Goal: Task Accomplishment & Management: Manage account settings

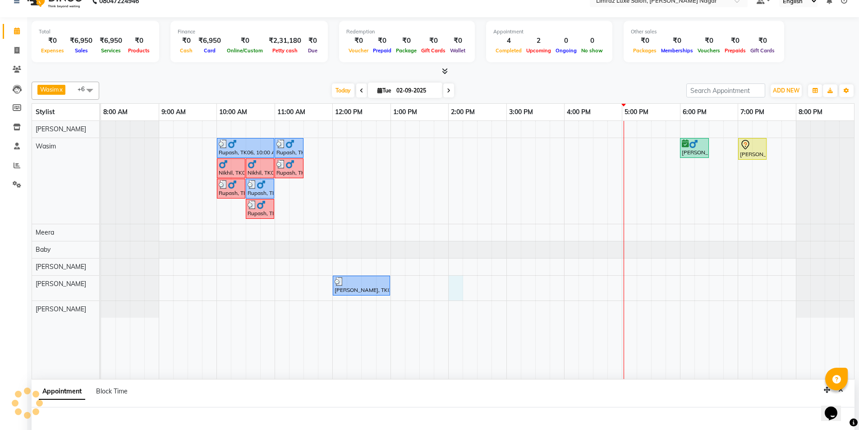
select select "89894"
select select "840"
select select "tentative"
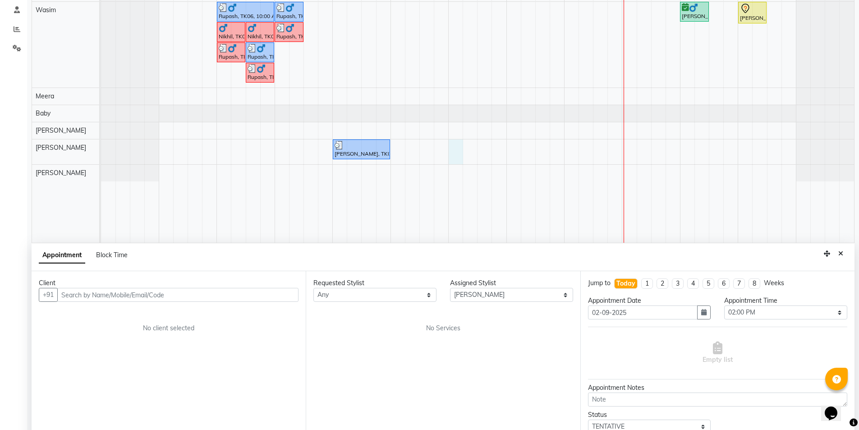
scroll to position [170, 0]
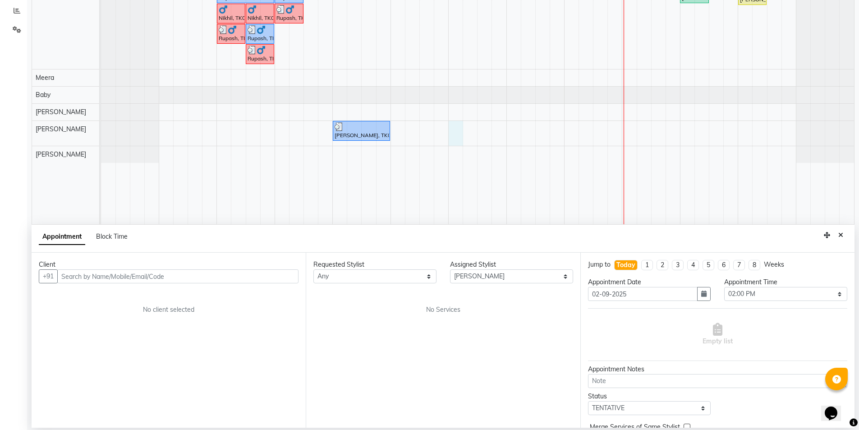
click at [89, 278] on input "text" at bounding box center [177, 276] width 241 height 14
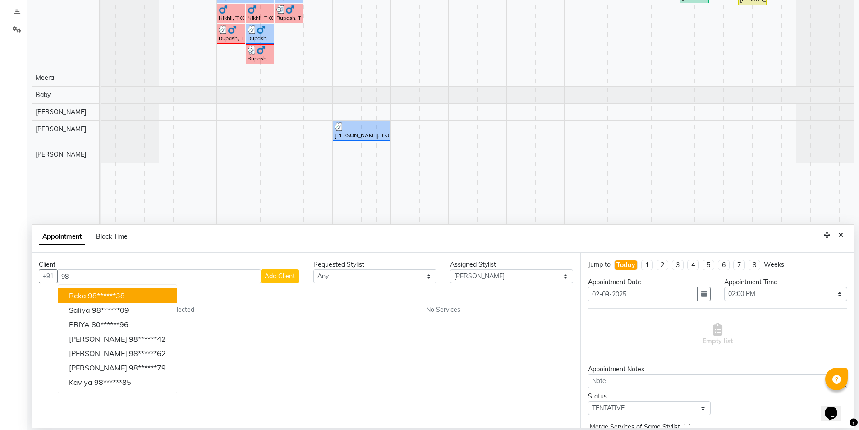
type input "9"
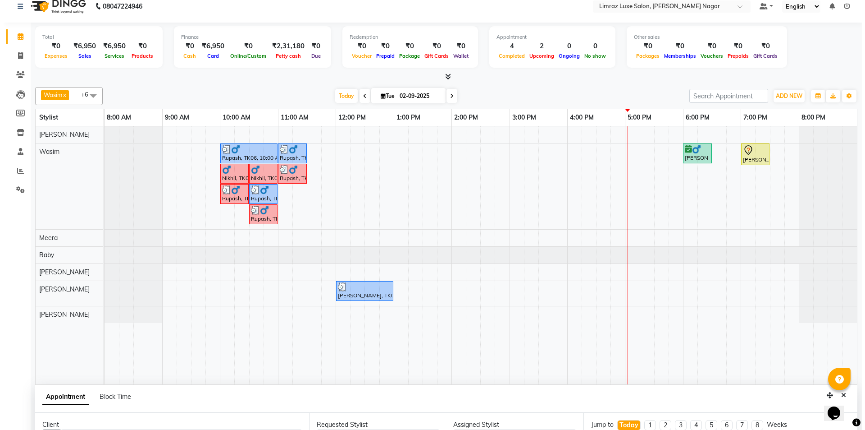
scroll to position [0, 0]
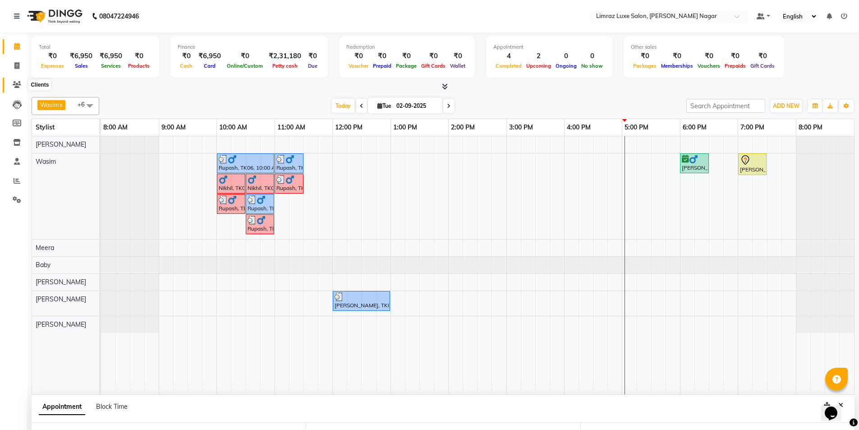
click at [16, 85] on icon at bounding box center [17, 84] width 9 height 7
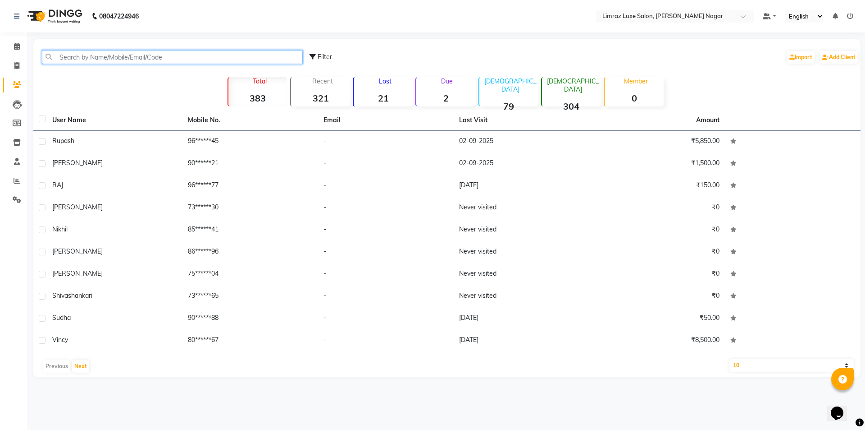
click at [133, 50] on input "text" at bounding box center [172, 57] width 261 height 14
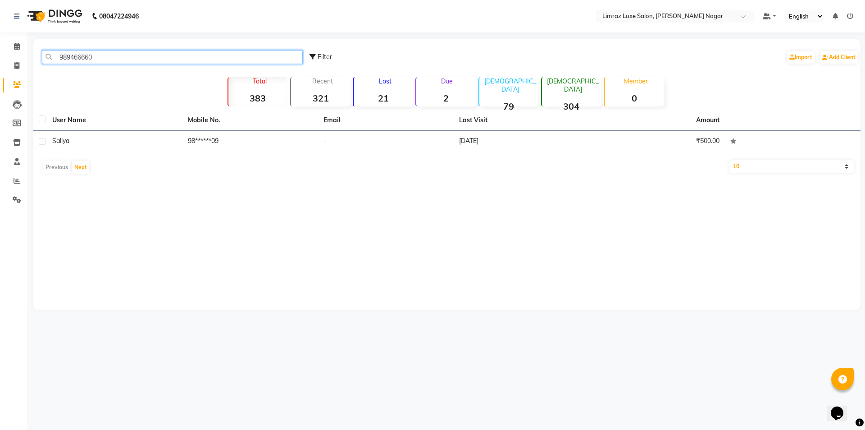
type input "9894666609"
drag, startPoint x: 64, startPoint y: 65, endPoint x: 4, endPoint y: 71, distance: 60.2
click at [1, 70] on app-home "08047224946 Select Location × Limraz Luxe Salon, Thillai Nagar Default Panel My…" at bounding box center [432, 161] width 865 height 323
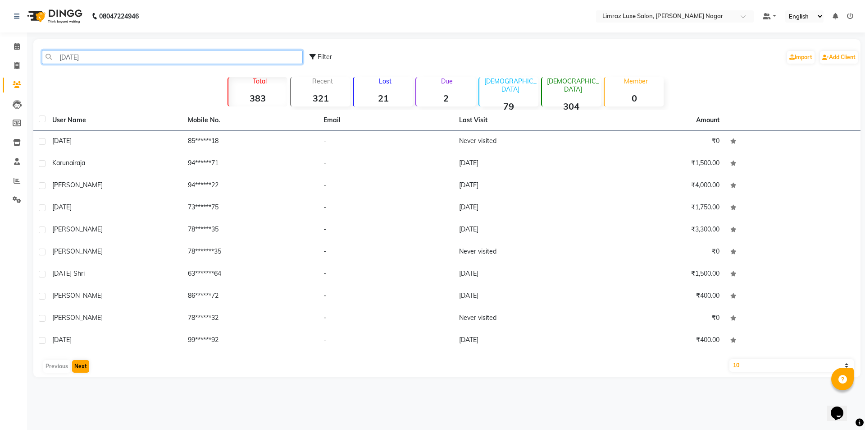
type input "[DATE]"
click at [77, 370] on button "Next" at bounding box center [80, 366] width 17 height 13
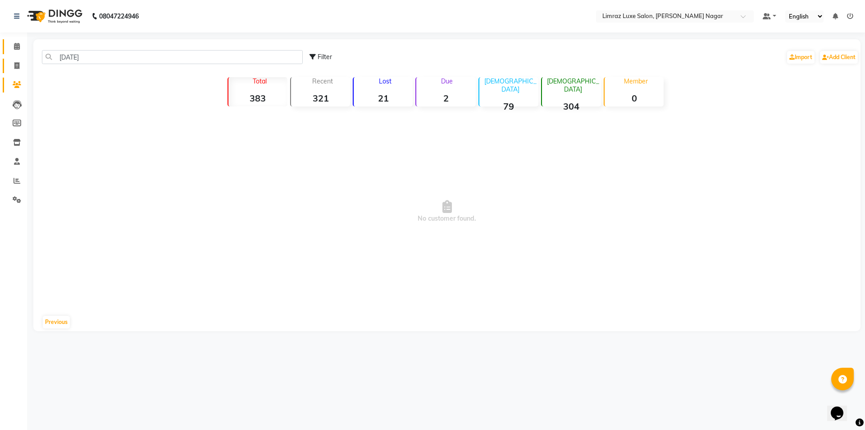
click at [19, 45] on icon at bounding box center [17, 46] width 6 height 7
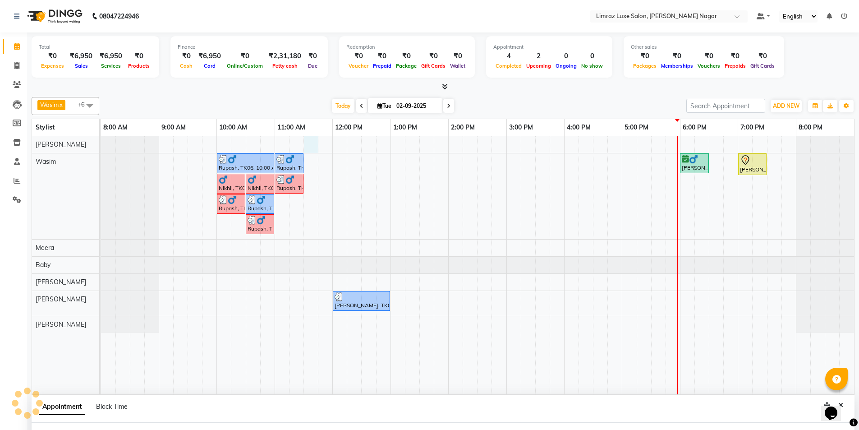
scroll to position [15, 0]
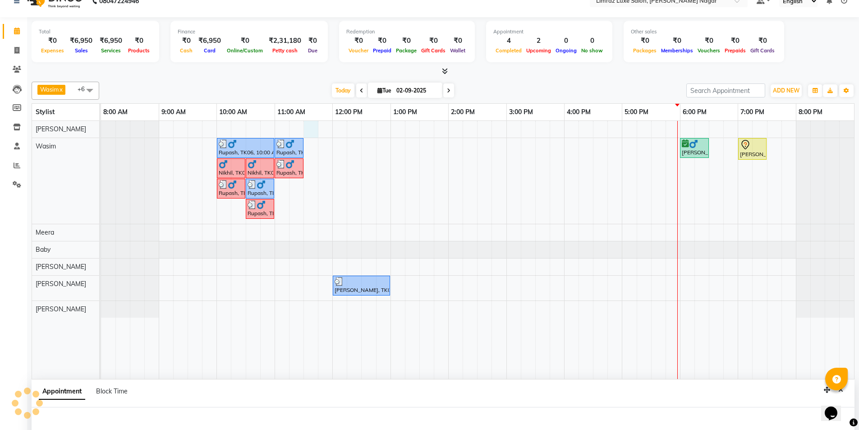
select select "76495"
select select "tentative"
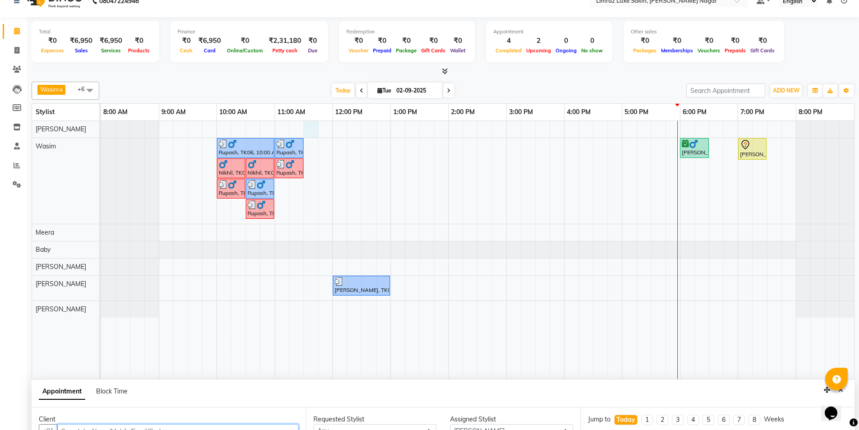
select select "690"
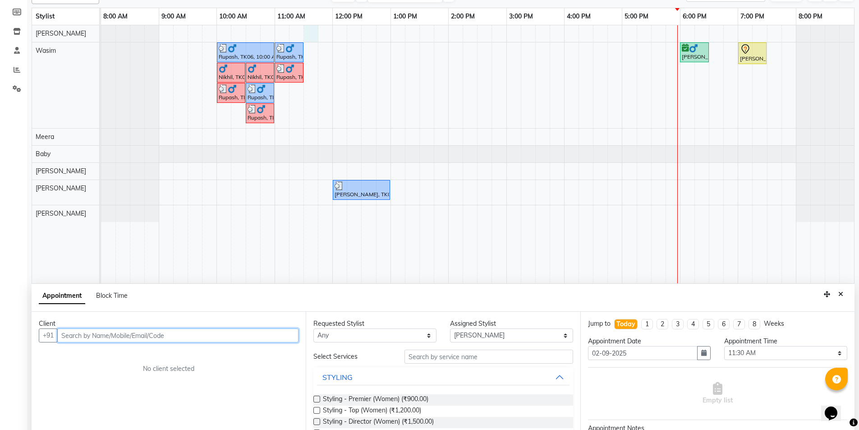
click at [140, 335] on input "text" at bounding box center [177, 335] width 241 height 14
type input "7418636717"
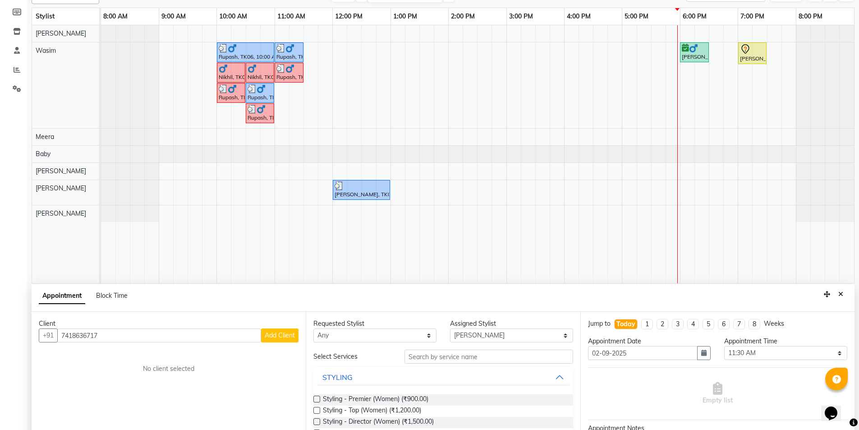
click at [275, 333] on span "Add Client" at bounding box center [280, 335] width 30 height 8
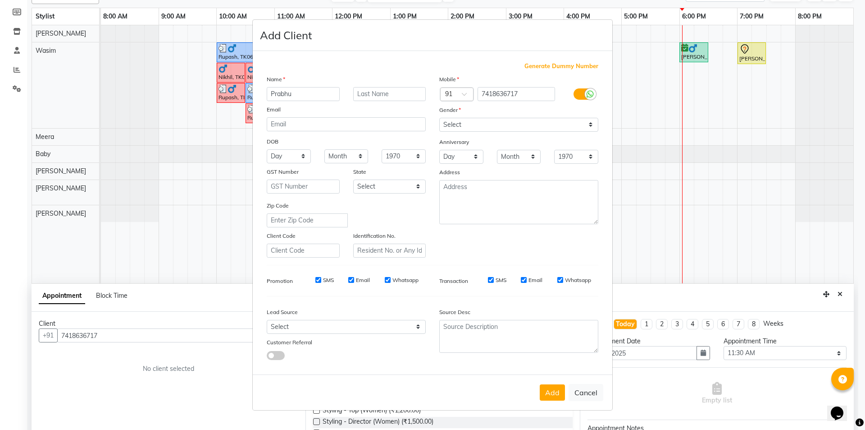
type input "Prabhu"
click at [479, 128] on select "Select [DEMOGRAPHIC_DATA] [DEMOGRAPHIC_DATA] Other Prefer Not To Say" at bounding box center [518, 125] width 159 height 14
select select "[DEMOGRAPHIC_DATA]"
click at [439, 118] on select "Select [DEMOGRAPHIC_DATA] [DEMOGRAPHIC_DATA] Other Prefer Not To Say" at bounding box center [518, 125] width 159 height 14
click at [318, 279] on input "SMS" at bounding box center [318, 280] width 6 height 6
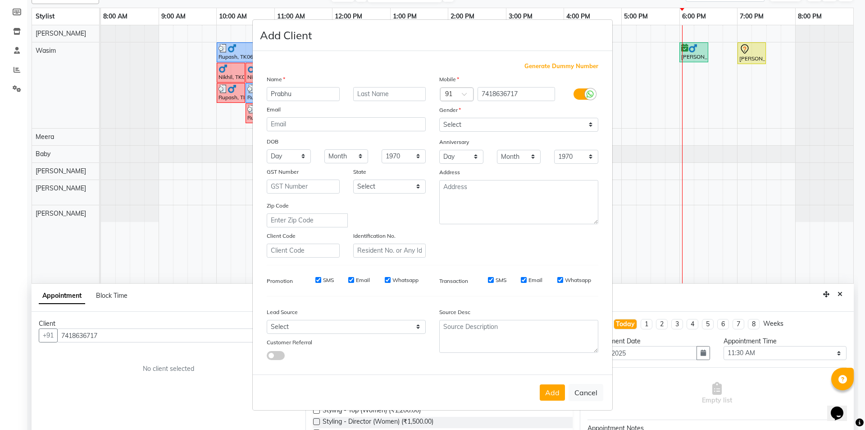
checkbox input "false"
click at [352, 278] on input "Email" at bounding box center [351, 280] width 6 height 6
checkbox input "false"
click at [387, 279] on input "Whatsapp" at bounding box center [388, 280] width 6 height 6
checkbox input "false"
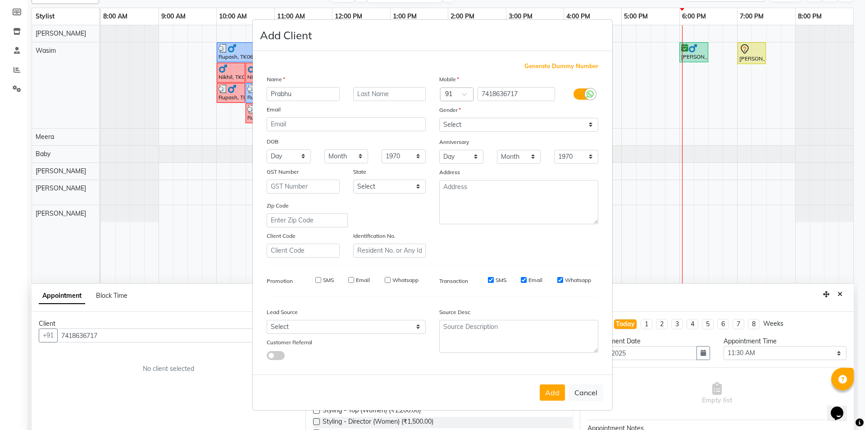
click at [491, 280] on input "SMS" at bounding box center [491, 280] width 6 height 6
checkbox input "false"
click at [524, 279] on input "Email" at bounding box center [524, 280] width 6 height 6
checkbox input "false"
click at [561, 280] on input "Whatsapp" at bounding box center [561, 280] width 6 height 6
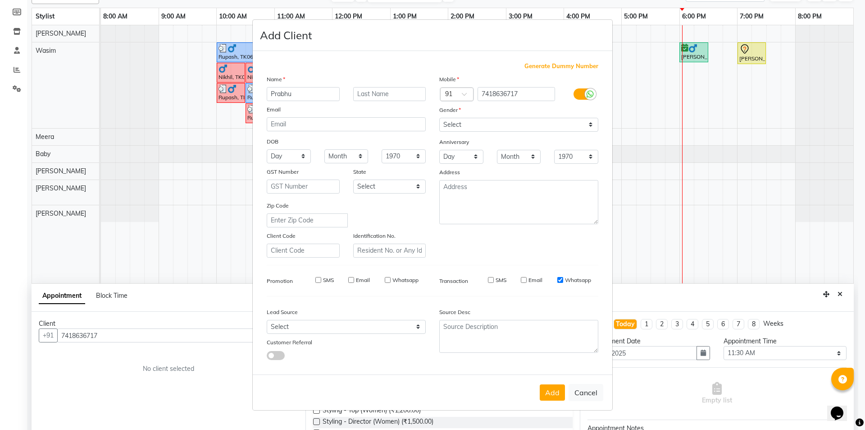
checkbox input "false"
click at [557, 386] on button "Add" at bounding box center [552, 392] width 25 height 16
type input "74******17"
select select
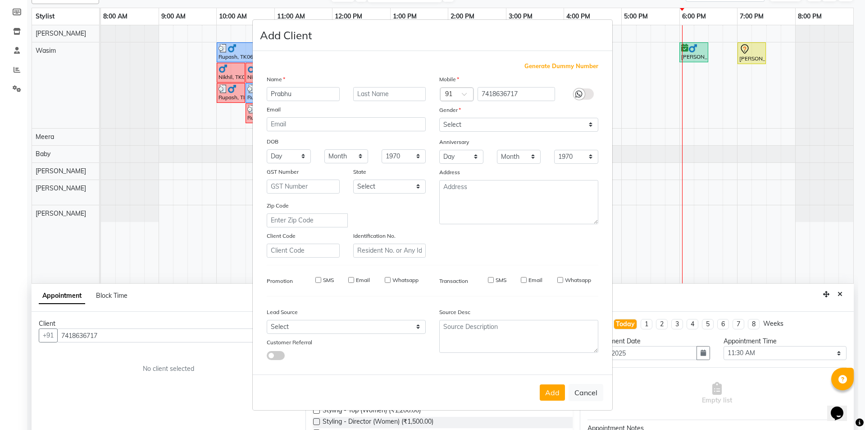
select select
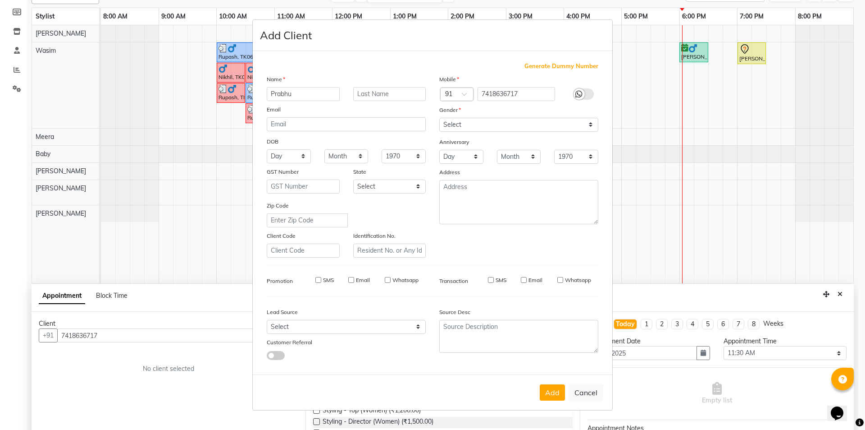
checkbox input "false"
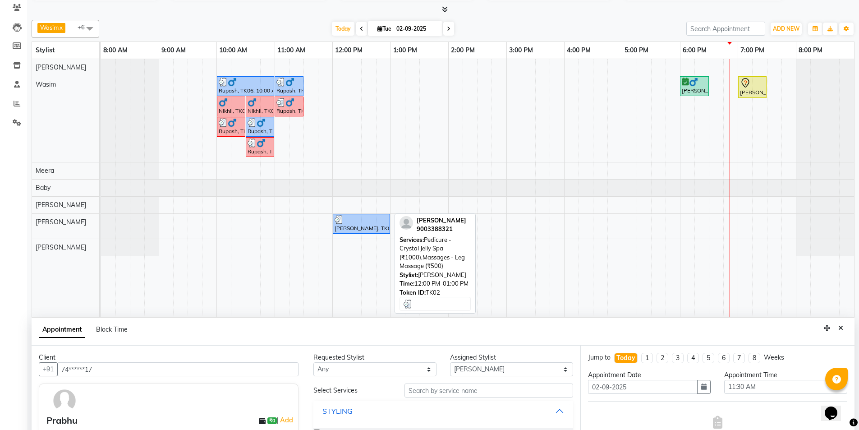
scroll to position [3, 0]
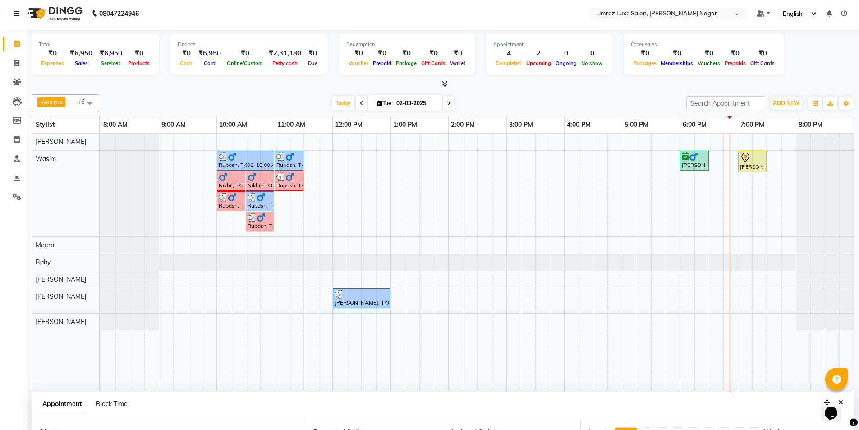
click at [449, 103] on span at bounding box center [448, 103] width 11 height 14
type input "[DATE]"
select select "690"
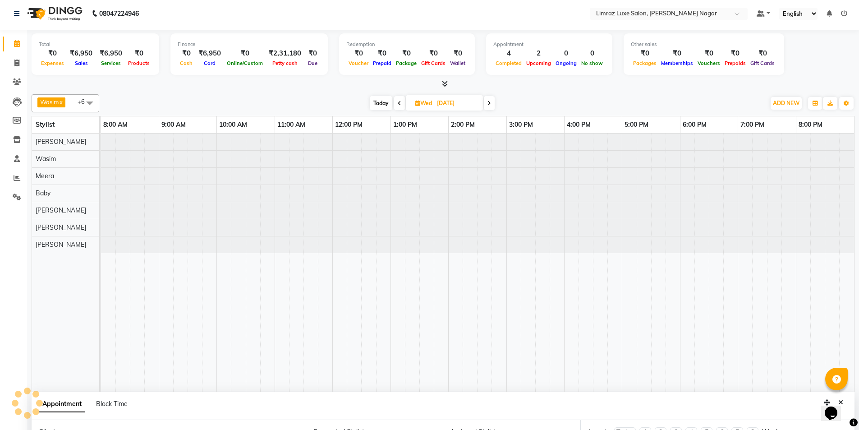
click at [449, 103] on input "[DATE]" at bounding box center [456, 103] width 45 height 14
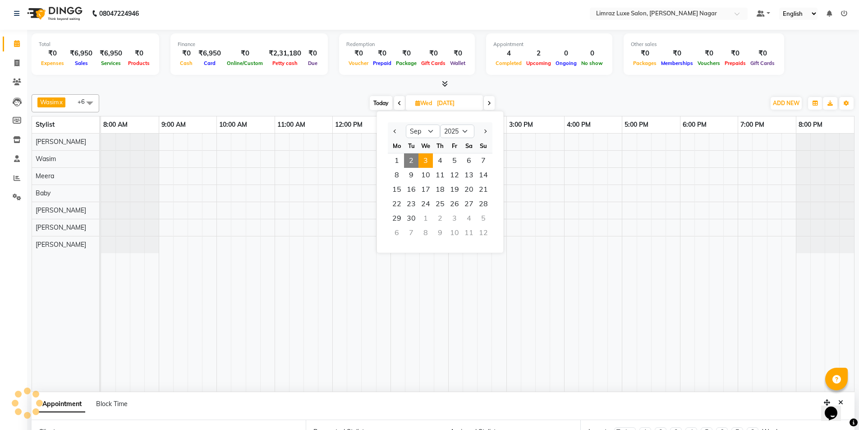
click at [449, 103] on input "[DATE]" at bounding box center [456, 103] width 45 height 14
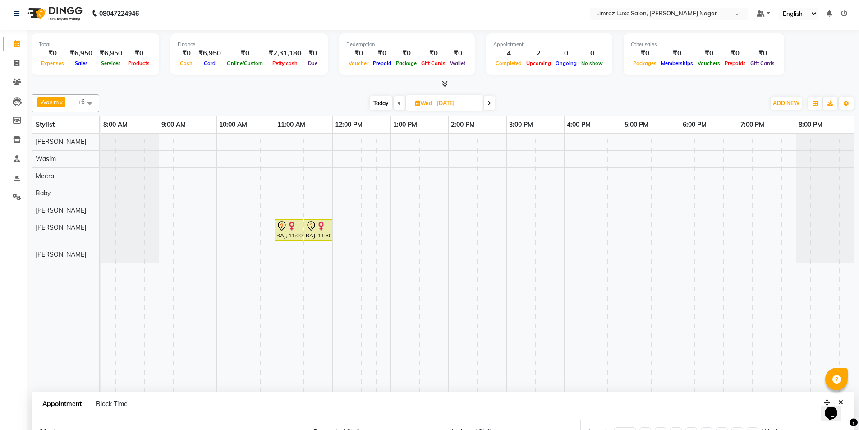
click at [493, 105] on span at bounding box center [489, 103] width 11 height 14
type input "[DATE]"
select select "690"
click at [494, 105] on div "[DATE] [DATE]" at bounding box center [432, 103] width 124 height 14
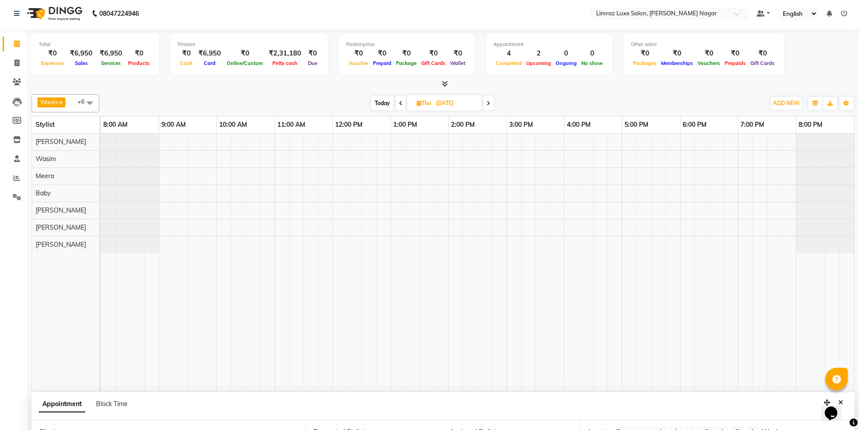
click at [490, 103] on span at bounding box center [488, 103] width 11 height 14
type input "[DATE]"
select select "690"
click at [490, 103] on span at bounding box center [486, 103] width 11 height 14
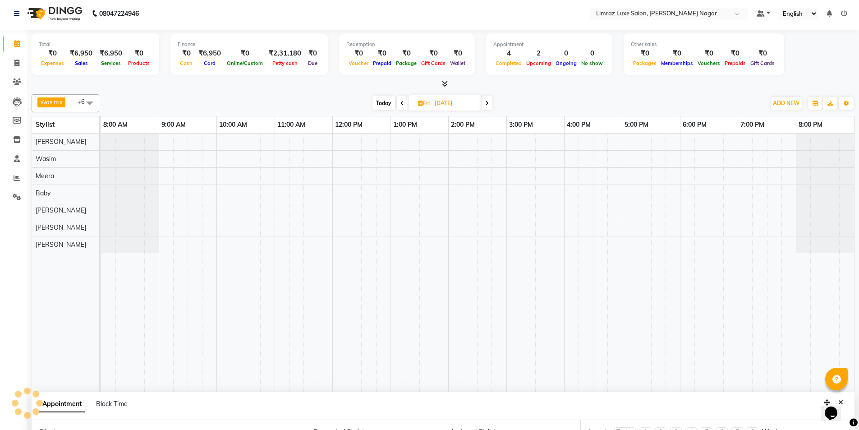
type input "[DATE]"
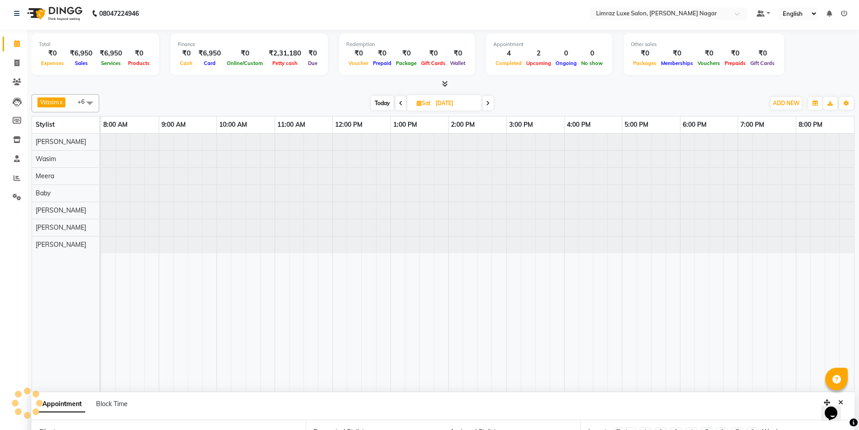
select select "690"
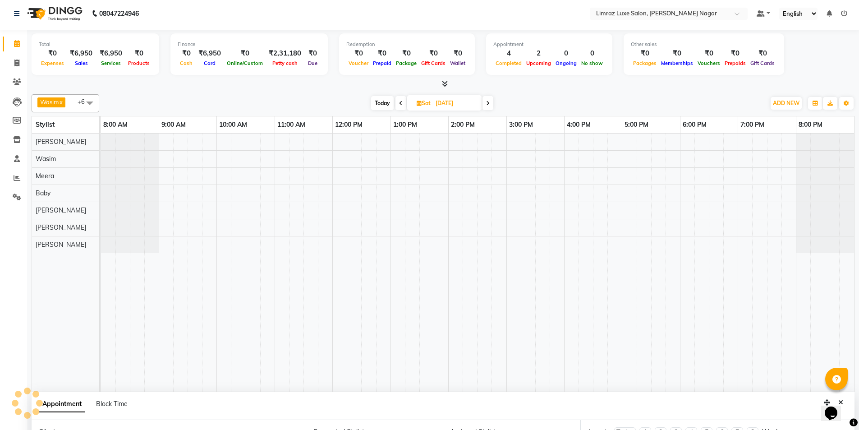
click at [490, 103] on span at bounding box center [487, 103] width 11 height 14
type input "[DATE]"
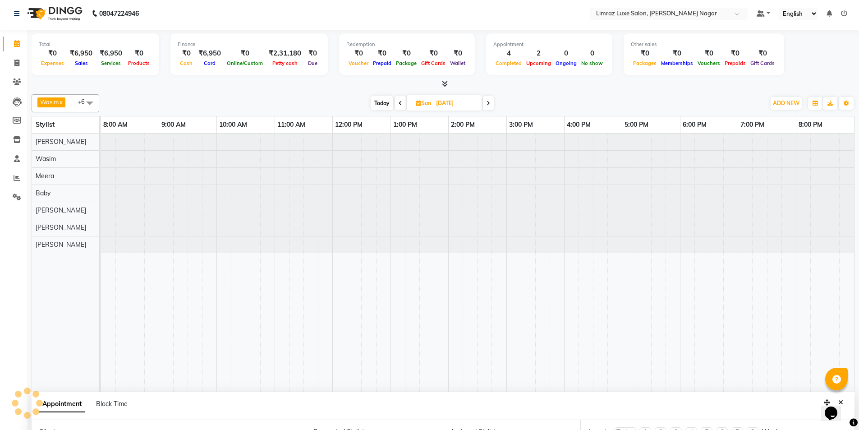
select select "690"
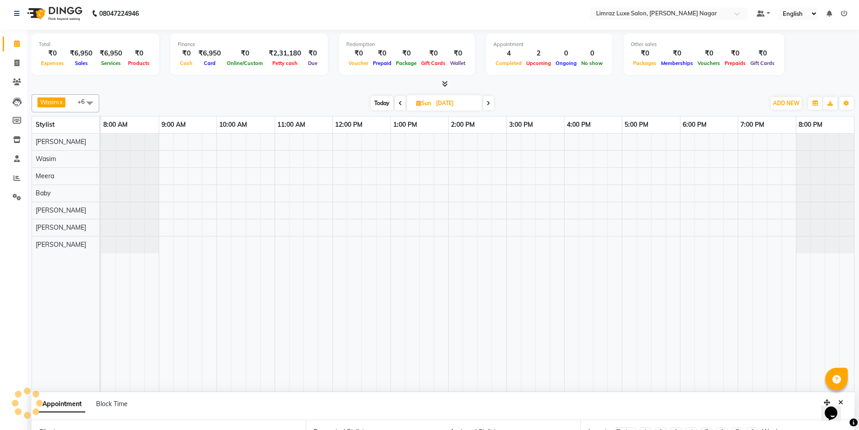
click at [490, 103] on span at bounding box center [488, 103] width 11 height 14
type input "[DATE]"
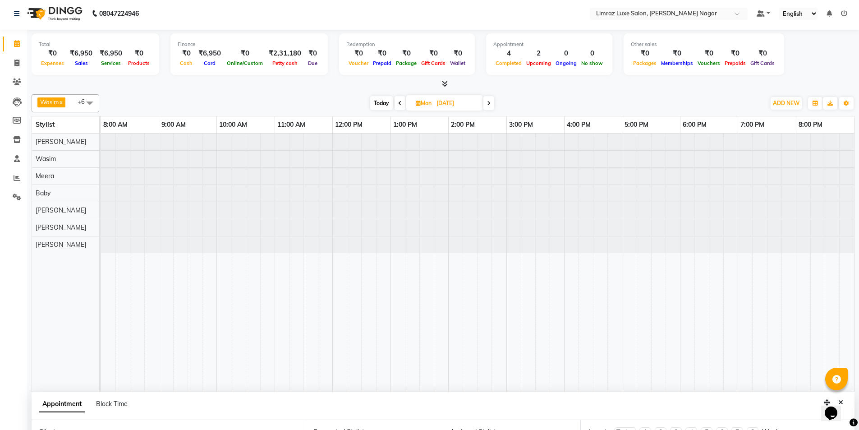
select select "690"
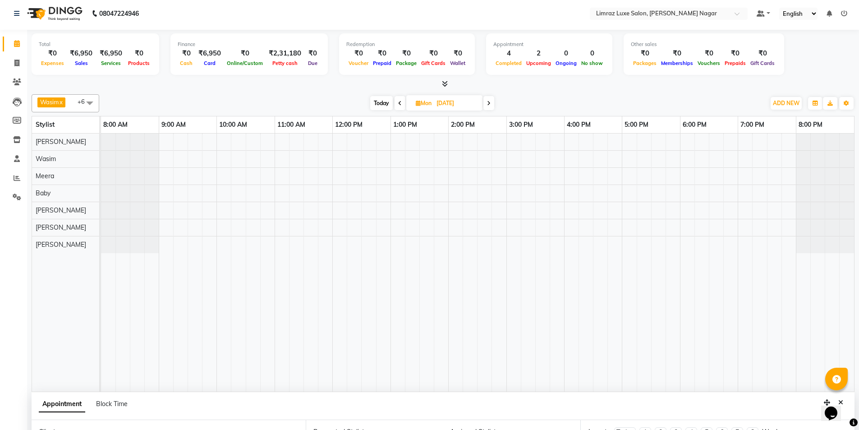
click at [490, 103] on icon at bounding box center [489, 103] width 4 height 5
type input "[DATE]"
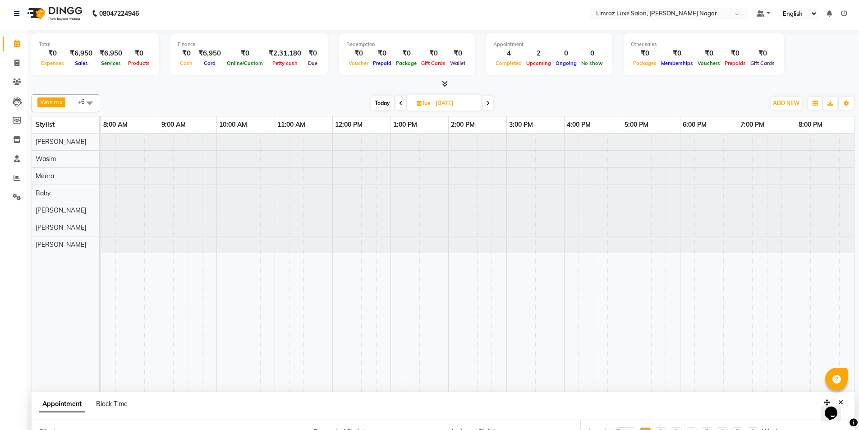
select select "690"
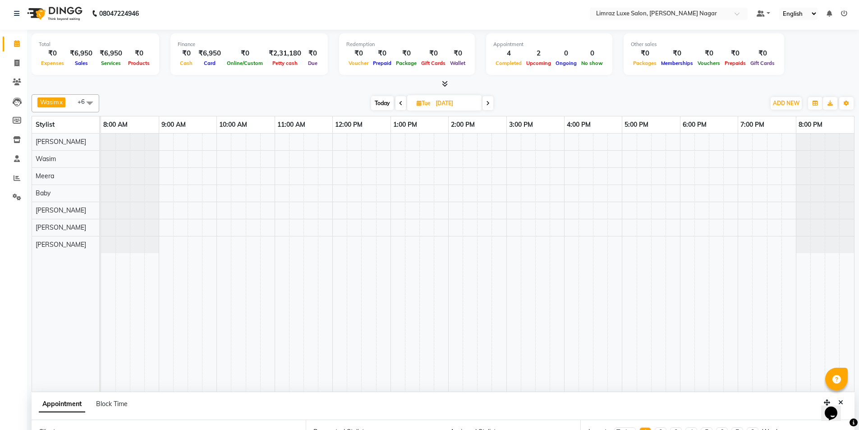
click at [162, 178] on div at bounding box center [477, 262] width 753 height 258
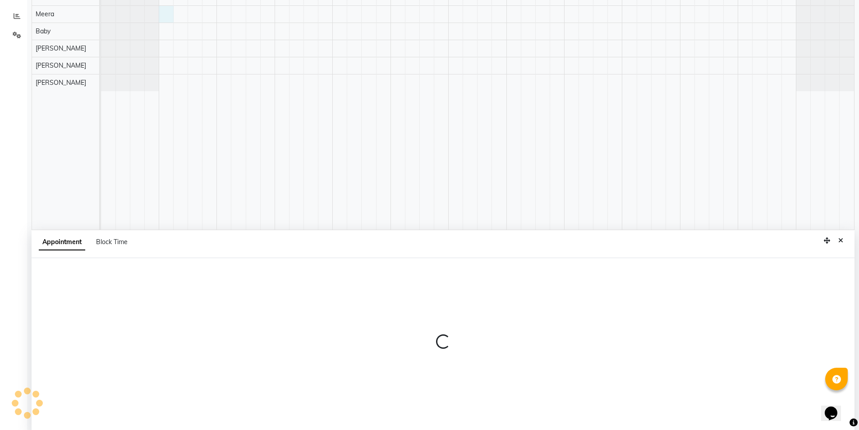
scroll to position [170, 0]
select select "74168"
select select "540"
select select "tentative"
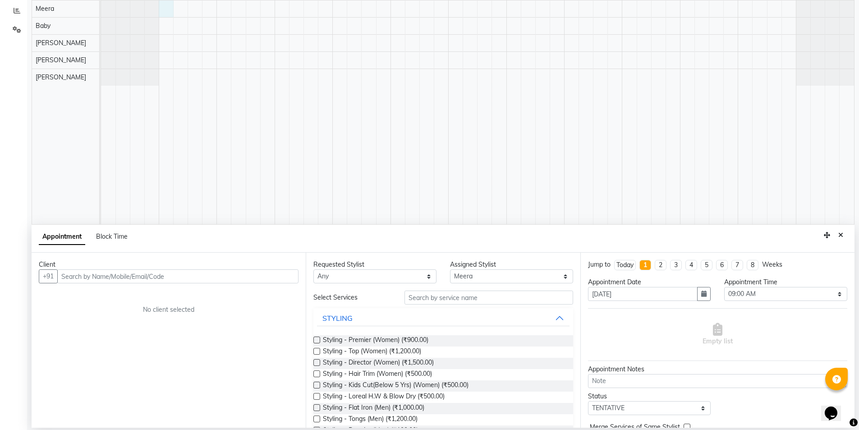
click at [128, 276] on input "text" at bounding box center [177, 276] width 241 height 14
click at [80, 297] on span "Saliya" at bounding box center [79, 295] width 21 height 9
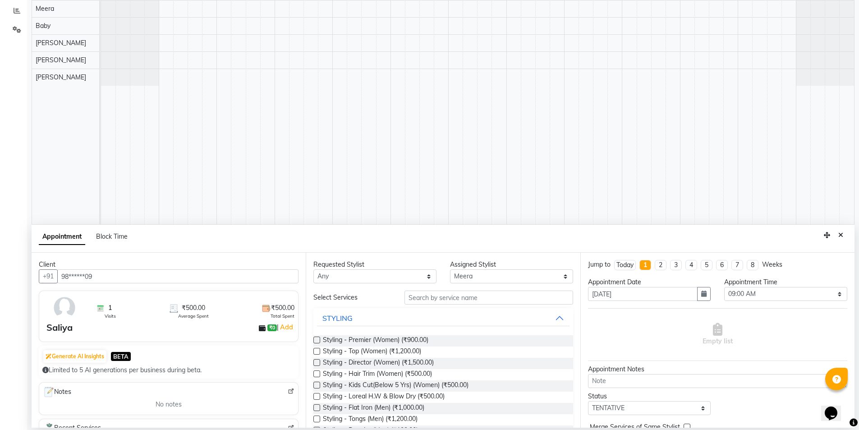
type input "98******09"
click at [425, 297] on input "text" at bounding box center [488, 297] width 169 height 14
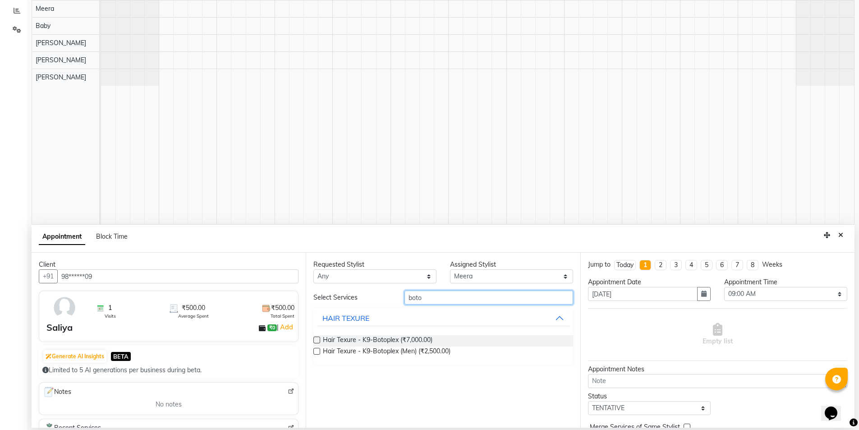
type input "boto"
drag, startPoint x: 317, startPoint y: 341, endPoint x: 325, endPoint y: 346, distance: 8.8
click at [317, 340] on label at bounding box center [316, 339] width 7 height 7
click at [317, 340] on input "checkbox" at bounding box center [316, 341] width 6 height 6
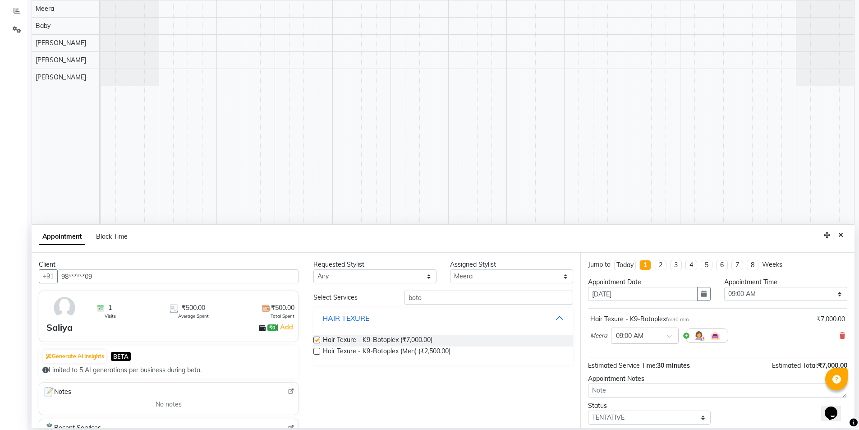
checkbox input "false"
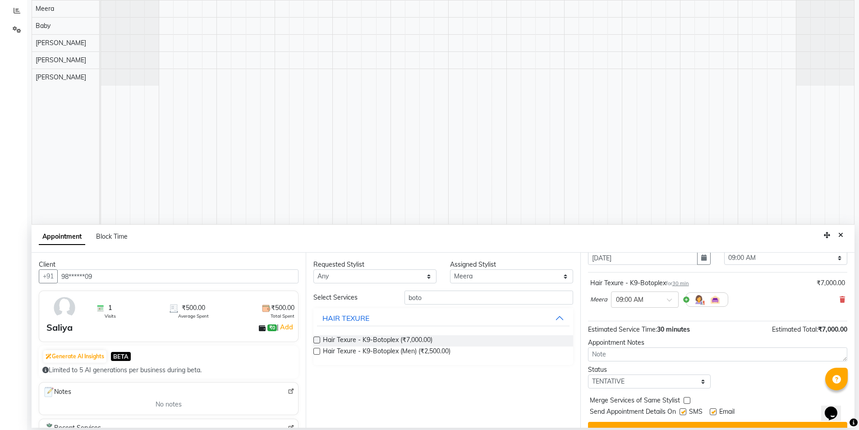
scroll to position [54, 0]
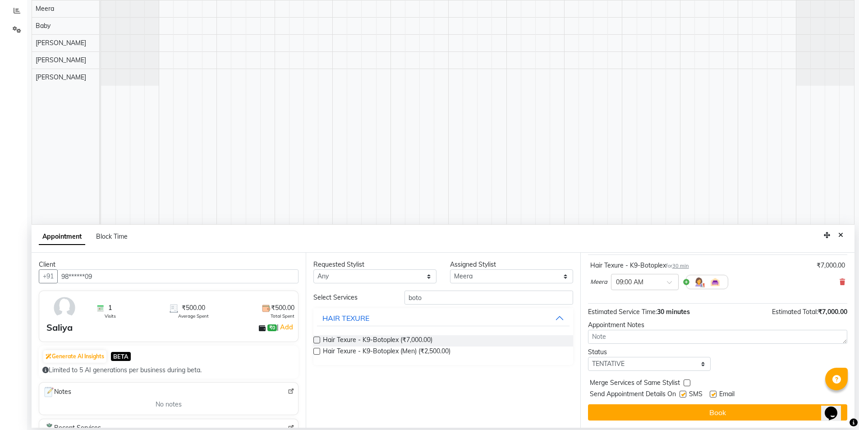
drag, startPoint x: 684, startPoint y: 393, endPoint x: 695, endPoint y: 396, distance: 10.7
click at [684, 393] on label at bounding box center [682, 393] width 7 height 7
click at [684, 393] on input "checkbox" at bounding box center [682, 395] width 6 height 6
checkbox input "false"
click at [714, 393] on label at bounding box center [712, 393] width 7 height 7
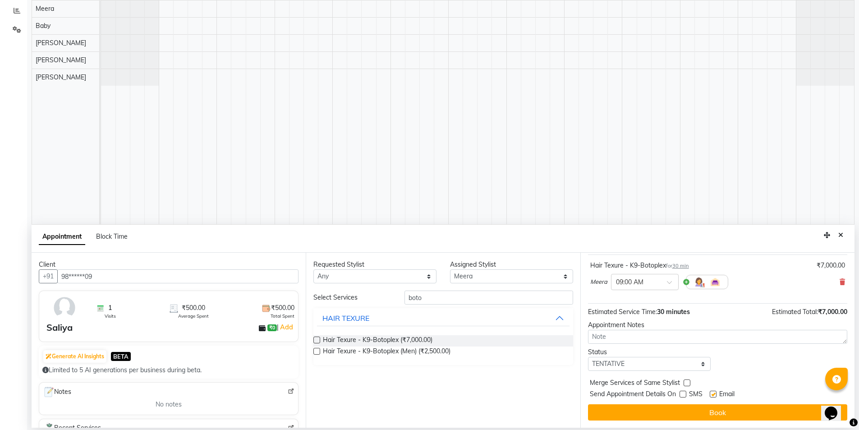
click at [714, 393] on input "checkbox" at bounding box center [712, 395] width 6 height 6
checkbox input "false"
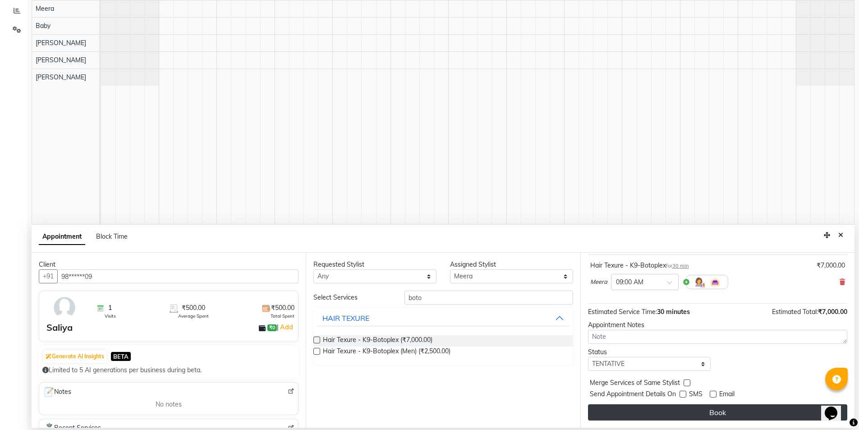
click at [707, 409] on button "Book" at bounding box center [717, 412] width 259 height 16
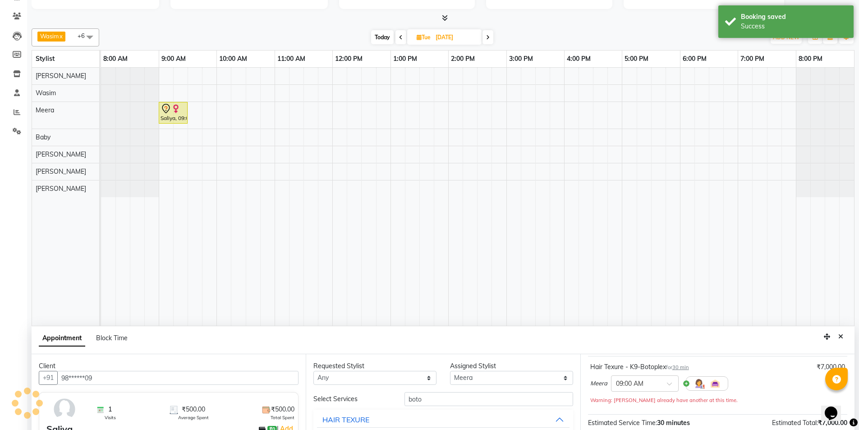
scroll to position [0, 0]
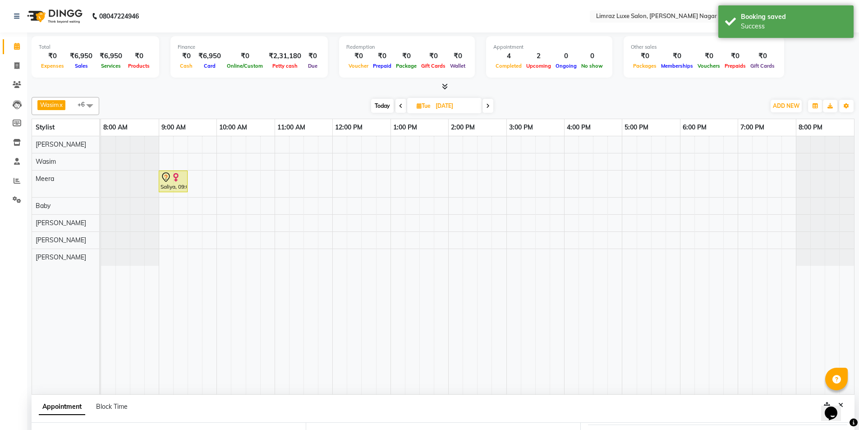
click at [399, 105] on icon at bounding box center [401, 105] width 4 height 5
type input "[DATE]"
select select "540"
click at [399, 105] on icon at bounding box center [400, 105] width 4 height 5
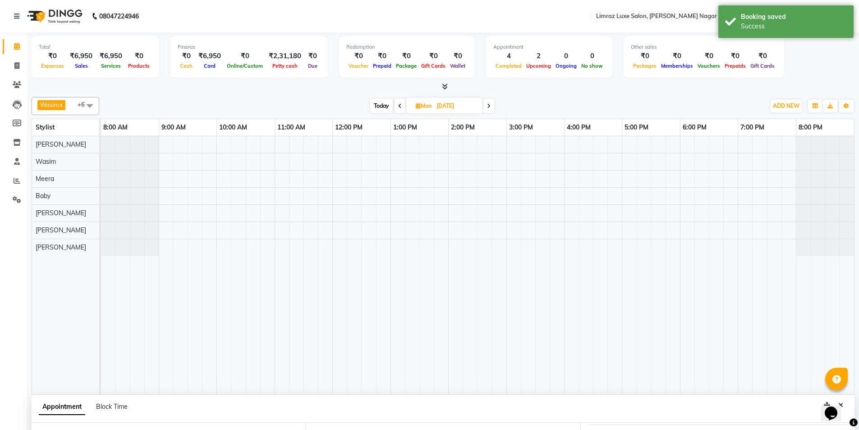
type input "[DATE]"
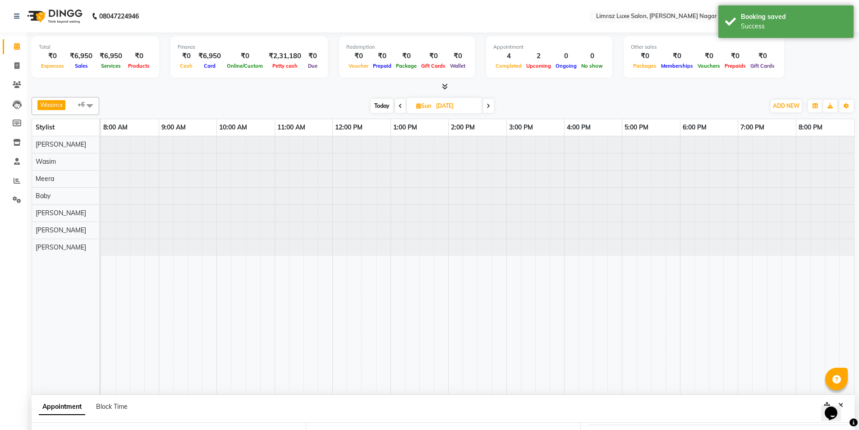
select select "540"
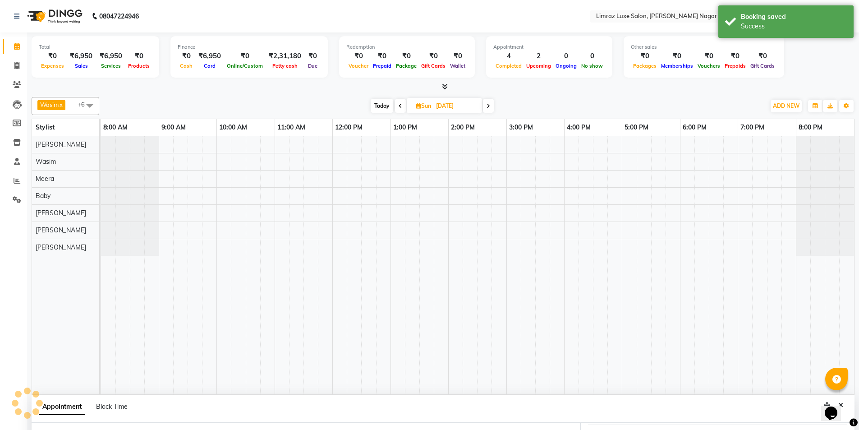
click at [399, 105] on icon at bounding box center [400, 105] width 4 height 5
type input "[DATE]"
select select "540"
click at [399, 105] on icon at bounding box center [401, 105] width 4 height 5
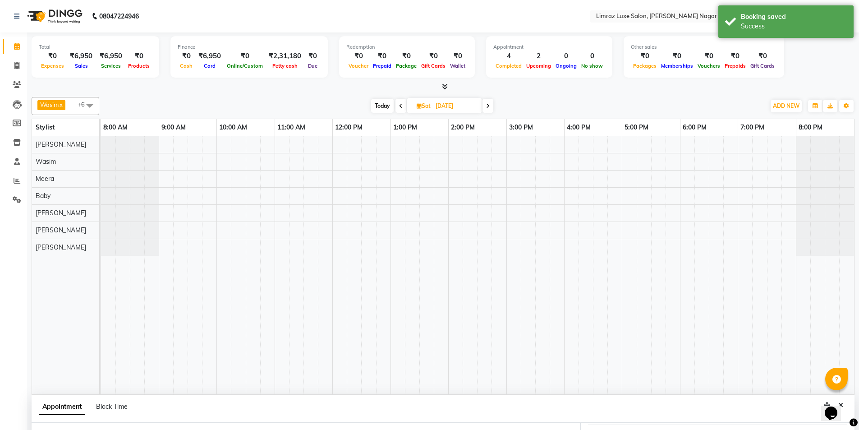
type input "[DATE]"
select select "540"
click at [399, 105] on span at bounding box center [402, 106] width 11 height 14
type input "[DATE]"
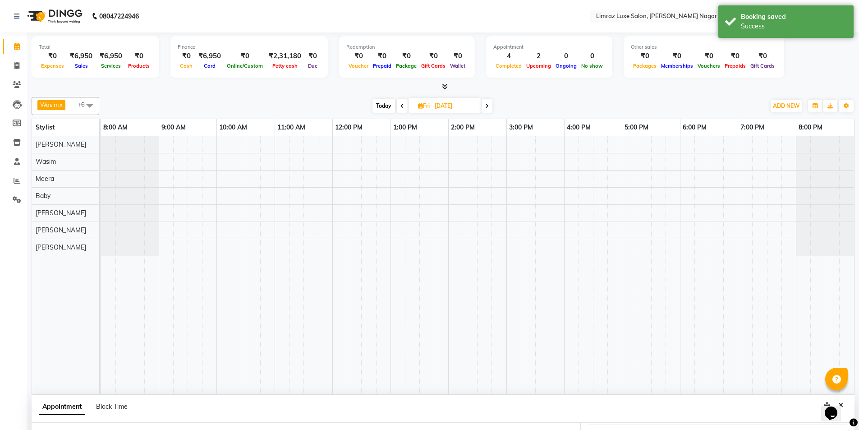
type input "[DATE]"
select select "540"
click at [399, 106] on icon at bounding box center [401, 105] width 4 height 5
type input "[DATE]"
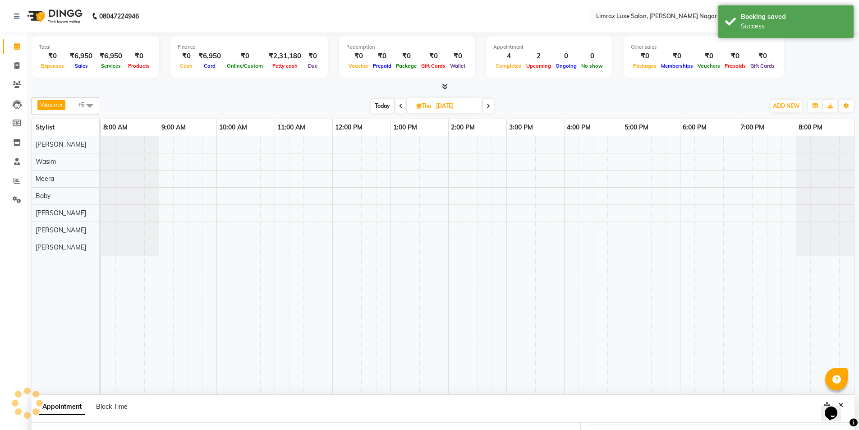
select select "540"
click at [398, 106] on icon at bounding box center [400, 105] width 4 height 5
type input "02-09-2025"
select select "540"
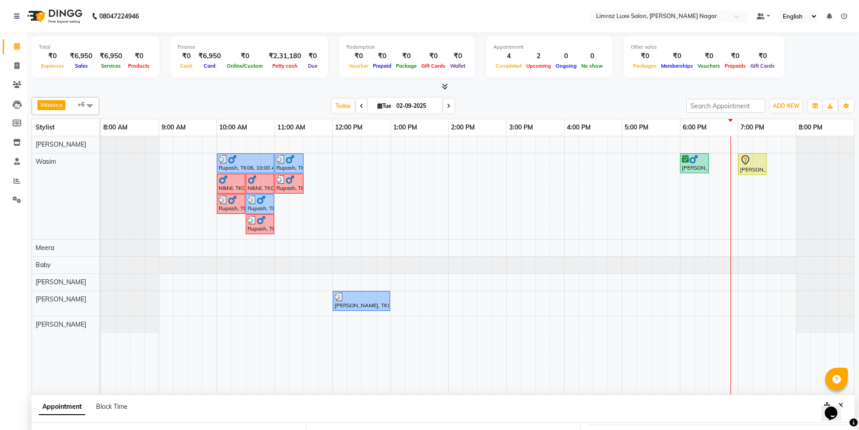
click at [450, 108] on span at bounding box center [448, 106] width 11 height 14
type input "[DATE]"
select select "540"
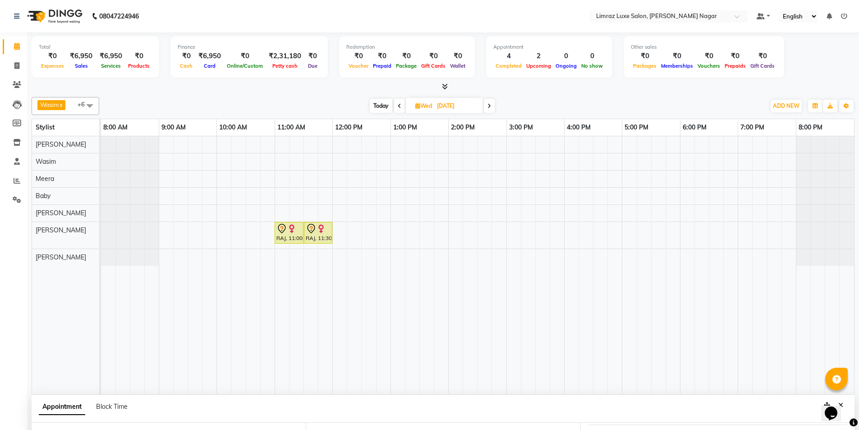
click at [402, 105] on span at bounding box center [399, 106] width 11 height 14
type input "02-09-2025"
select select "540"
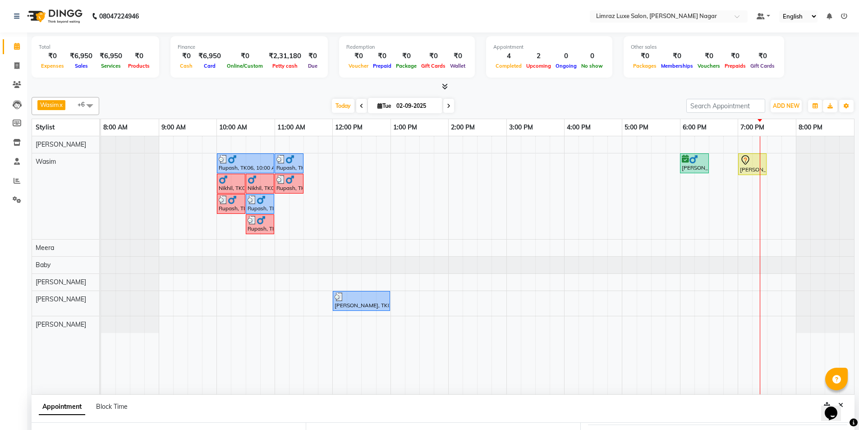
click at [448, 105] on icon at bounding box center [449, 105] width 4 height 5
type input "[DATE]"
select select "540"
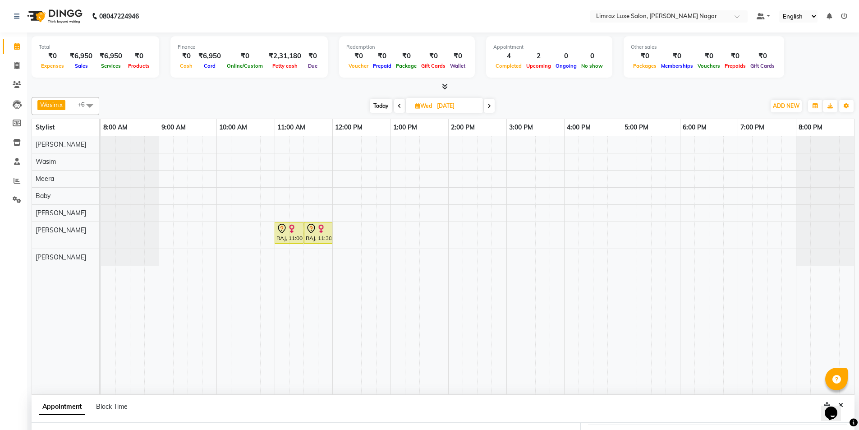
click at [281, 196] on div "RAJ, 11:00 AM-11:30 AM, Threading - Eyebrows RAJ, 11:30 AM-12:00 PM, Threading …" at bounding box center [477, 265] width 753 height 258
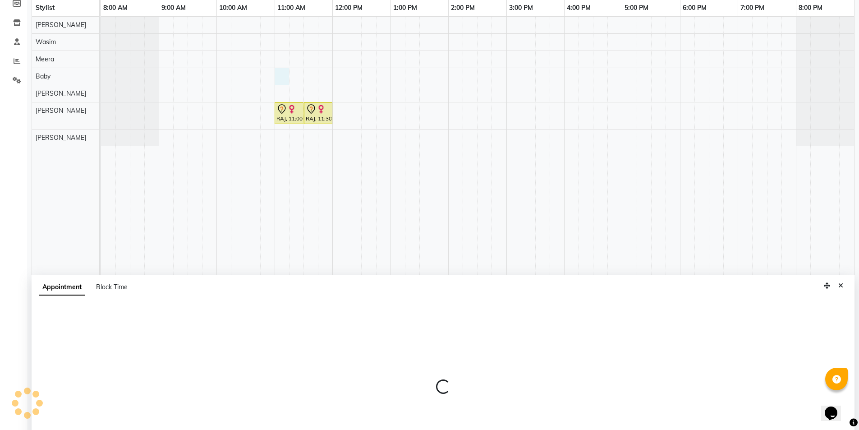
scroll to position [170, 0]
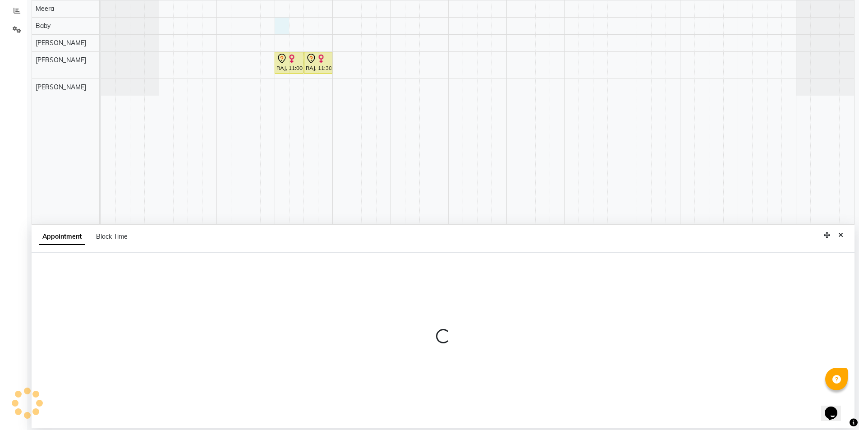
select select "74161"
select select "660"
select select "tentative"
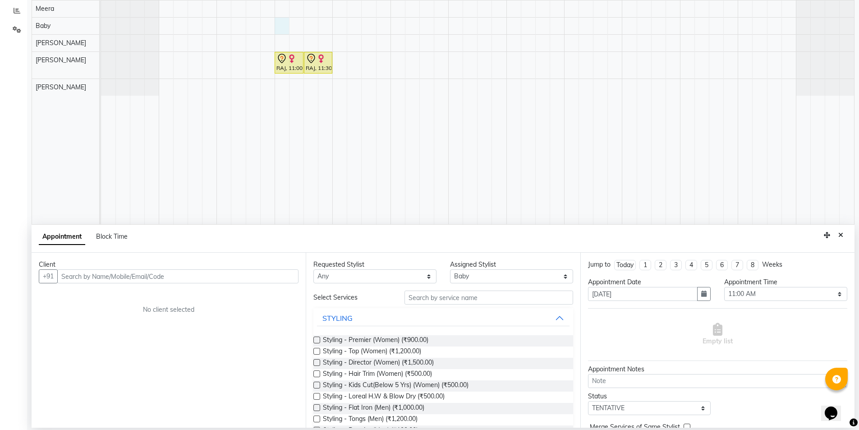
click at [108, 270] on input "text" at bounding box center [177, 276] width 241 height 14
type input "7708737154"
click at [268, 278] on span "Add Client" at bounding box center [280, 276] width 30 height 8
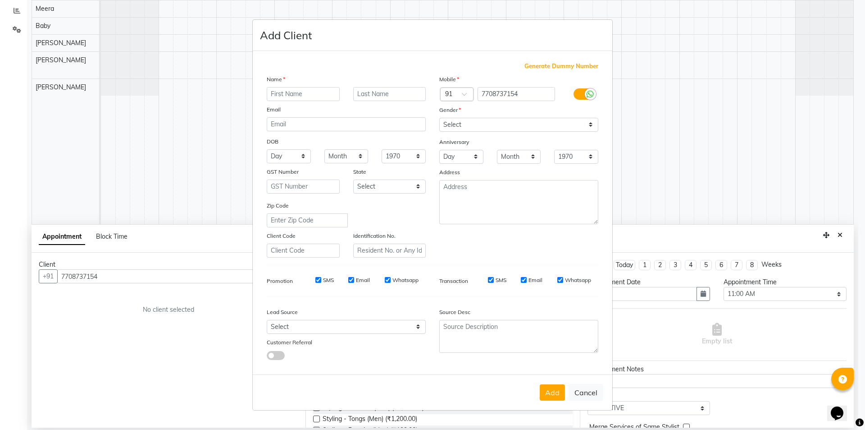
click at [275, 95] on input "text" at bounding box center [303, 94] width 73 height 14
type input "[PERSON_NAME]"
click at [483, 123] on select "Select [DEMOGRAPHIC_DATA] [DEMOGRAPHIC_DATA] Other Prefer Not To Say" at bounding box center [518, 125] width 159 height 14
select select "[DEMOGRAPHIC_DATA]"
click at [439, 118] on select "Select [DEMOGRAPHIC_DATA] [DEMOGRAPHIC_DATA] Other Prefer Not To Say" at bounding box center [518, 125] width 159 height 14
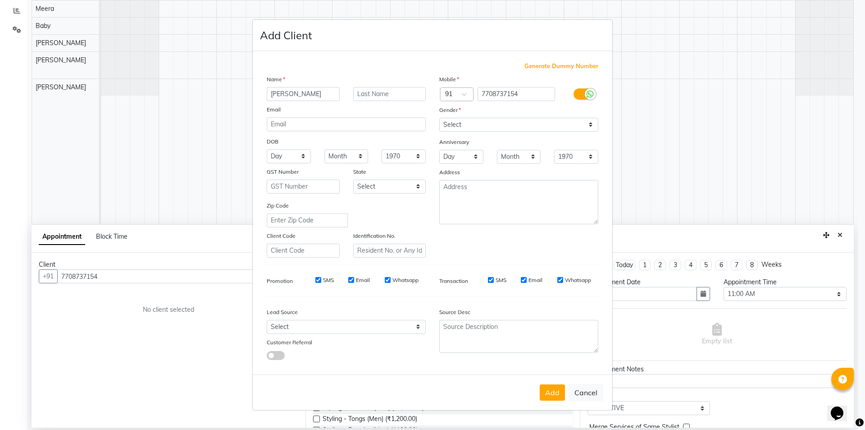
drag, startPoint x: 317, startPoint y: 280, endPoint x: 343, endPoint y: 282, distance: 26.7
click at [317, 280] on input "SMS" at bounding box center [318, 280] width 6 height 6
checkbox input "false"
click at [352, 283] on div "Email" at bounding box center [359, 280] width 22 height 8
click at [350, 279] on input "Email" at bounding box center [351, 280] width 6 height 6
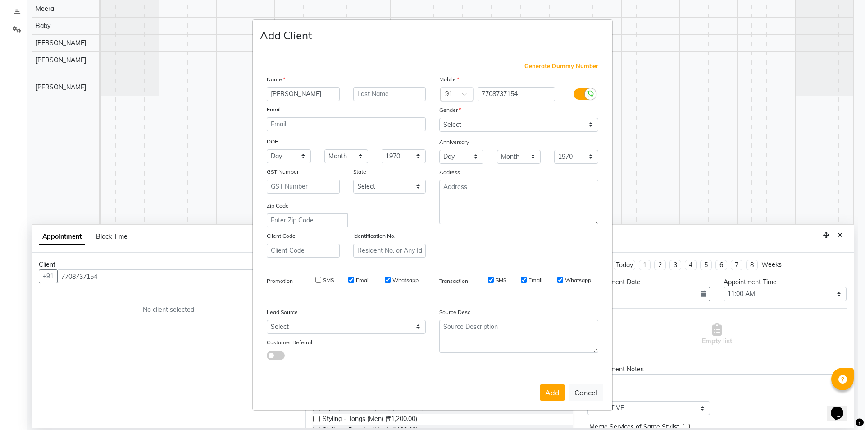
checkbox input "false"
click at [389, 278] on input "Whatsapp" at bounding box center [388, 280] width 6 height 6
checkbox input "false"
drag, startPoint x: 493, startPoint y: 280, endPoint x: 507, endPoint y: 289, distance: 17.0
click at [493, 279] on input "SMS" at bounding box center [491, 280] width 6 height 6
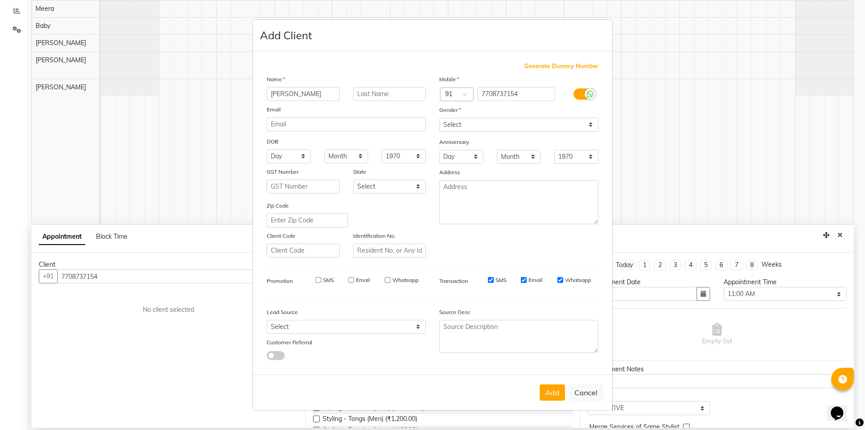
checkbox input "false"
click at [521, 277] on div "SMS Email Whatsapp" at bounding box center [533, 280] width 130 height 8
click at [525, 279] on input "Email" at bounding box center [524, 280] width 6 height 6
checkbox input "false"
click at [561, 279] on input "Whatsapp" at bounding box center [561, 280] width 6 height 6
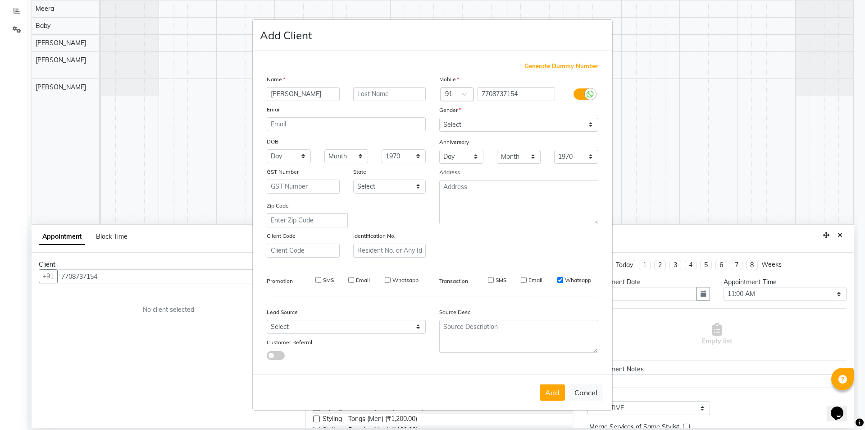
checkbox input "false"
click at [555, 393] on button "Add" at bounding box center [552, 392] width 25 height 16
type input "77******54"
select select
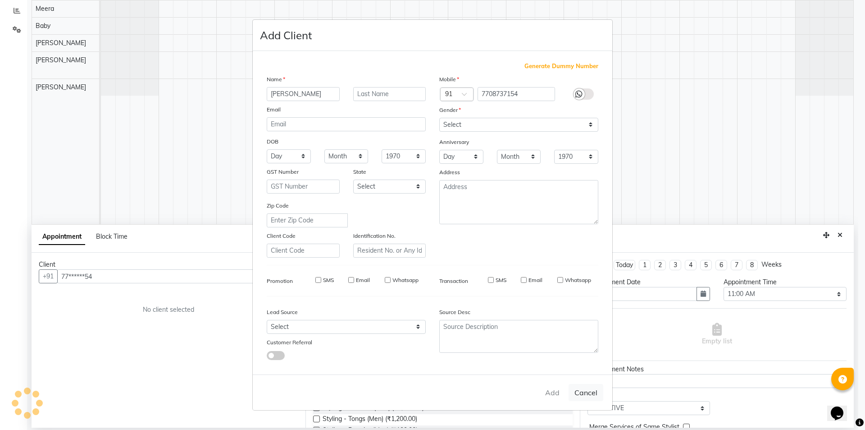
select select
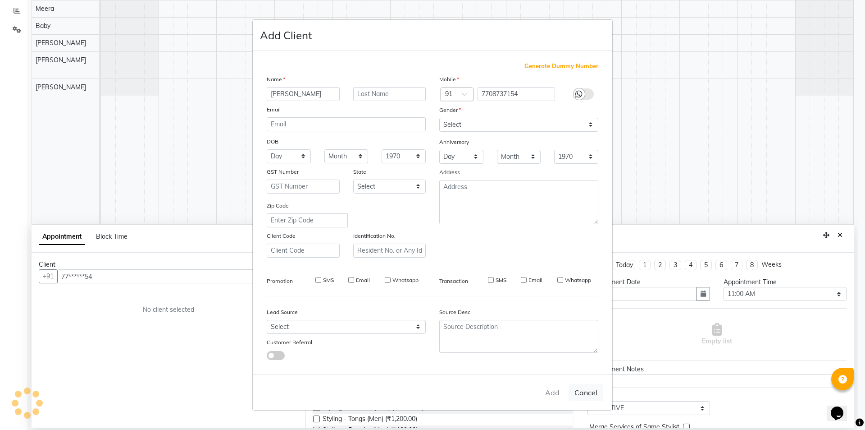
checkbox input "false"
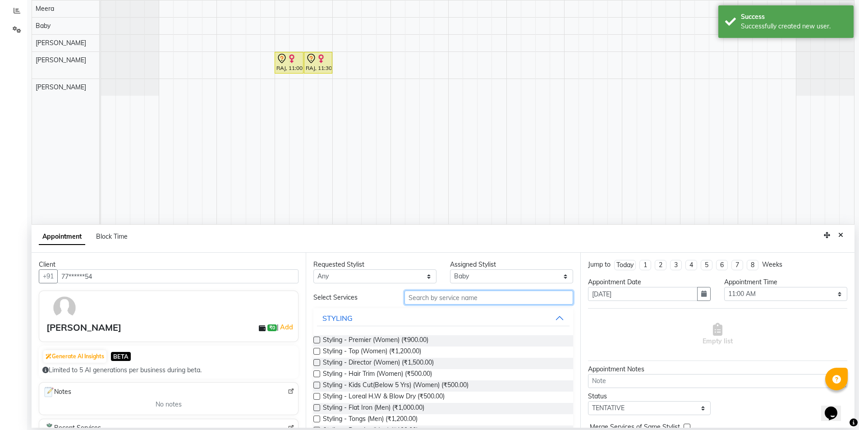
click at [430, 299] on input "text" at bounding box center [488, 297] width 169 height 14
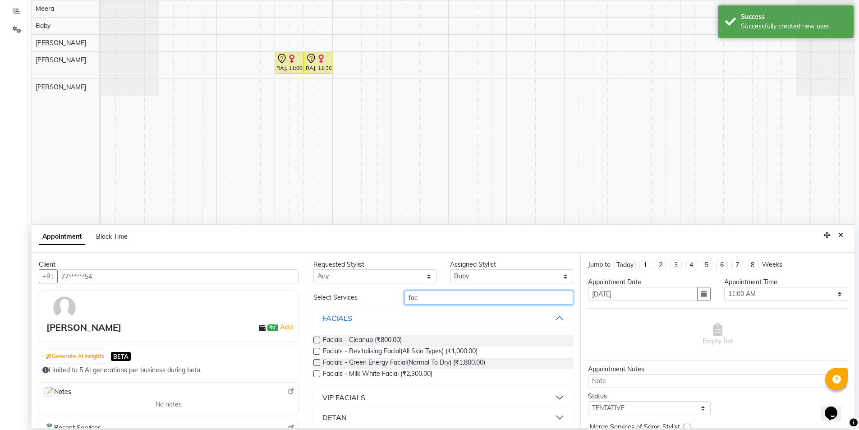
type input "fac"
click at [316, 352] on label at bounding box center [316, 350] width 7 height 7
click at [316, 352] on input "checkbox" at bounding box center [316, 352] width 6 height 6
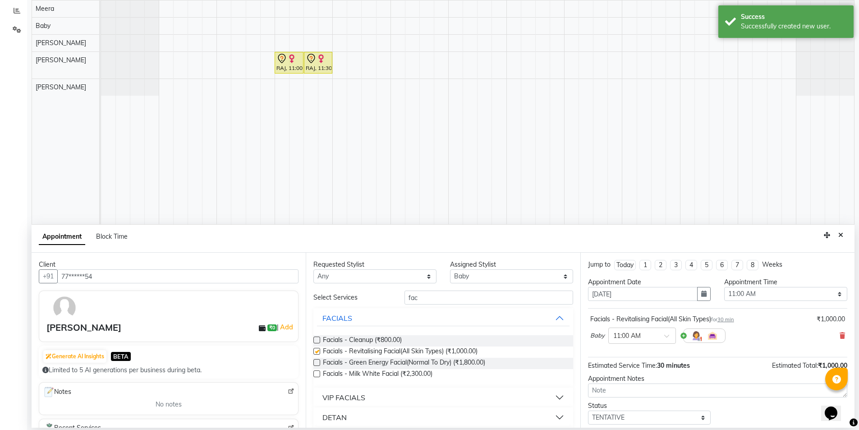
checkbox input "false"
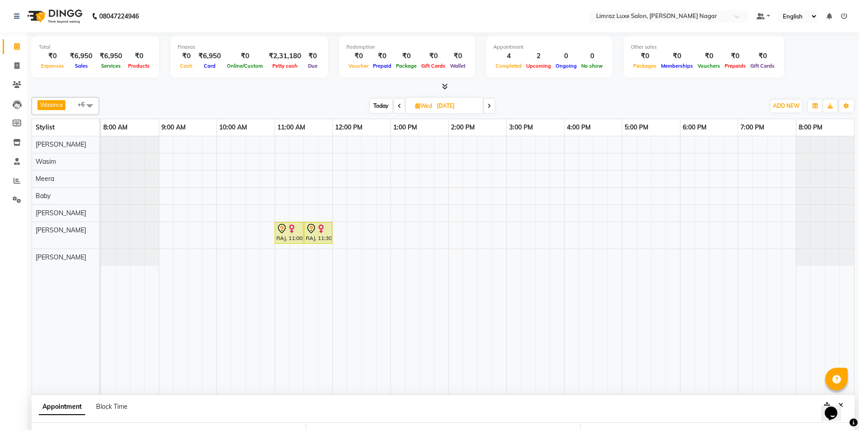
click at [279, 160] on div "RAJ, 11:00 AM-11:30 AM, Threading - Eyebrows RAJ, 11:30 AM-12:00 PM, Threading …" at bounding box center [477, 265] width 753 height 258
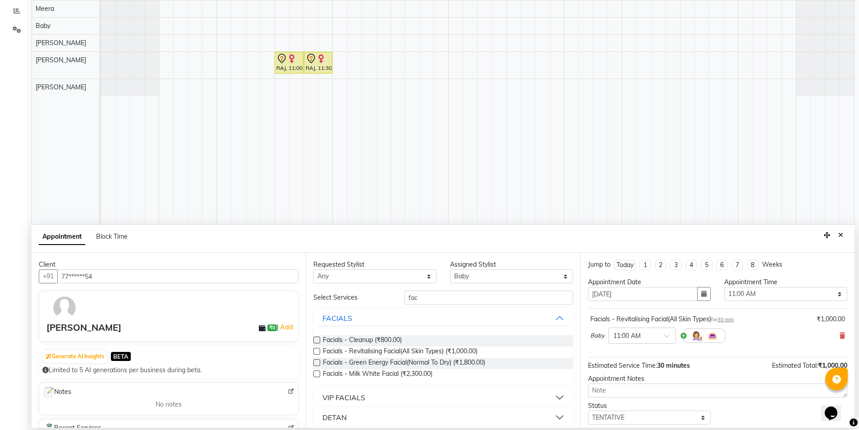
scroll to position [80, 0]
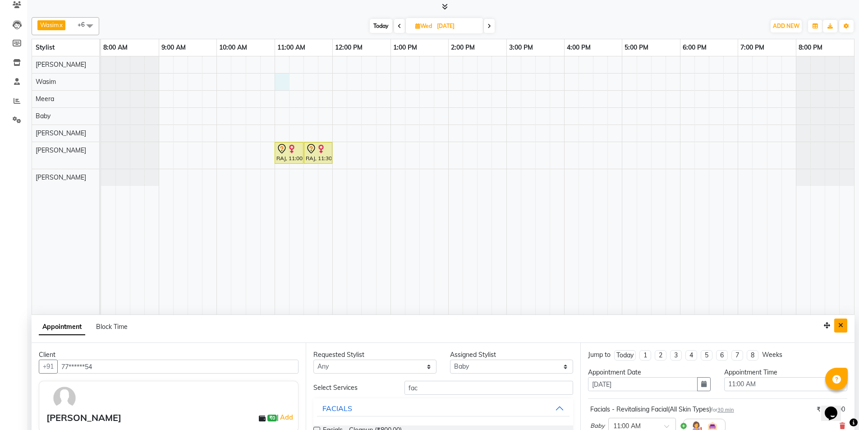
click at [838, 326] on icon "Close" at bounding box center [840, 325] width 5 height 6
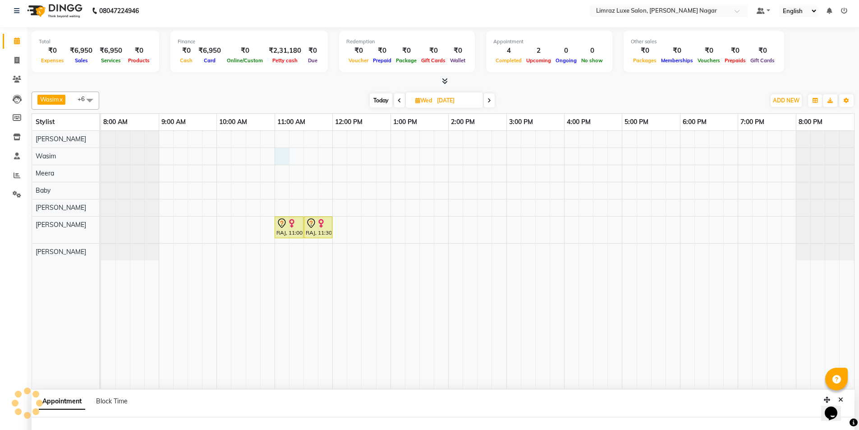
select select "74165"
select select "660"
select select "tentative"
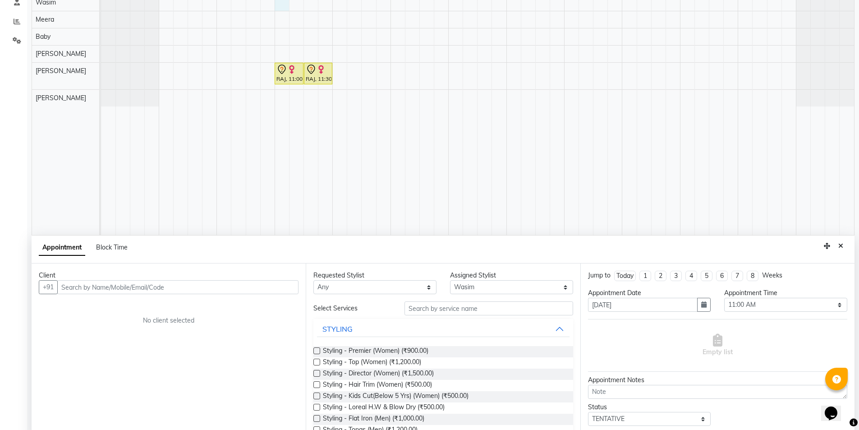
scroll to position [170, 0]
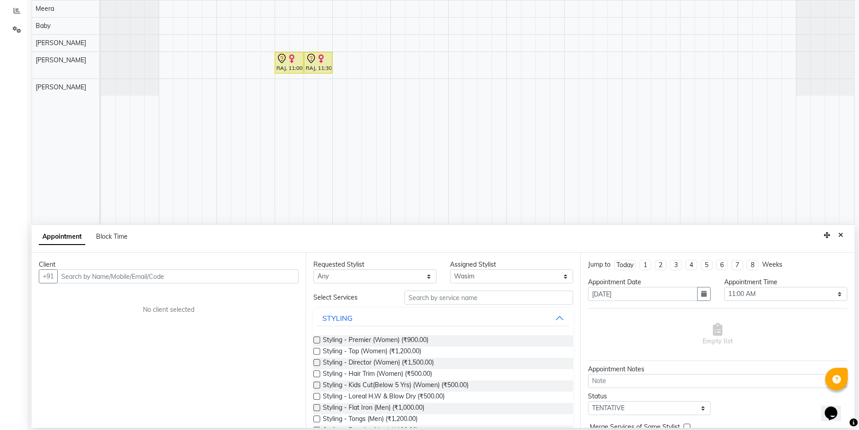
click at [204, 268] on div "Client" at bounding box center [169, 264] width 260 height 9
click at [203, 270] on input "text" at bounding box center [177, 276] width 241 height 14
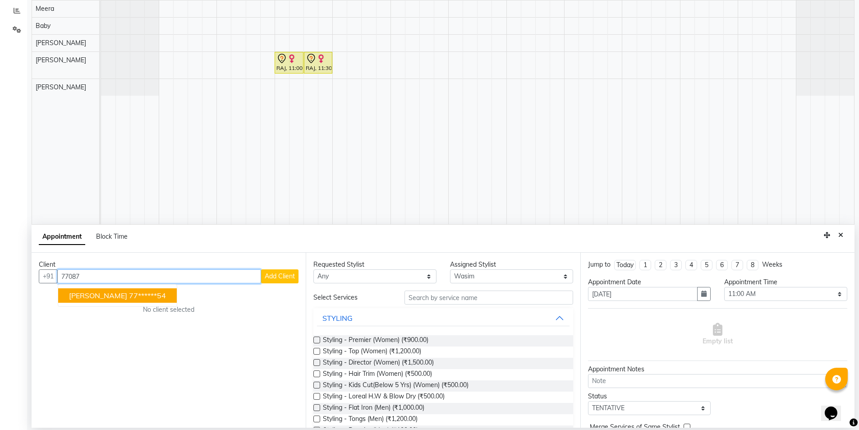
click at [142, 293] on button "[PERSON_NAME] 77******54" at bounding box center [117, 295] width 119 height 14
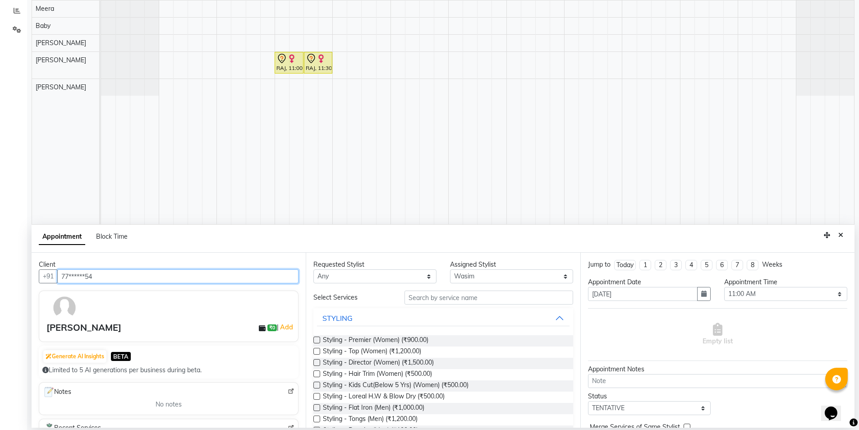
type input "77******54"
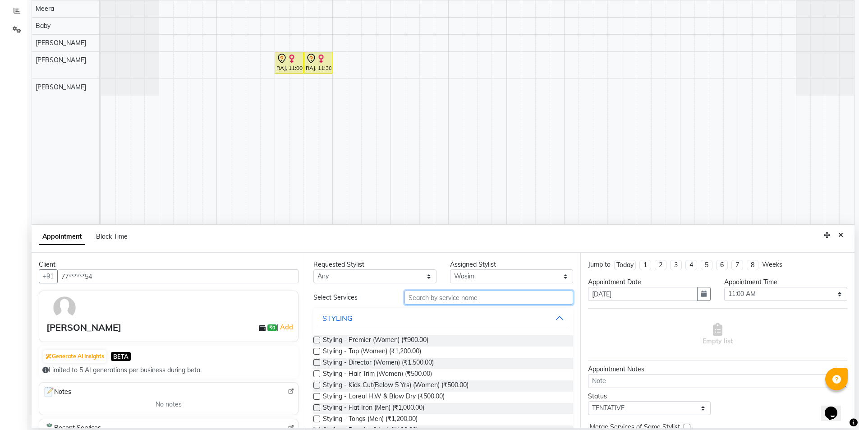
click at [465, 295] on input "text" at bounding box center [488, 297] width 169 height 14
type input "tan"
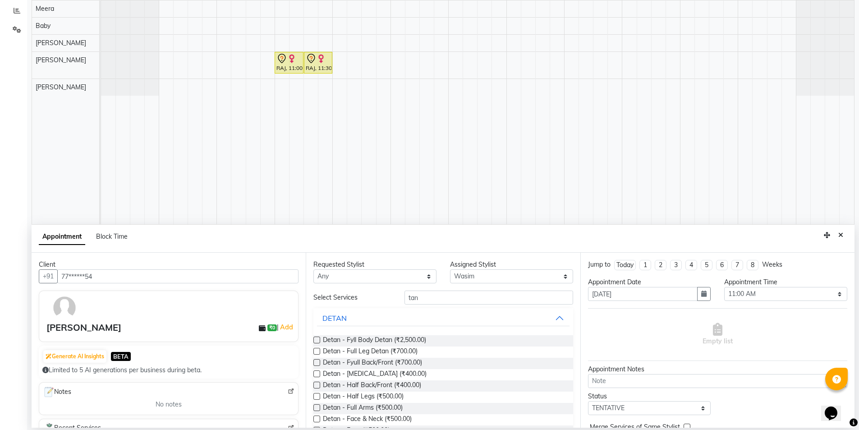
click at [317, 420] on label at bounding box center [316, 418] width 7 height 7
click at [317, 420] on input "checkbox" at bounding box center [316, 419] width 6 height 6
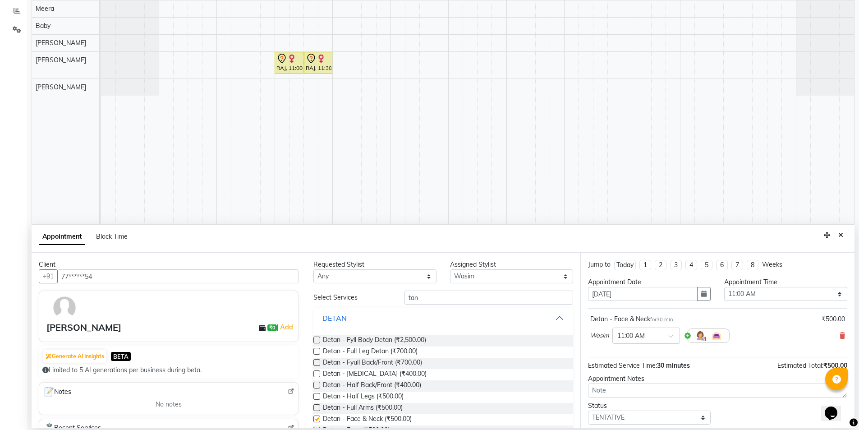
checkbox input "false"
drag, startPoint x: 425, startPoint y: 297, endPoint x: 406, endPoint y: 298, distance: 19.4
click at [406, 298] on input "tan" at bounding box center [488, 297] width 169 height 14
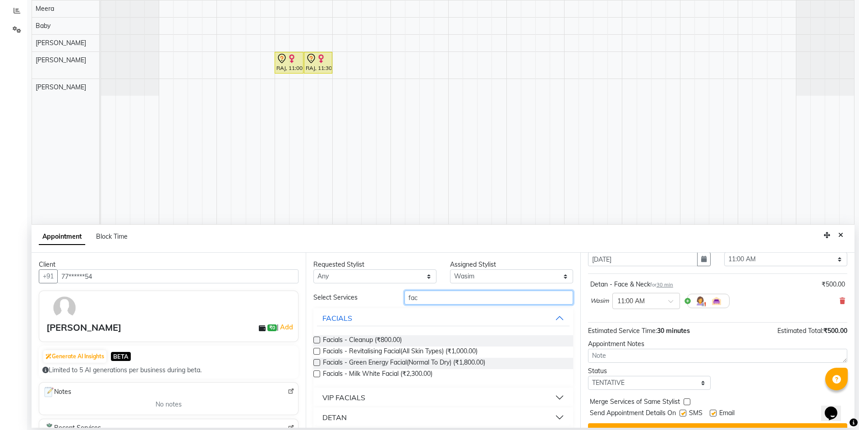
scroll to position [54, 0]
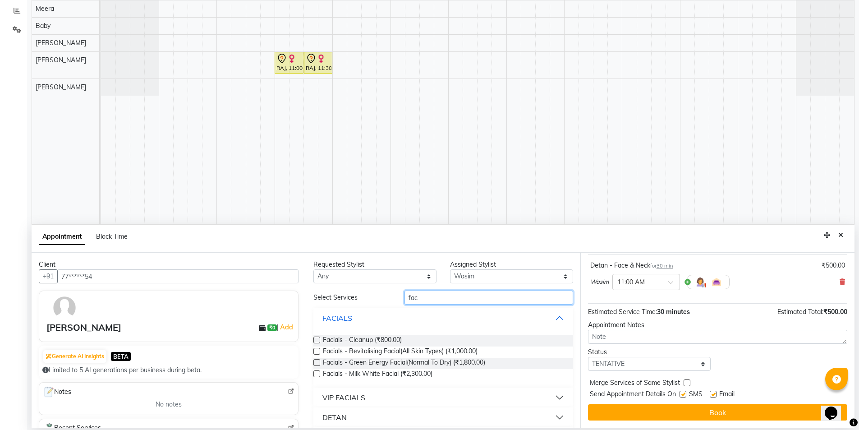
type input "fac"
click at [317, 350] on label at bounding box center [316, 350] width 7 height 7
click at [317, 350] on input "checkbox" at bounding box center [316, 352] width 6 height 6
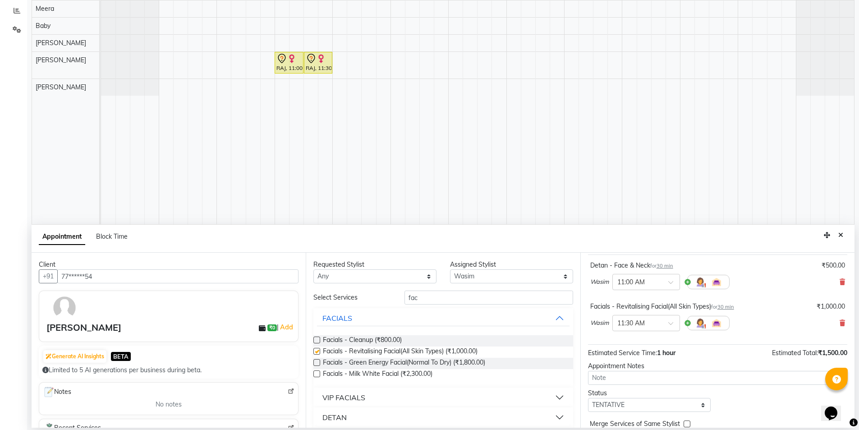
checkbox input "false"
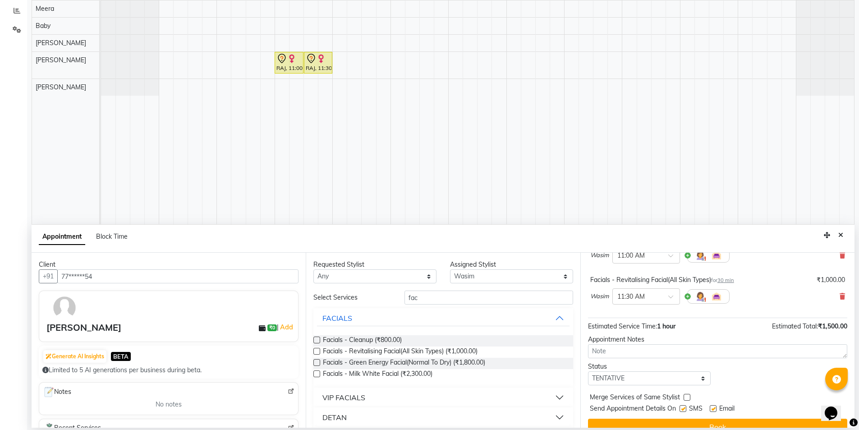
scroll to position [95, 0]
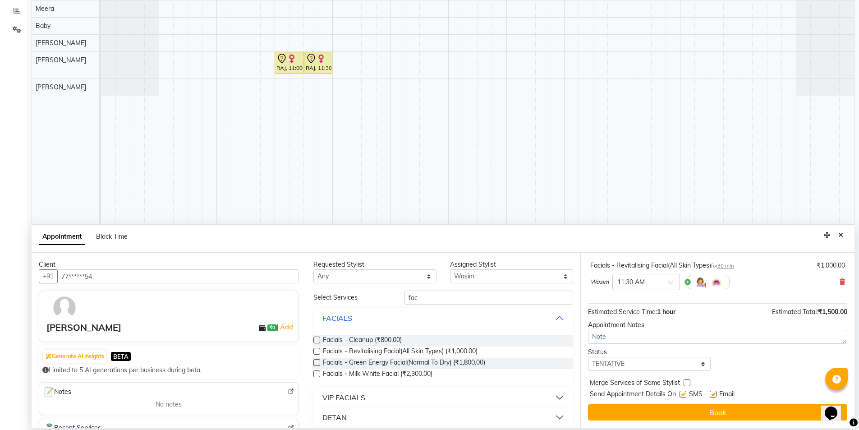
click at [684, 395] on label at bounding box center [682, 393] width 7 height 7
click at [684, 395] on input "checkbox" at bounding box center [682, 395] width 6 height 6
checkbox input "false"
click at [713, 396] on label at bounding box center [712, 393] width 7 height 7
click at [713, 396] on input "checkbox" at bounding box center [712, 395] width 6 height 6
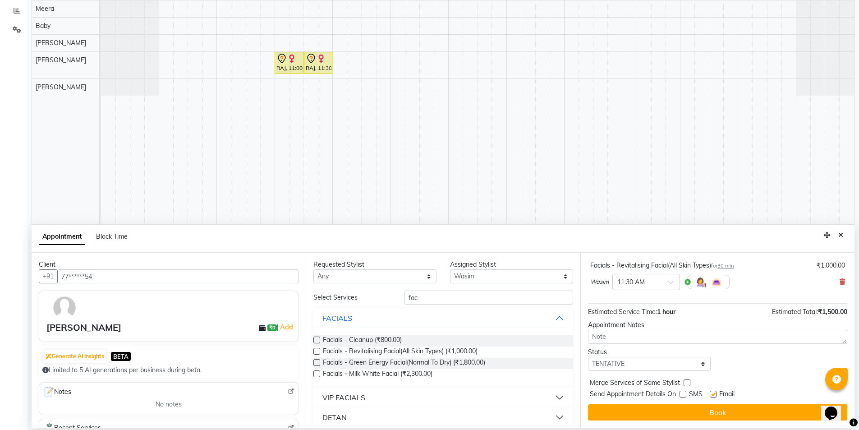
checkbox input "false"
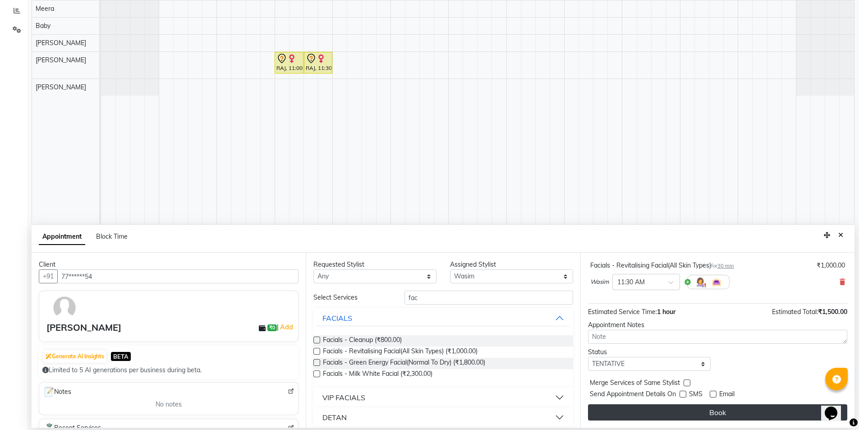
click at [713, 411] on button "Book" at bounding box center [717, 412] width 259 height 16
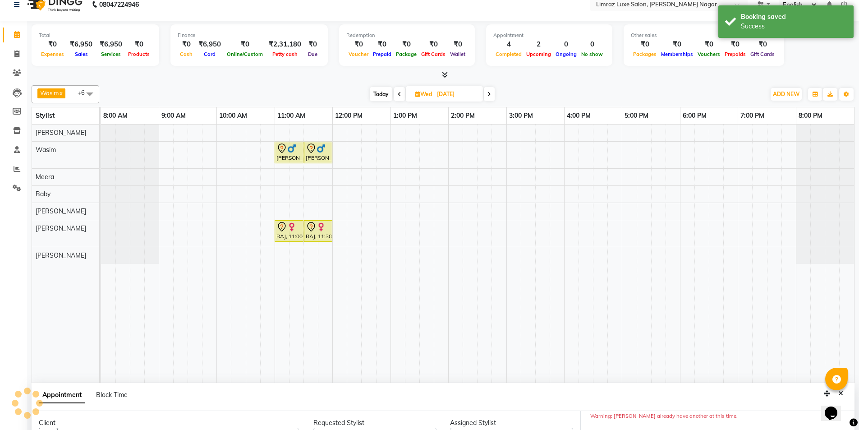
scroll to position [0, 0]
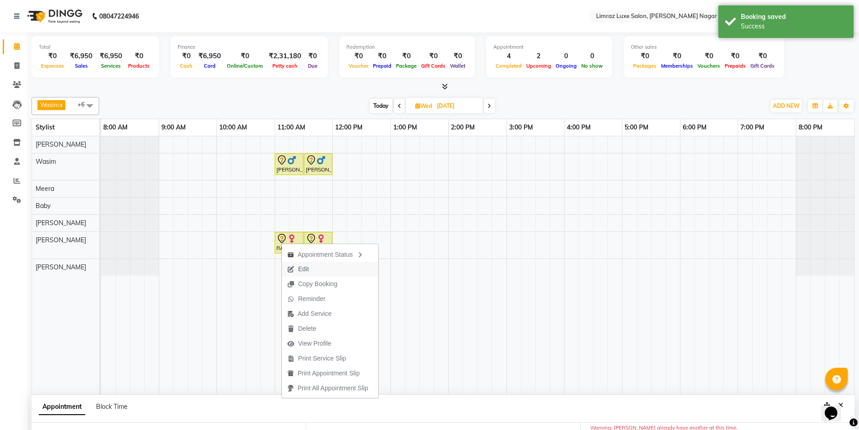
click at [296, 270] on span "Edit" at bounding box center [298, 268] width 32 height 15
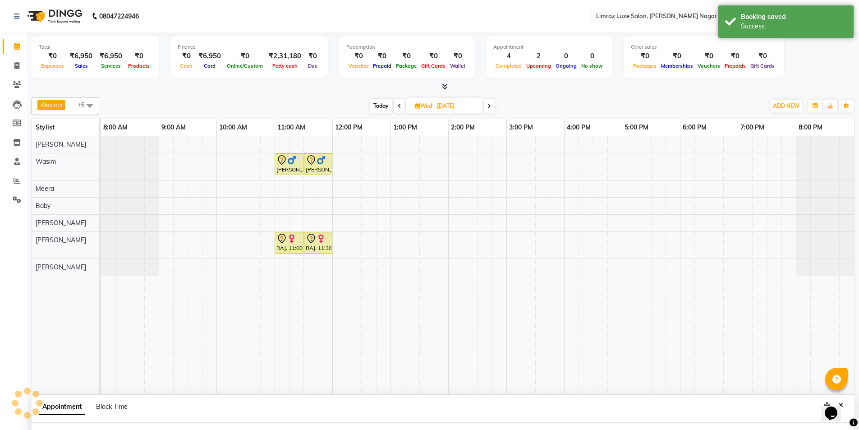
select select "tentative"
select select "89894"
select select "660"
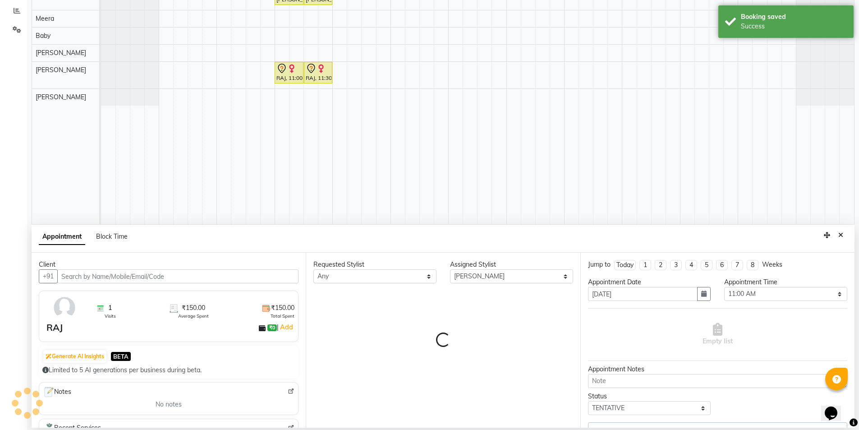
select select "3648"
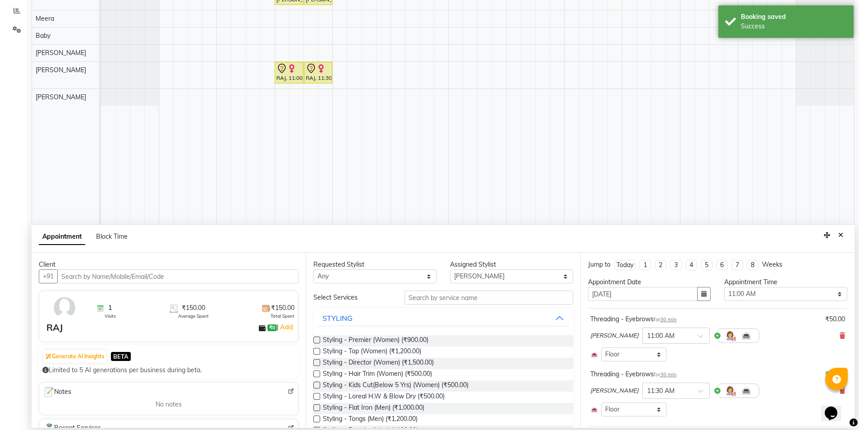
scroll to position [96, 0]
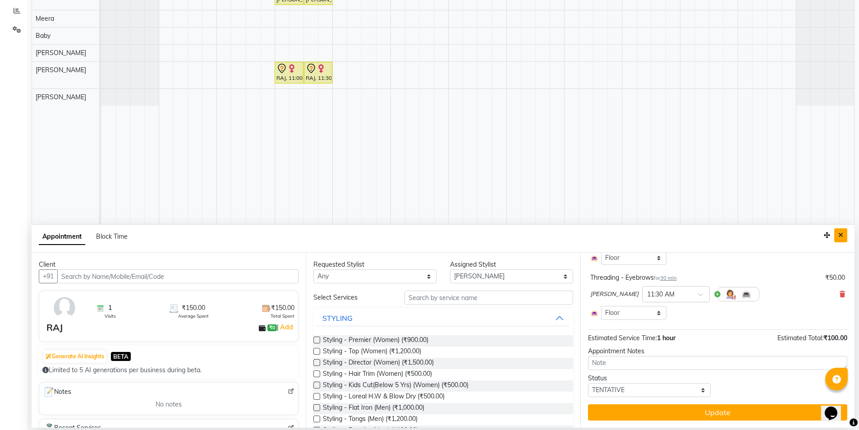
click at [839, 237] on icon "Close" at bounding box center [840, 235] width 5 height 6
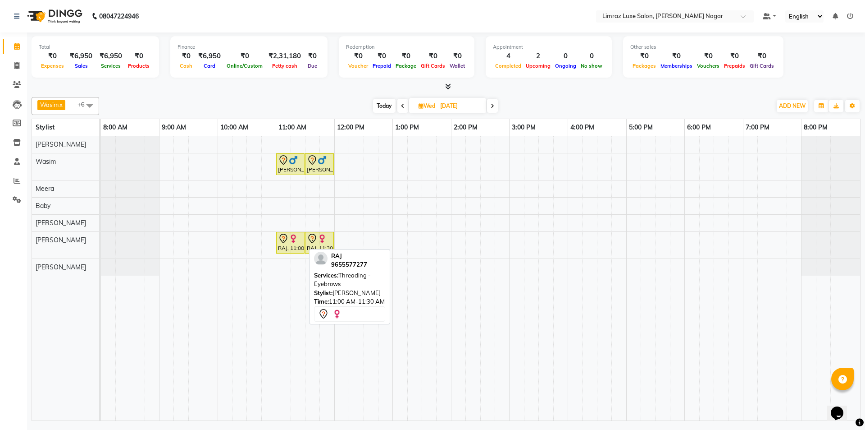
click at [283, 244] on div "RAJ, 11:00 AM-11:30 AM, Threading - Eyebrows" at bounding box center [290, 242] width 27 height 19
select select "7"
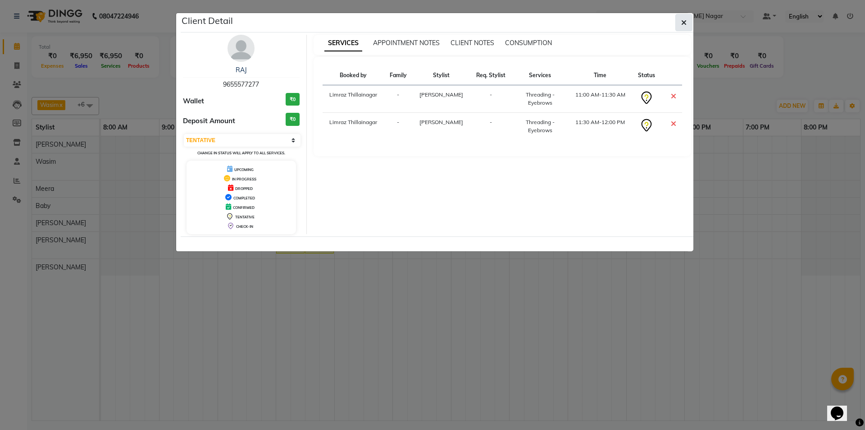
click at [684, 24] on icon "button" at bounding box center [683, 22] width 5 height 7
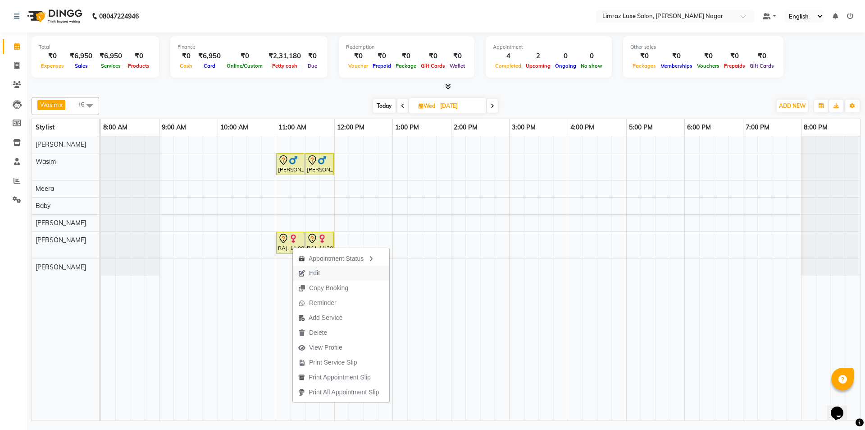
click at [311, 274] on span "Edit" at bounding box center [314, 272] width 11 height 9
select select "tentative"
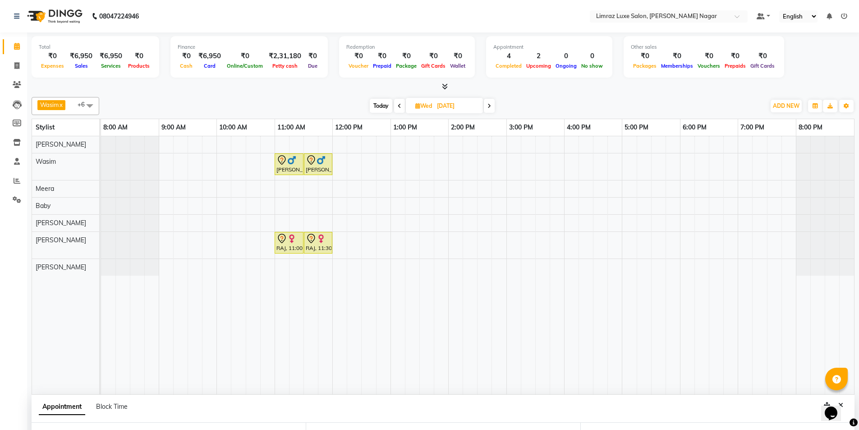
type input "[DATE]"
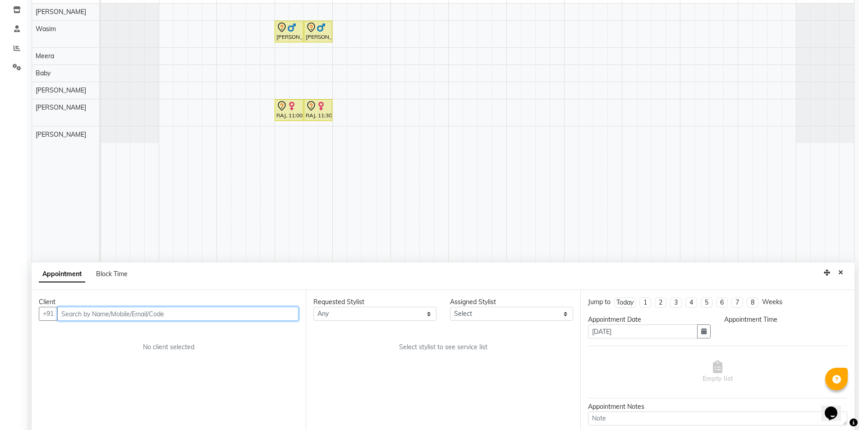
select select "89894"
select select "660"
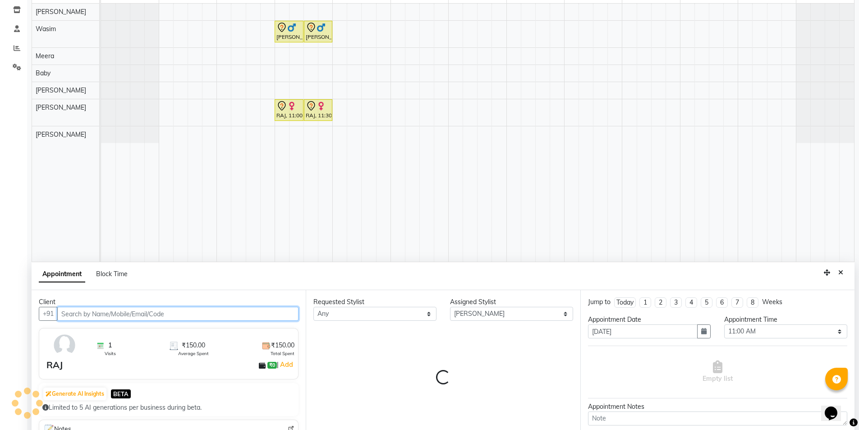
scroll to position [170, 0]
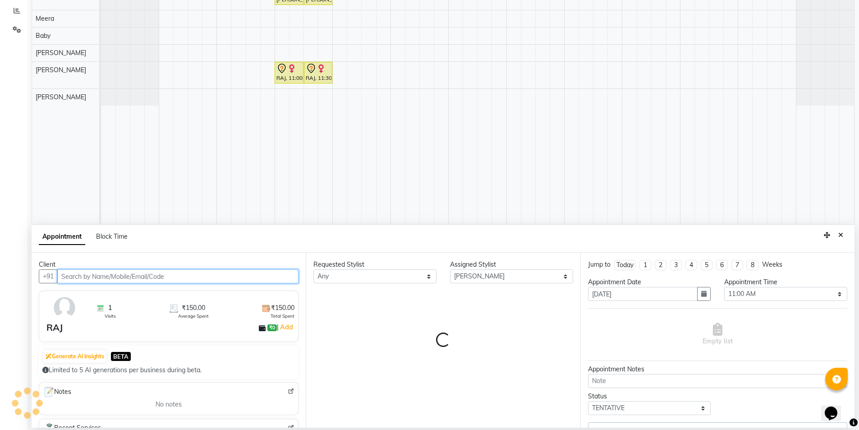
select select "3648"
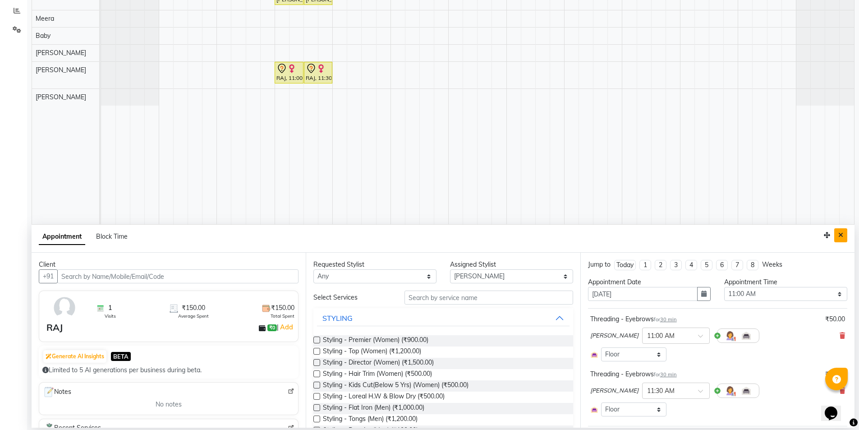
click at [839, 235] on icon "Close" at bounding box center [840, 235] width 5 height 6
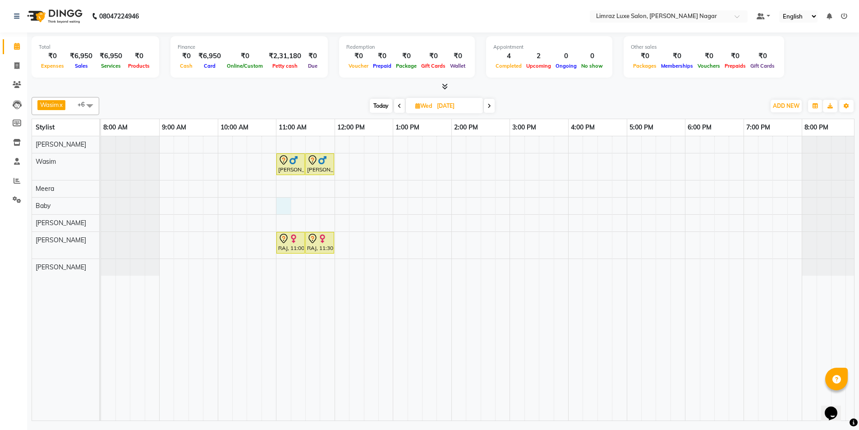
select select "74161"
select select "660"
select select "tentative"
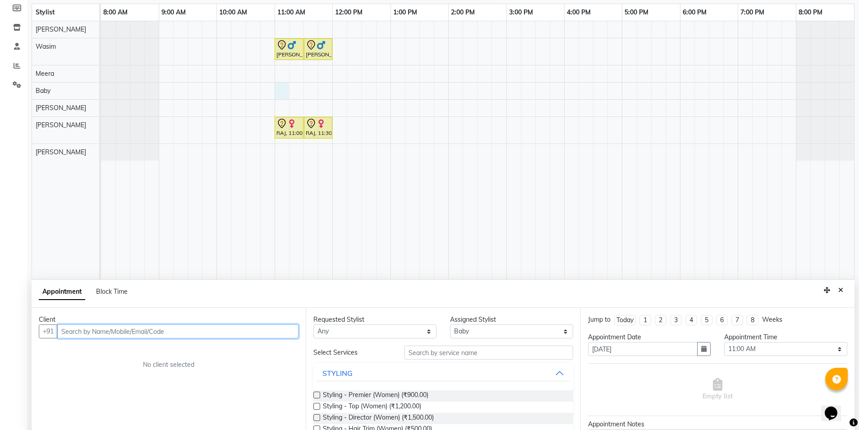
scroll to position [170, 0]
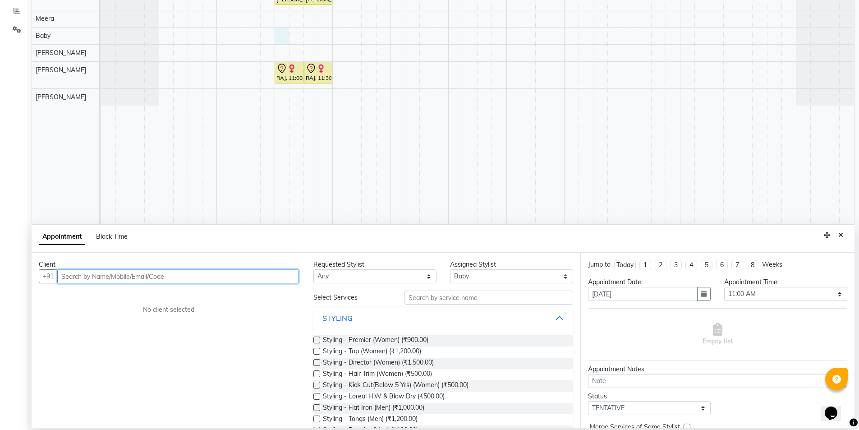
click at [151, 276] on input "text" at bounding box center [177, 276] width 241 height 14
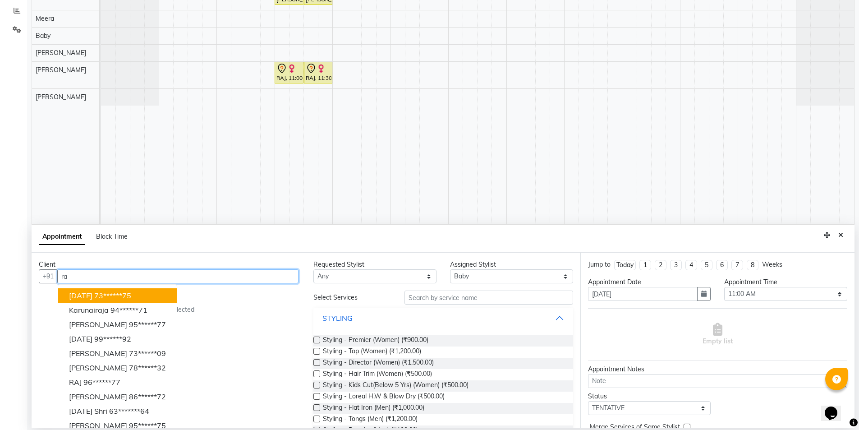
type input "r"
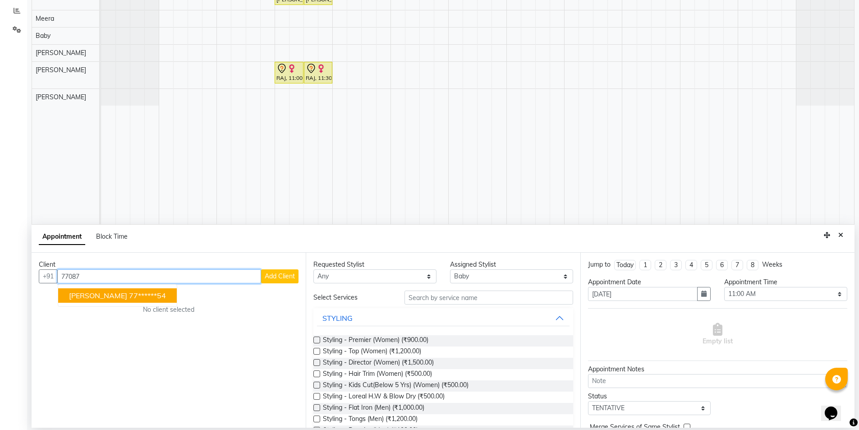
click at [129, 291] on ngb-highlight "77******54" at bounding box center [147, 295] width 37 height 9
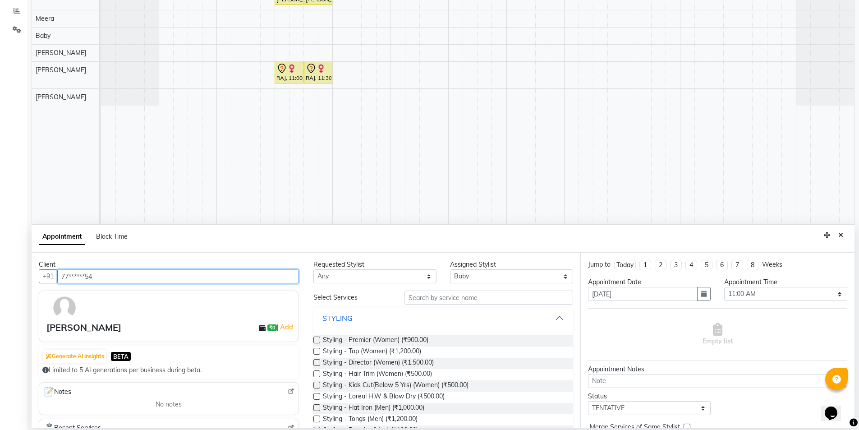
type input "77******54"
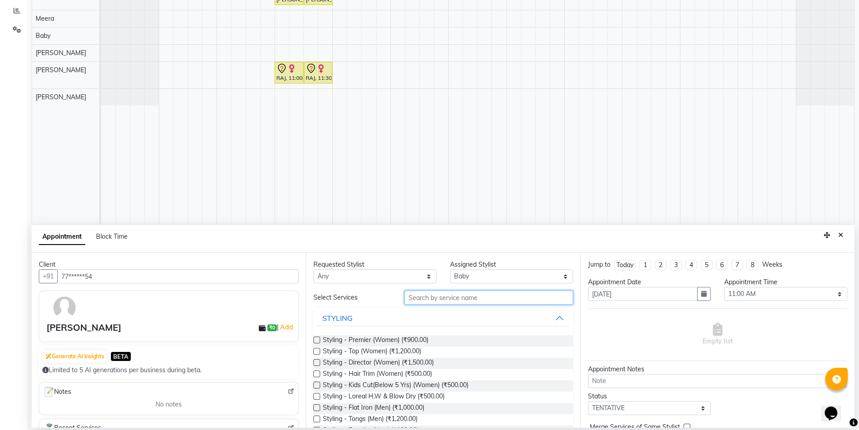
click at [439, 298] on input "text" at bounding box center [488, 297] width 169 height 14
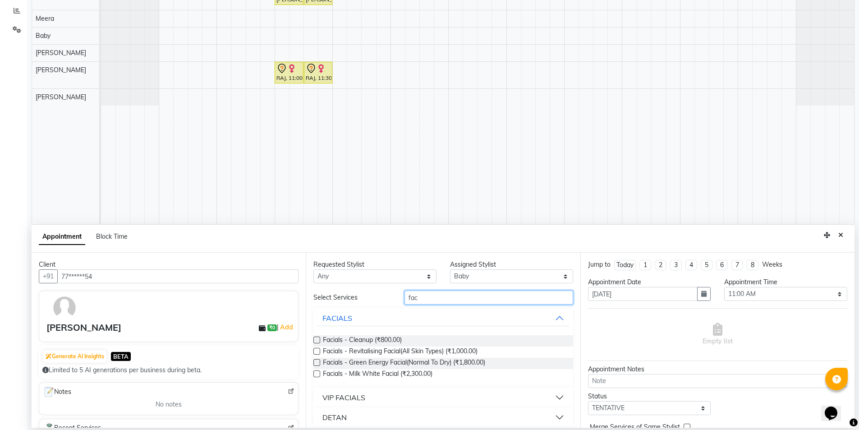
type input "fac"
click at [315, 348] on label at bounding box center [316, 350] width 7 height 7
click at [315, 349] on input "checkbox" at bounding box center [316, 352] width 6 height 6
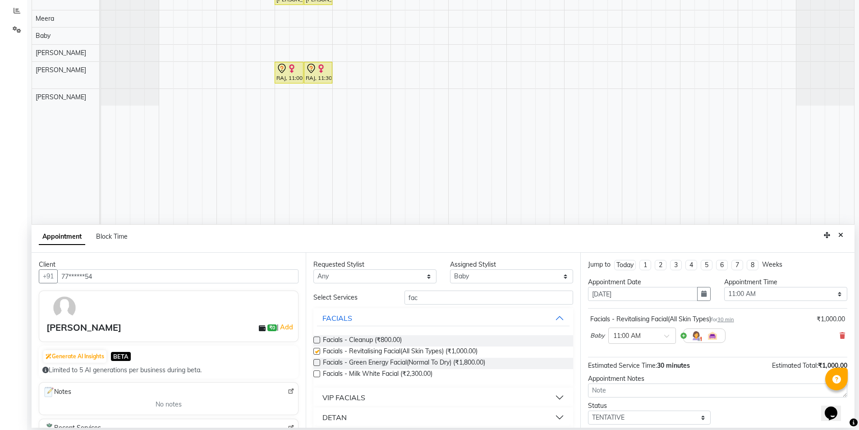
checkbox input "false"
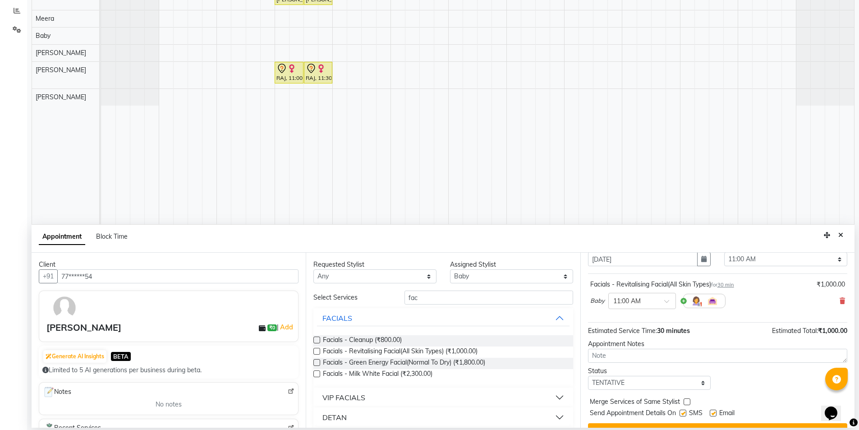
scroll to position [54, 0]
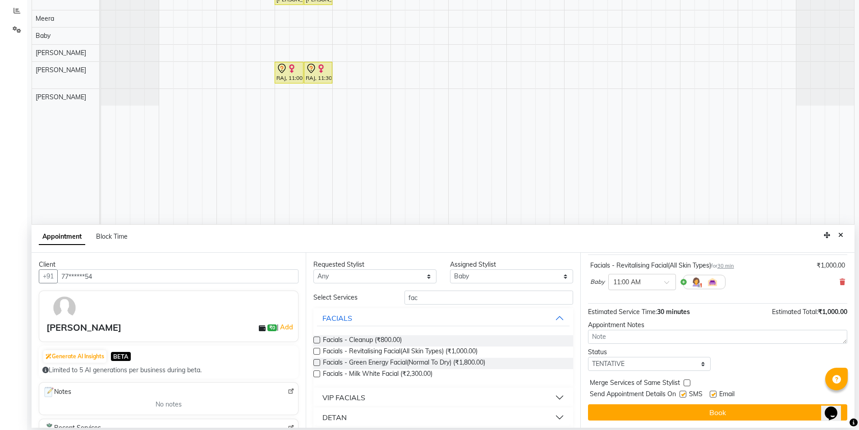
click at [686, 395] on label at bounding box center [682, 393] width 7 height 7
click at [685, 395] on input "checkbox" at bounding box center [682, 395] width 6 height 6
checkbox input "false"
click at [712, 394] on label at bounding box center [712, 393] width 7 height 7
click at [712, 394] on input "checkbox" at bounding box center [712, 395] width 6 height 6
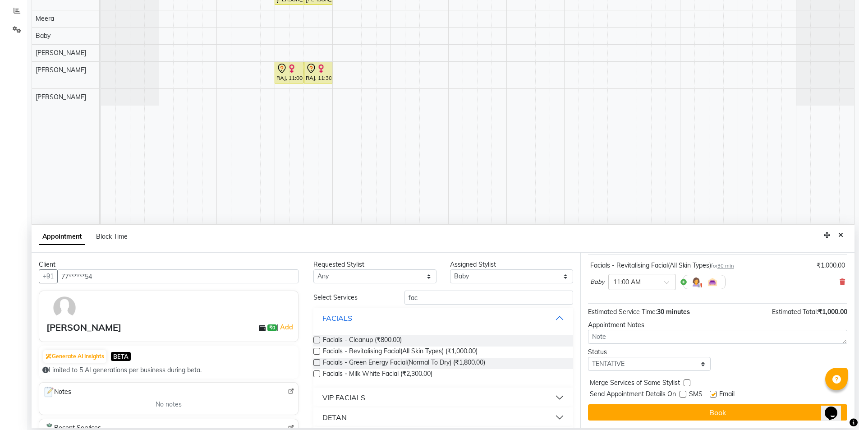
checkbox input "false"
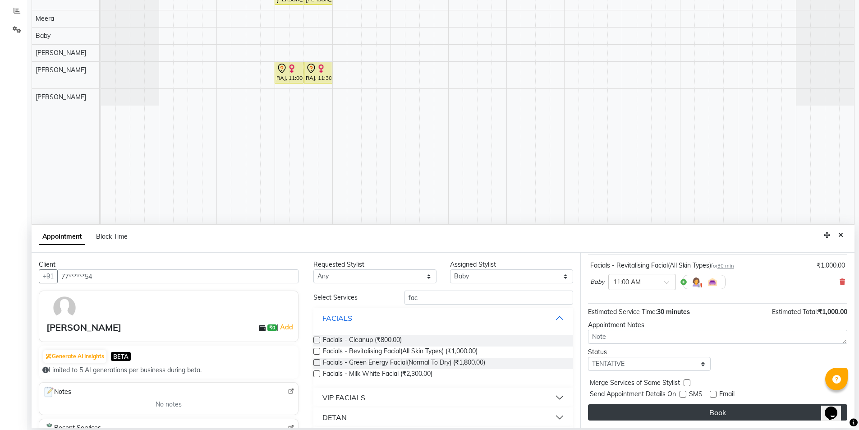
click at [712, 410] on button "Book" at bounding box center [717, 412] width 259 height 16
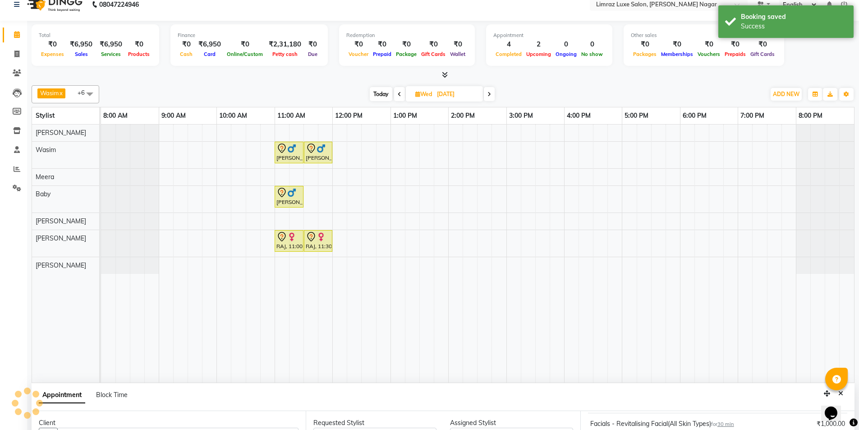
scroll to position [0, 0]
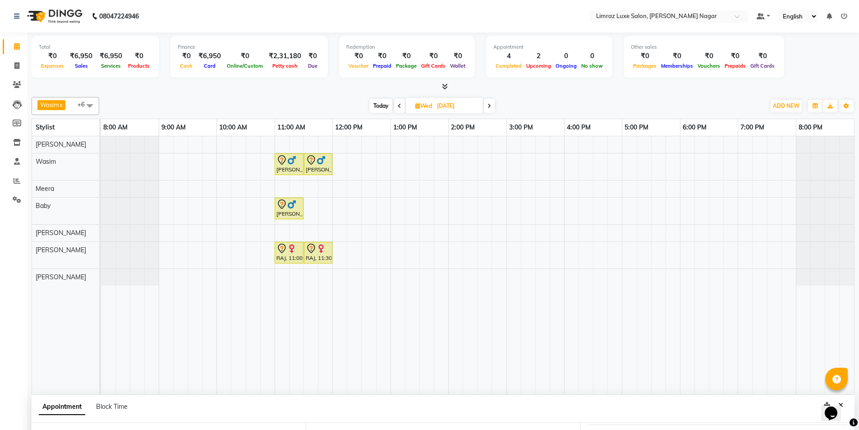
click at [398, 108] on icon at bounding box center [400, 105] width 4 height 5
type input "02-09-2025"
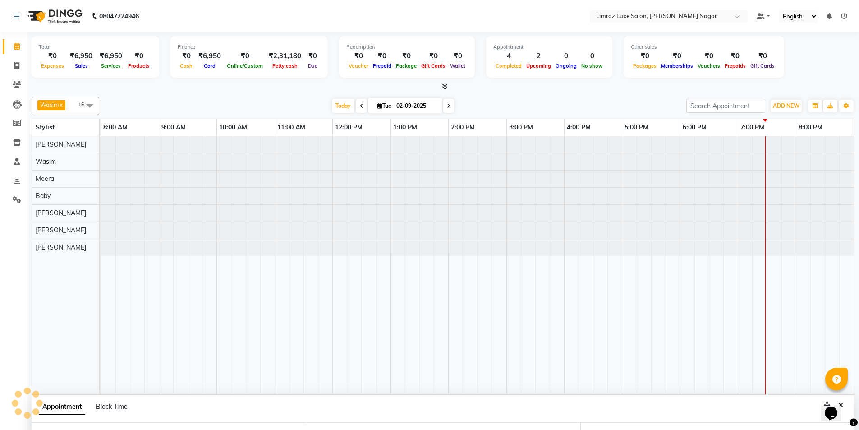
select select "660"
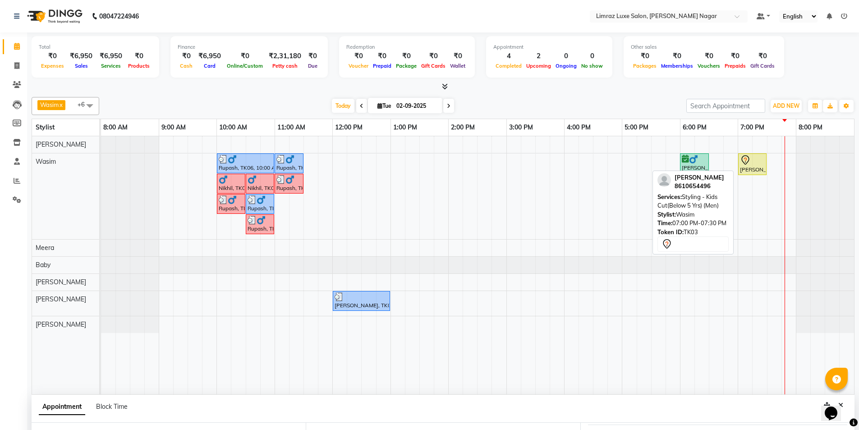
click at [753, 163] on div at bounding box center [752, 160] width 25 height 11
select select "7"
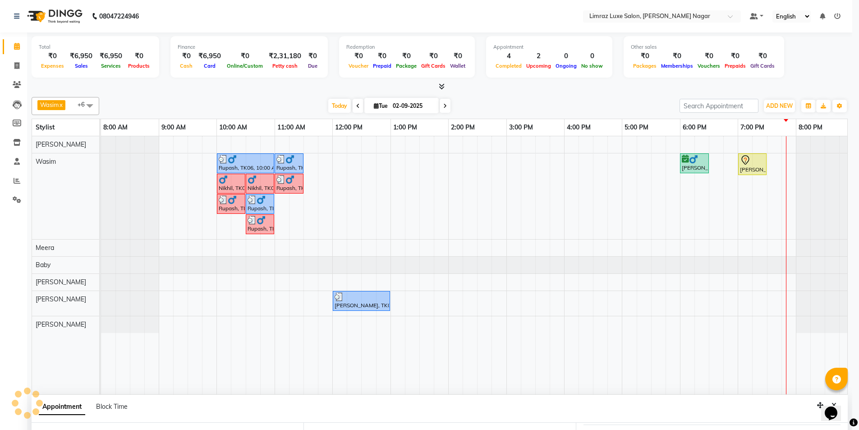
drag, startPoint x: 753, startPoint y: 163, endPoint x: 748, endPoint y: 168, distance: 6.7
drag, startPoint x: 748, startPoint y: 168, endPoint x: 352, endPoint y: 12, distance: 425.3
click at [352, 12] on nav "08047224946 Select Location × Limraz Luxe Salon, [PERSON_NAME] Nagar Default Pa…" at bounding box center [429, 16] width 859 height 32
click at [783, 300] on div "Rupash, TK06, 10:00 AM-11:00 AM, Styling - Top (Men),Facials - Revitalising Fac…" at bounding box center [477, 265] width 753 height 258
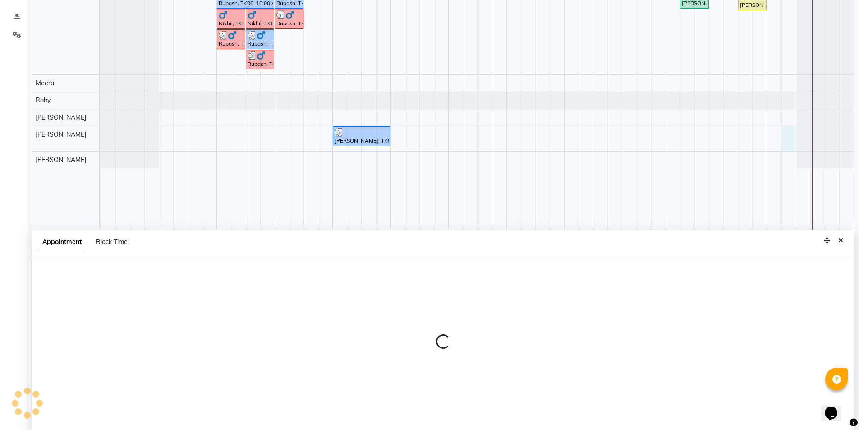
scroll to position [170, 0]
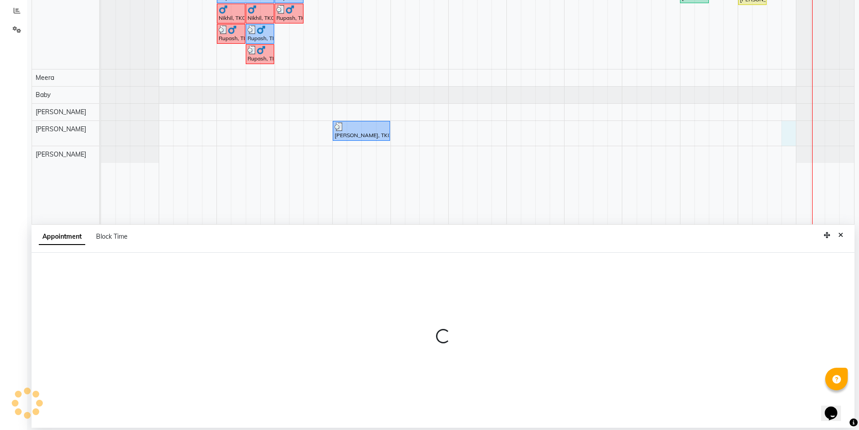
select select "89894"
select select "1185"
select select "tentative"
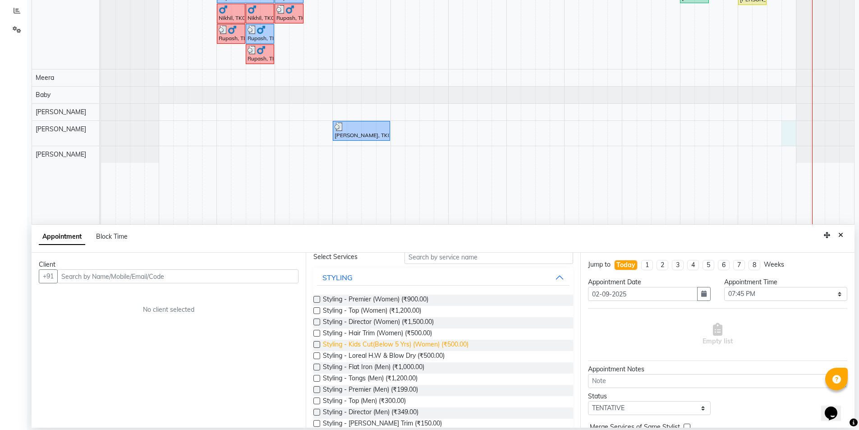
scroll to position [90, 0]
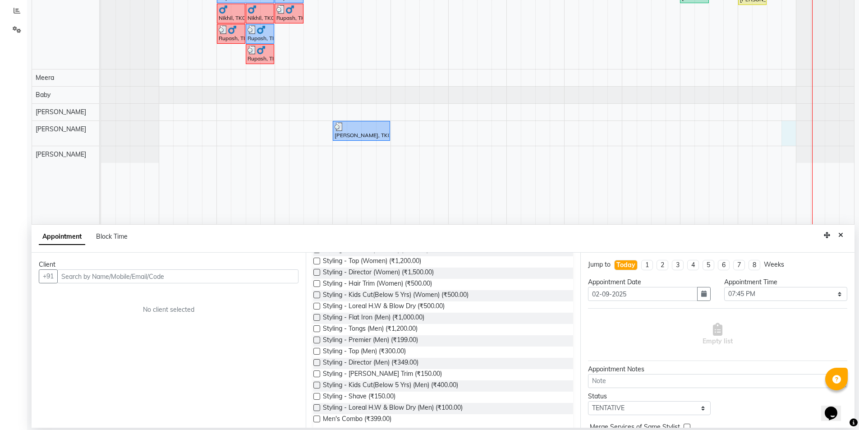
click at [278, 276] on input "text" at bounding box center [177, 276] width 241 height 14
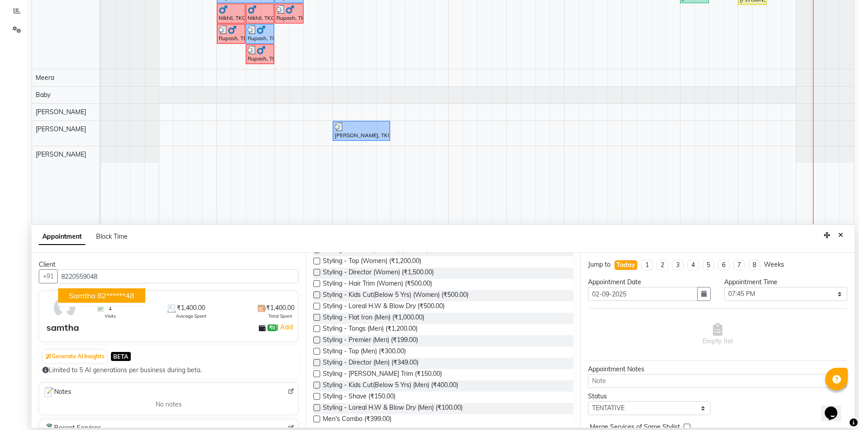
click at [118, 295] on ngb-highlight "82******48" at bounding box center [115, 295] width 37 height 9
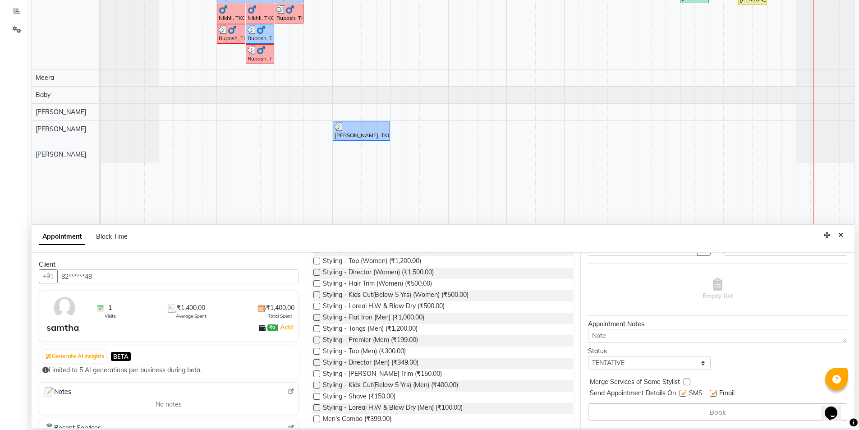
scroll to position [0, 0]
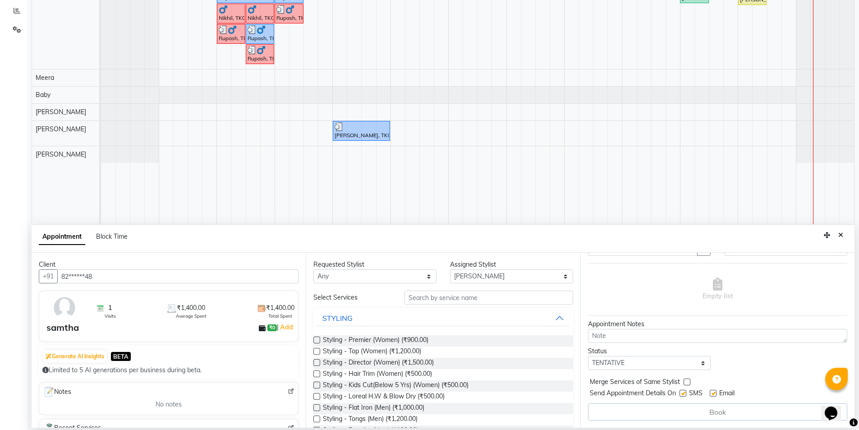
type input "82******48"
click at [432, 298] on input "text" at bounding box center [488, 297] width 169 height 14
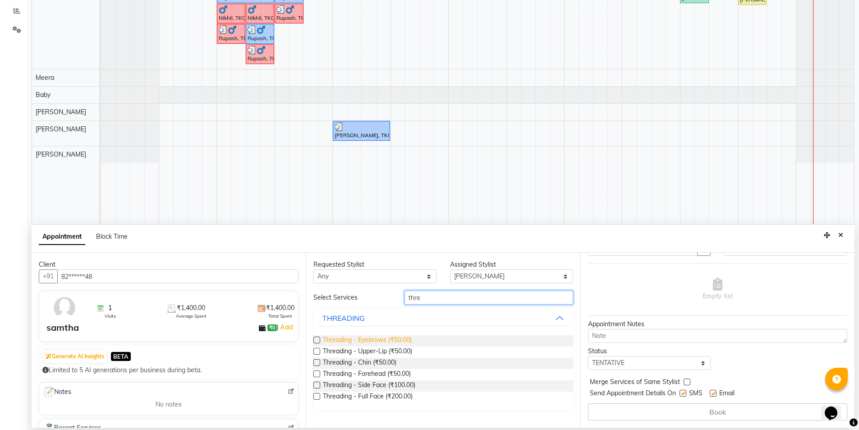
type input "thre"
click at [390, 339] on span "Threading - Eyebrows (₹50.00)" at bounding box center [367, 340] width 89 height 11
checkbox input "false"
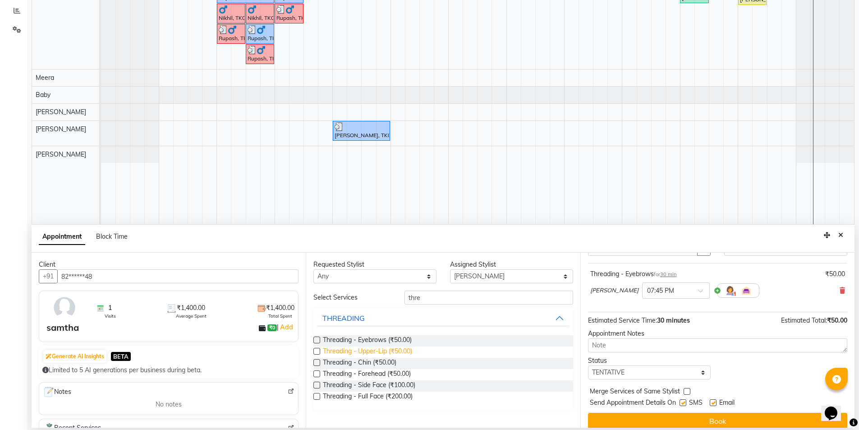
click at [392, 351] on span "Threading - Upper-Lip (₹50.00)" at bounding box center [367, 351] width 89 height 11
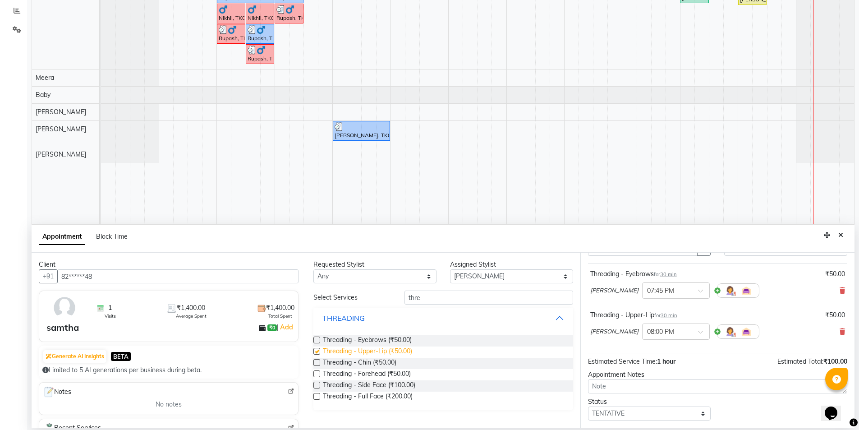
checkbox input "false"
click at [376, 360] on span "Threading - Chin (₹50.00)" at bounding box center [359, 362] width 73 height 11
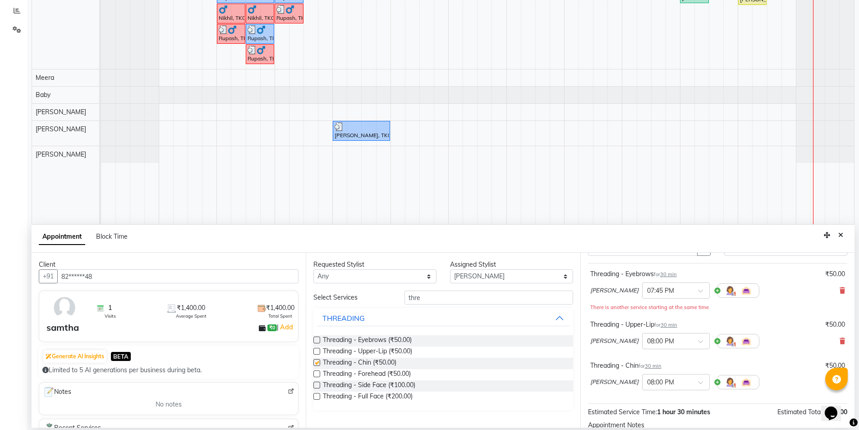
checkbox input "false"
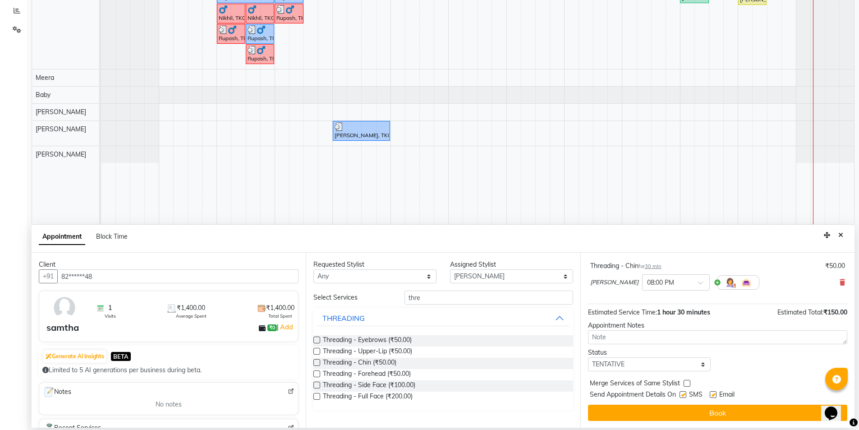
scroll to position [145, 0]
click at [682, 392] on label at bounding box center [682, 393] width 7 height 7
click at [682, 392] on input "checkbox" at bounding box center [682, 395] width 6 height 6
checkbox input "false"
click at [713, 395] on label at bounding box center [712, 393] width 7 height 7
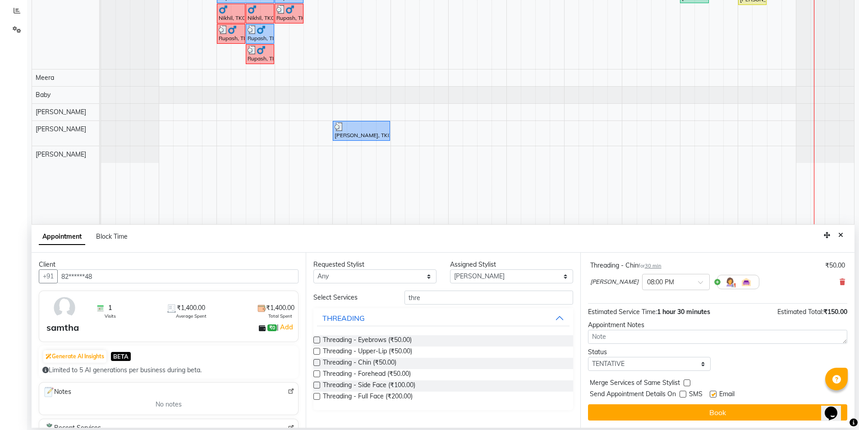
click at [713, 395] on input "checkbox" at bounding box center [712, 395] width 6 height 6
checkbox input "false"
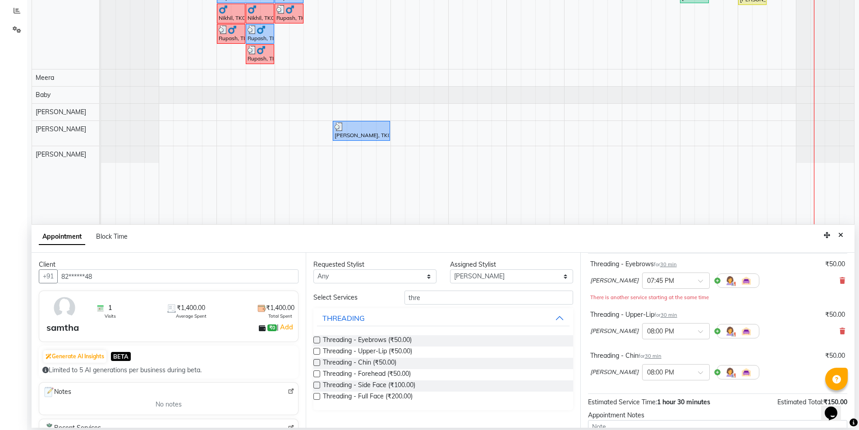
scroll to position [0, 0]
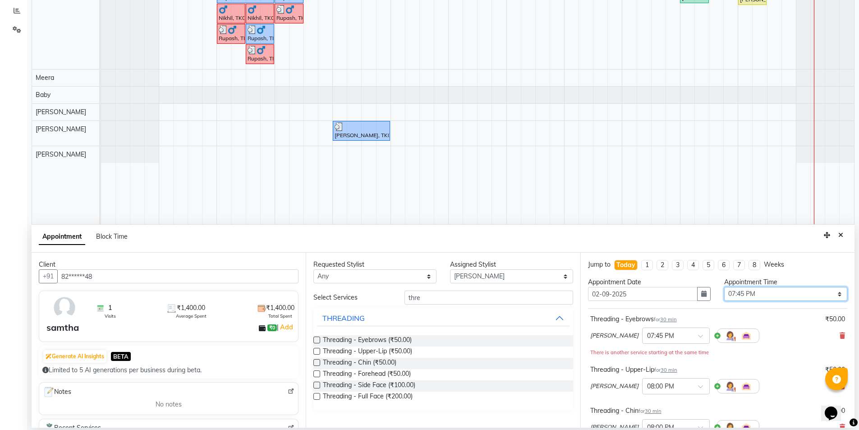
click at [788, 293] on select "Select 09:00 AM 09:15 AM 09:30 AM 09:45 AM 10:00 AM 10:15 AM 10:30 AM 10:45 AM …" at bounding box center [785, 294] width 123 height 14
select select "1200"
click at [724, 287] on select "Select 09:00 AM 09:15 AM 09:30 AM 09:45 AM 10:00 AM 10:15 AM 10:30 AM 10:45 AM …" at bounding box center [785, 294] width 123 height 14
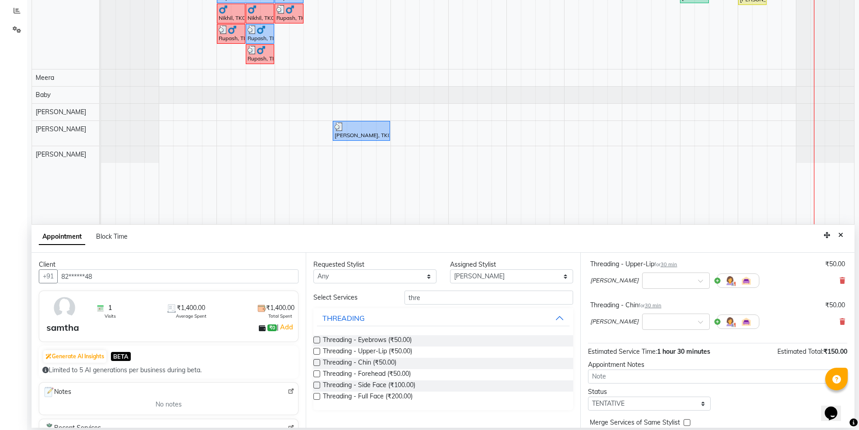
scroll to position [145, 0]
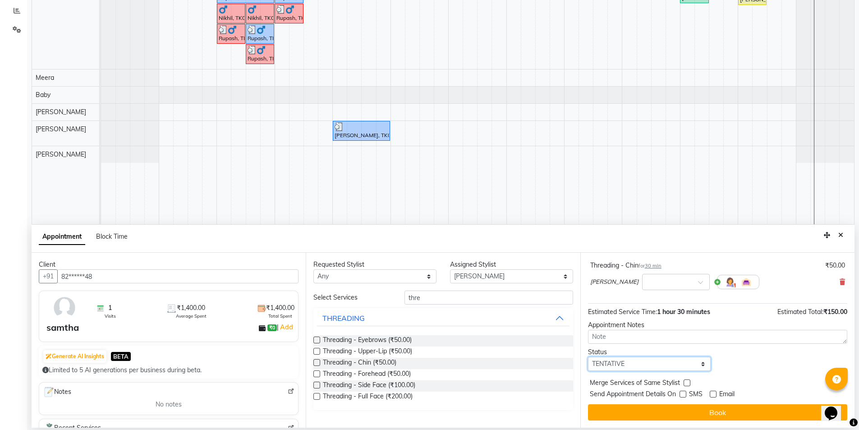
click at [685, 364] on select "Select TENTATIVE CONFIRM CHECK-IN UPCOMING" at bounding box center [649, 364] width 123 height 14
select select "check-in"
click at [588, 357] on select "Select TENTATIVE CONFIRM CHECK-IN UPCOMING" at bounding box center [649, 364] width 123 height 14
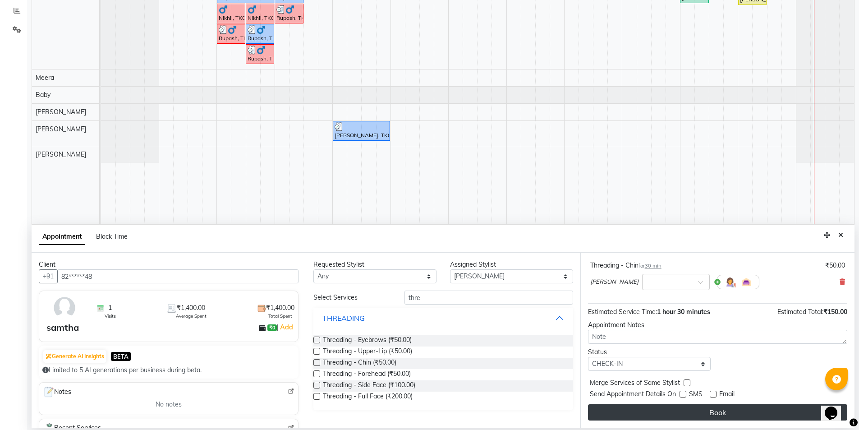
click at [701, 407] on button "Book" at bounding box center [717, 412] width 259 height 16
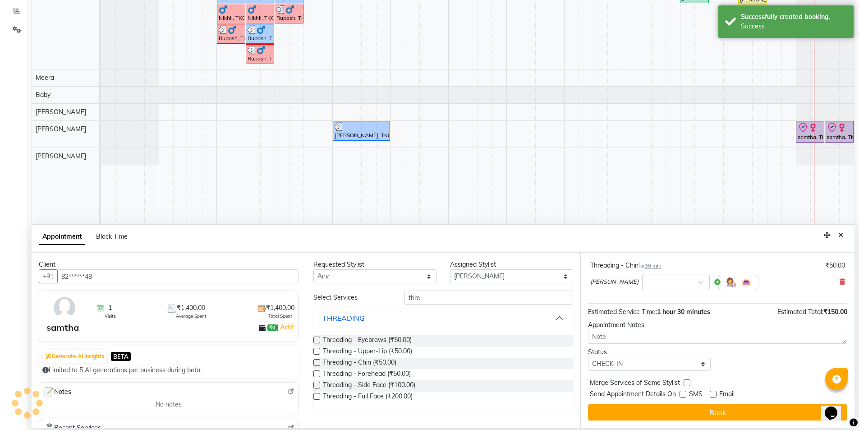
scroll to position [0, 0]
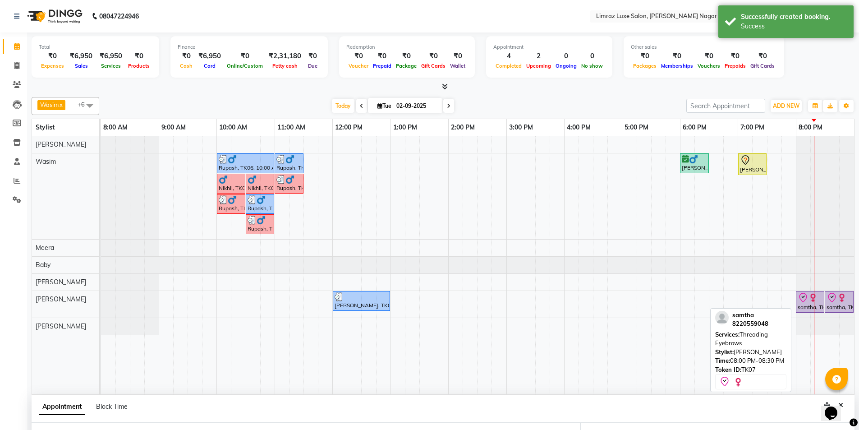
click at [801, 297] on icon at bounding box center [802, 297] width 11 height 11
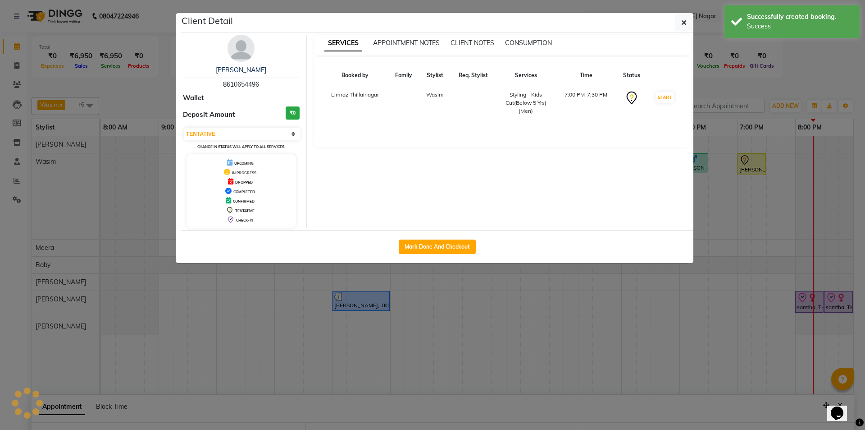
select select "8"
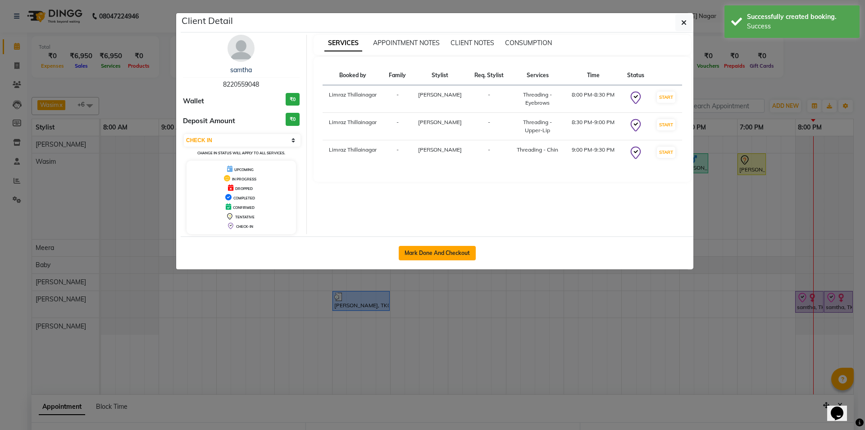
click at [414, 250] on button "Mark Done And Checkout" at bounding box center [437, 253] width 77 height 14
select select "service"
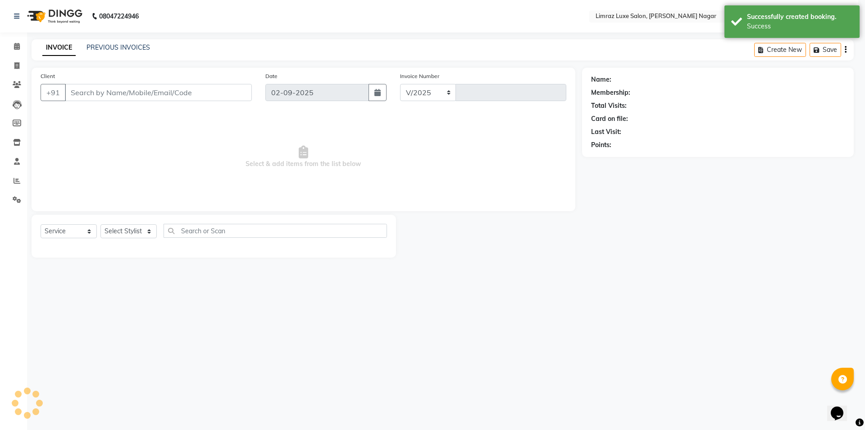
select select "7280"
type input "0406"
type input "82******48"
select select "89894"
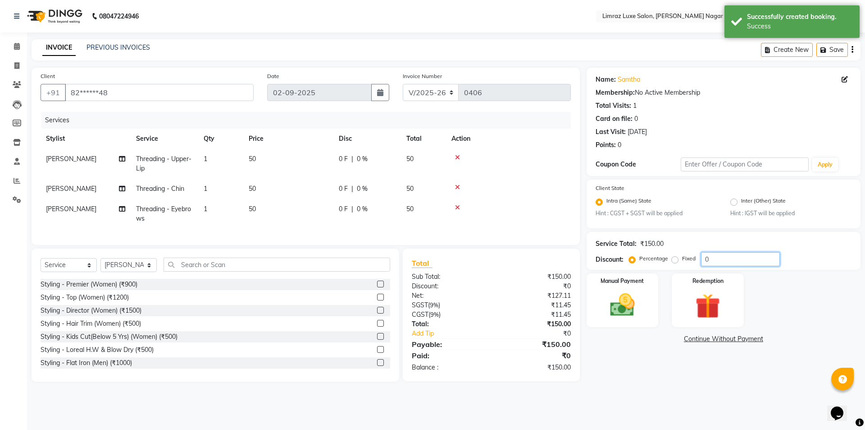
drag, startPoint x: 725, startPoint y: 260, endPoint x: 644, endPoint y: 271, distance: 82.4
click at [645, 270] on div "Name: Samtha Membership: No Active Membership Total Visits: 1 Card on file: 0 L…" at bounding box center [727, 225] width 281 height 314
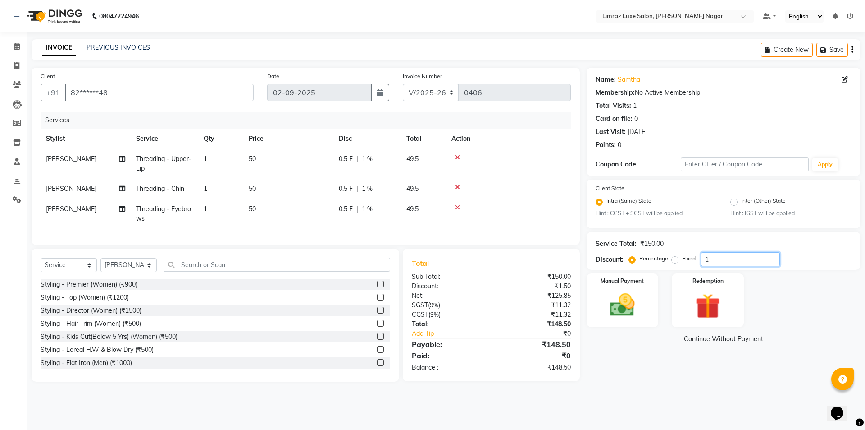
type input "1"
click at [679, 255] on div "Fixed" at bounding box center [685, 258] width 22 height 11
click at [682, 256] on label "Fixed" at bounding box center [689, 258] width 14 height 8
click at [675, 256] on input "Fixed" at bounding box center [677, 258] width 6 height 6
radio input "true"
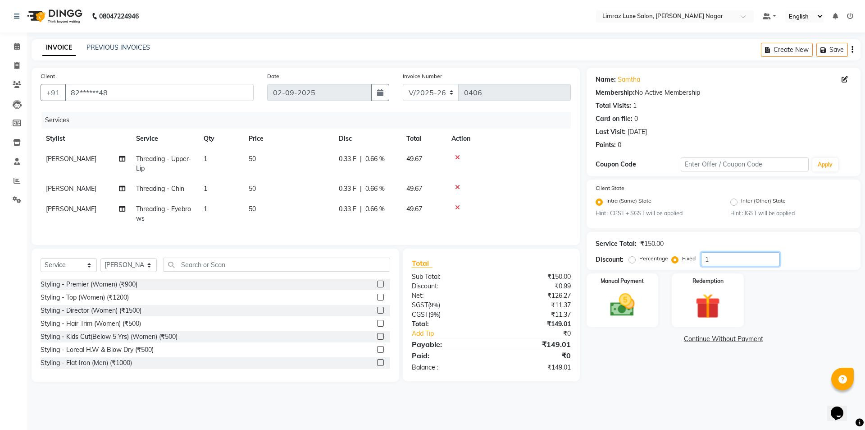
drag, startPoint x: 718, startPoint y: 254, endPoint x: 683, endPoint y: 262, distance: 35.3
click at [683, 262] on div "Percentage Fixed 1" at bounding box center [705, 259] width 149 height 14
type input "40"
click at [649, 293] on div "Manual Payment" at bounding box center [622, 299] width 75 height 55
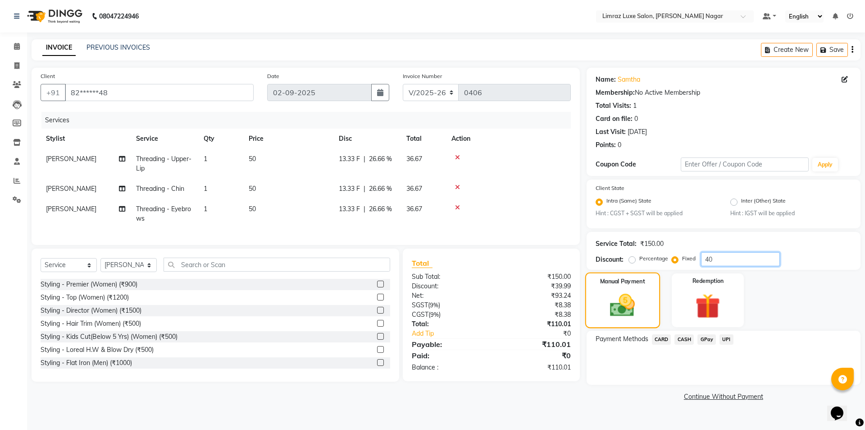
drag, startPoint x: 732, startPoint y: 267, endPoint x: 649, endPoint y: 275, distance: 83.3
click at [652, 274] on div "Name: Samtha Membership: No Active Membership Total Visits: 1 Card on file: 0 L…" at bounding box center [727, 235] width 281 height 335
click at [340, 186] on span "0 F" at bounding box center [343, 188] width 9 height 9
select select "89894"
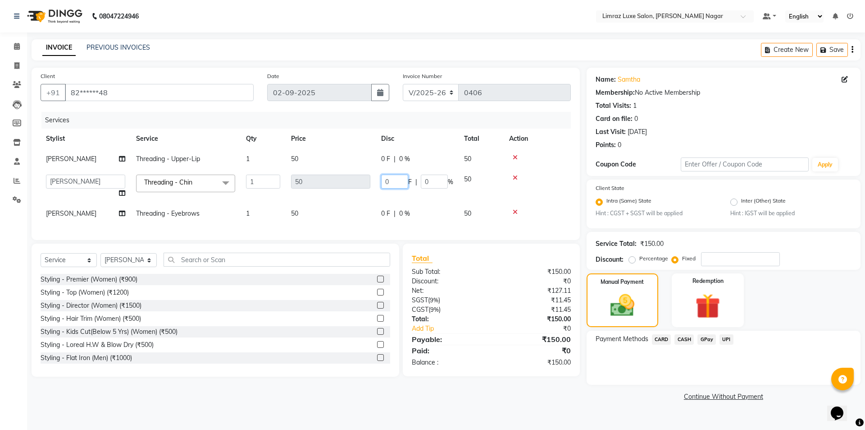
drag, startPoint x: 406, startPoint y: 183, endPoint x: 375, endPoint y: 187, distance: 31.0
click at [375, 187] on tr "[PERSON_NAME] [PERSON_NAME] Baby [PERSON_NAME] [PERSON_NAME] [PERSON_NAME] Limr…" at bounding box center [306, 186] width 530 height 34
type input "30"
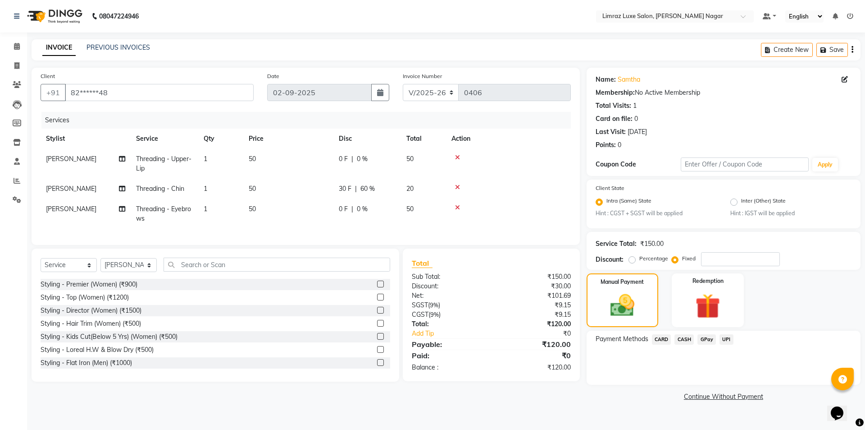
click at [404, 191] on tr "[PERSON_NAME] Threading - Chin 1 50 30 F | 60 % 20" at bounding box center [306, 188] width 530 height 20
click at [346, 188] on span "30 F" at bounding box center [345, 188] width 13 height 9
select select "89894"
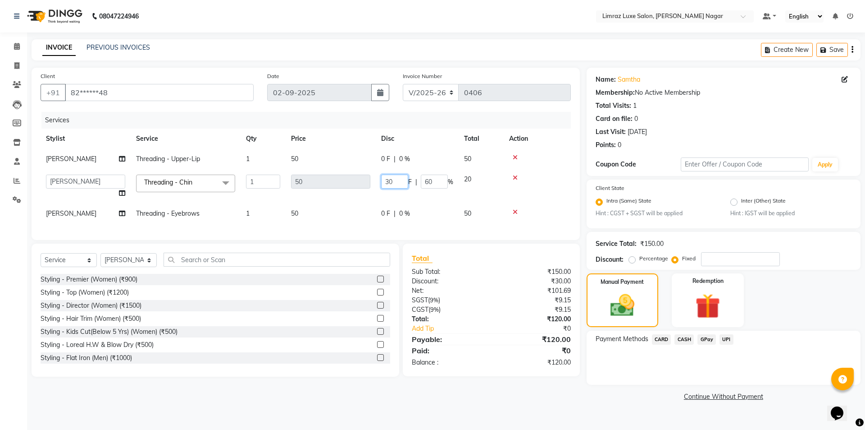
drag, startPoint x: 397, startPoint y: 179, endPoint x: 366, endPoint y: 191, distance: 33.2
click at [366, 191] on tr "[PERSON_NAME] [PERSON_NAME] Baby [PERSON_NAME] [PERSON_NAME] [PERSON_NAME] Limr…" at bounding box center [306, 186] width 530 height 34
type input "20"
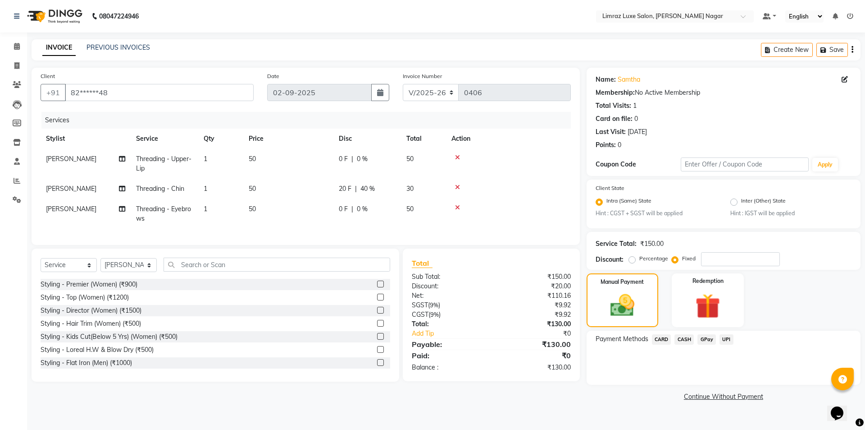
click at [346, 207] on span "0 F" at bounding box center [343, 208] width 9 height 9
select select "89894"
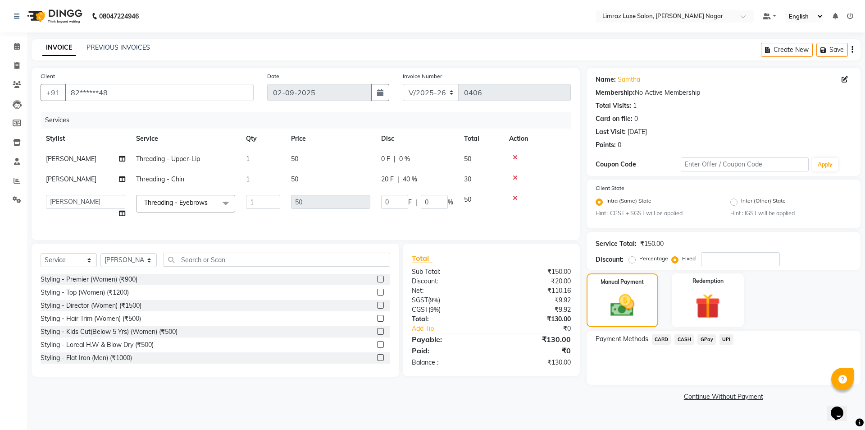
click at [294, 158] on span "50" at bounding box center [294, 159] width 7 height 8
select select "89894"
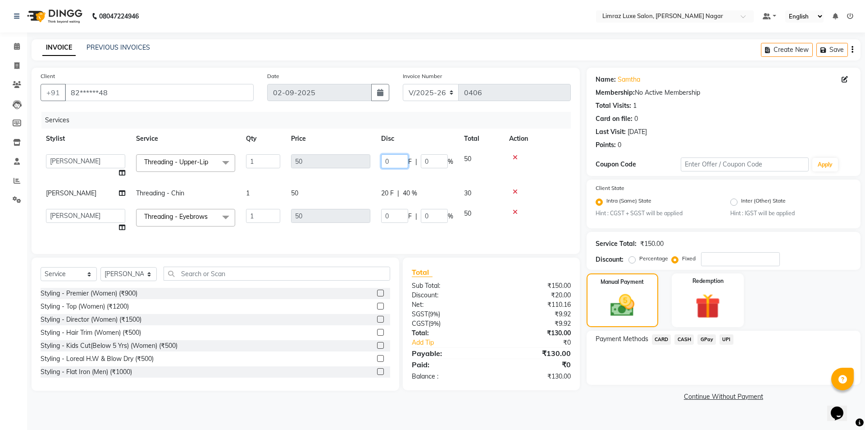
click at [355, 166] on tr "[PERSON_NAME] [PERSON_NAME] Baby [PERSON_NAME] [PERSON_NAME] [PERSON_NAME] Limr…" at bounding box center [306, 166] width 530 height 34
type input "1"
type input "20"
click at [402, 171] on tbody "[PERSON_NAME] [PERSON_NAME] Baby [PERSON_NAME] [PERSON_NAME] [PERSON_NAME] Limr…" at bounding box center [306, 193] width 530 height 89
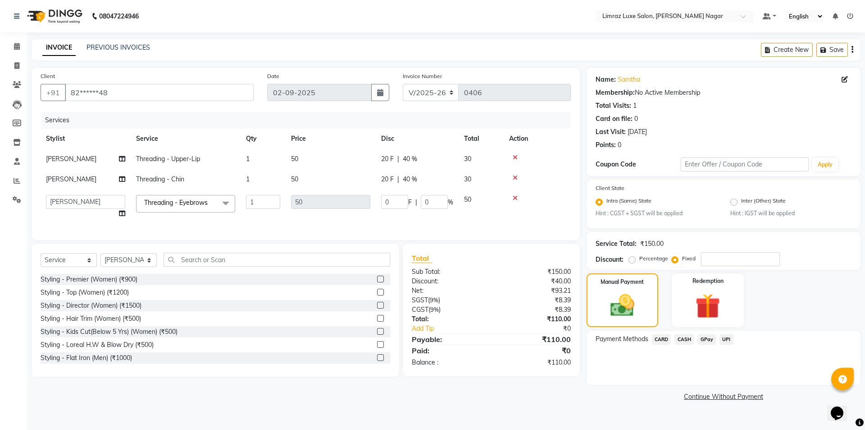
click at [688, 340] on span "CASH" at bounding box center [684, 339] width 19 height 10
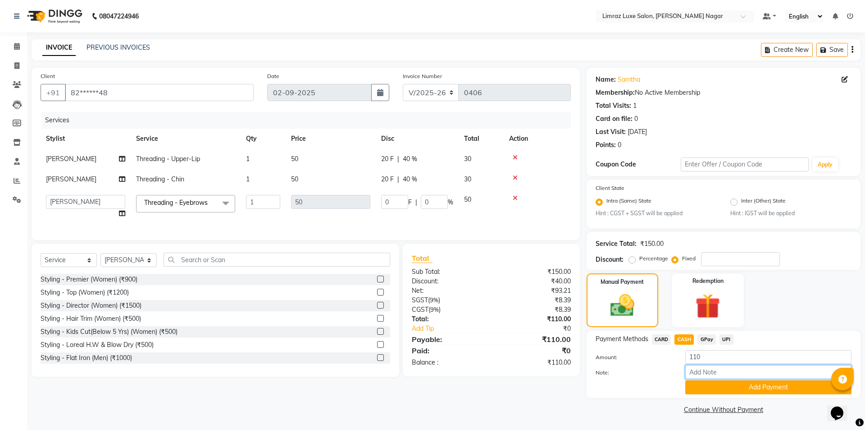
click at [718, 376] on input "Note:" at bounding box center [769, 372] width 166 height 14
click at [664, 371] on label "Note:" at bounding box center [634, 372] width 90 height 8
click at [686, 371] on input "Note:" at bounding box center [769, 372] width 166 height 14
click at [768, 386] on button "Add Payment" at bounding box center [769, 387] width 166 height 14
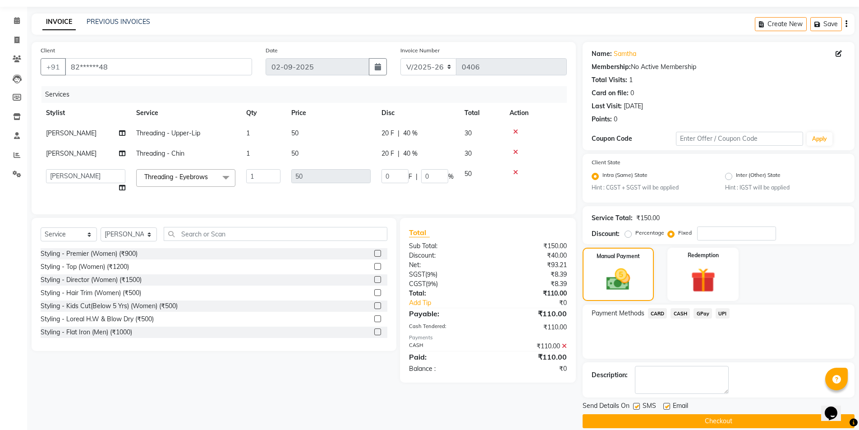
scroll to position [37, 0]
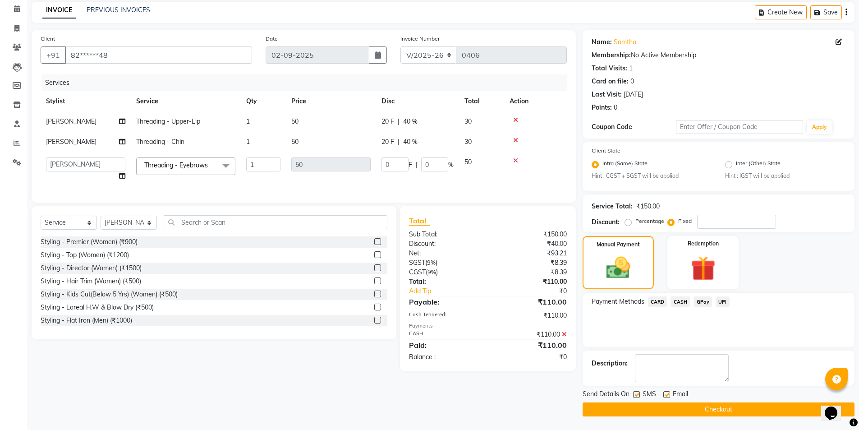
drag, startPoint x: 635, startPoint y: 391, endPoint x: 646, endPoint y: 393, distance: 11.9
click at [635, 392] on label at bounding box center [636, 394] width 7 height 7
click at [635, 392] on input "checkbox" at bounding box center [636, 395] width 6 height 6
checkbox input "false"
click at [664, 394] on label at bounding box center [666, 394] width 7 height 7
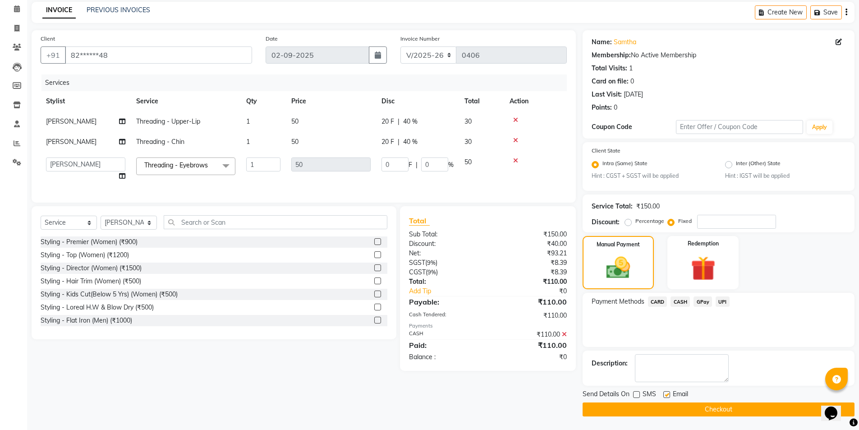
click at [664, 394] on input "checkbox" at bounding box center [666, 395] width 6 height 6
checkbox input "false"
click at [699, 410] on button "Checkout" at bounding box center [718, 409] width 272 height 14
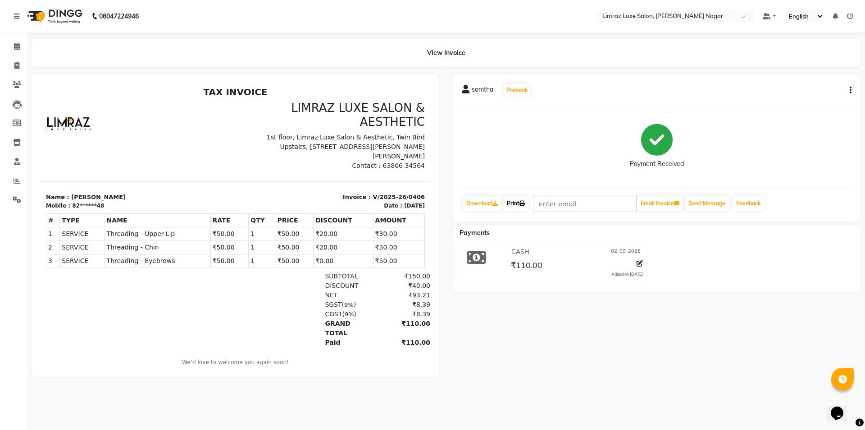
click at [513, 205] on link "Print" at bounding box center [515, 203] width 25 height 15
click at [476, 202] on link "Download" at bounding box center [482, 203] width 39 height 15
click at [852, 88] on div "samtha Prebook Payment Received Download Print Email Invoice Send Message Feedb…" at bounding box center [657, 147] width 408 height 147
click at [849, 90] on button "button" at bounding box center [848, 90] width 5 height 9
click at [851, 90] on icon "button" at bounding box center [851, 90] width 2 height 0
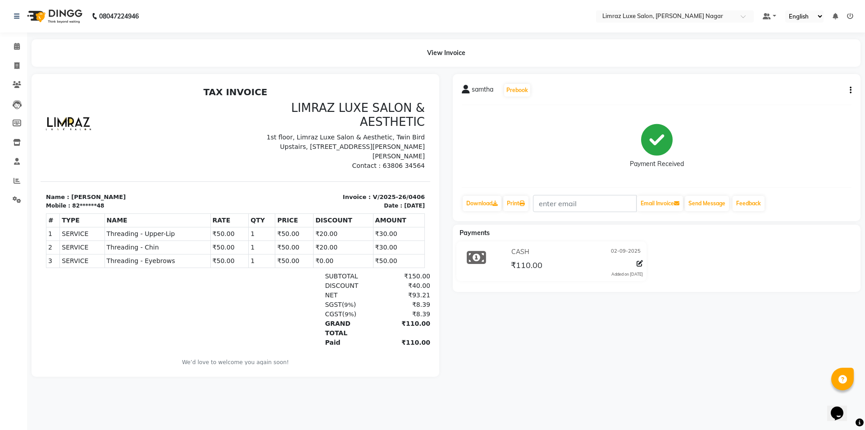
click at [851, 90] on icon "button" at bounding box center [851, 90] width 2 height 0
click at [67, 11] on nav "08047224946 Select Location × Limraz Luxe Salon, [PERSON_NAME] Nagar Default Pa…" at bounding box center [432, 16] width 865 height 32
click at [21, 170] on li "Staff" at bounding box center [13, 161] width 27 height 19
click at [46, 12] on img at bounding box center [54, 16] width 62 height 25
click at [47, 12] on img at bounding box center [54, 16] width 62 height 25
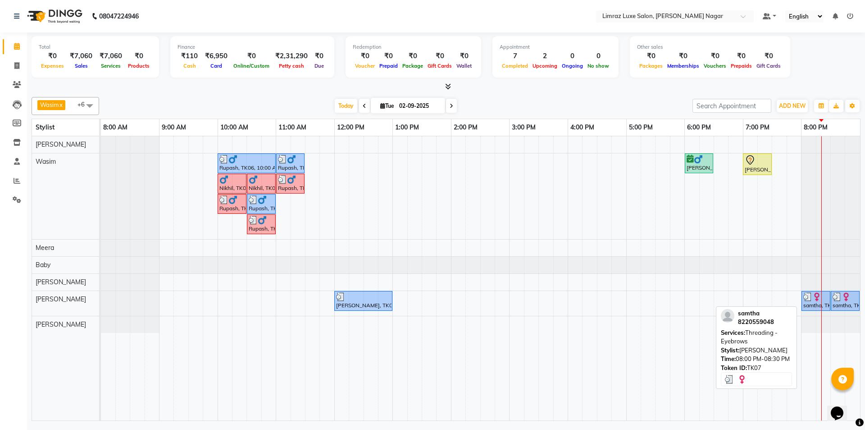
click at [811, 299] on img at bounding box center [808, 296] width 9 height 9
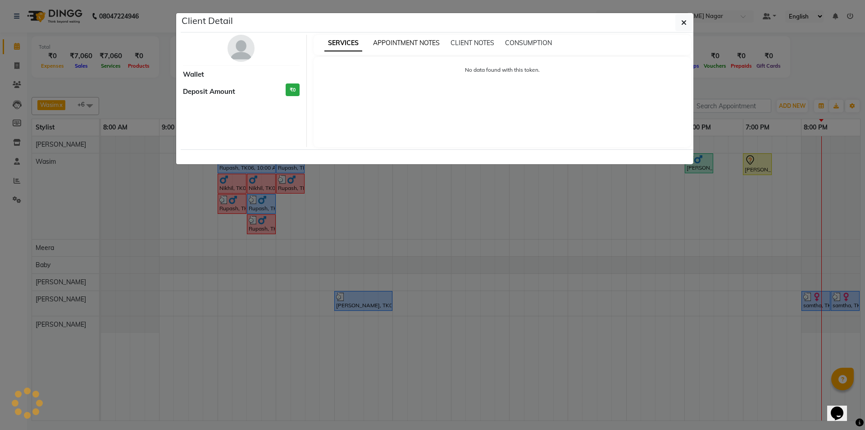
click at [407, 45] on span "APPOINTMENT NOTES" at bounding box center [406, 43] width 67 height 8
select select "3"
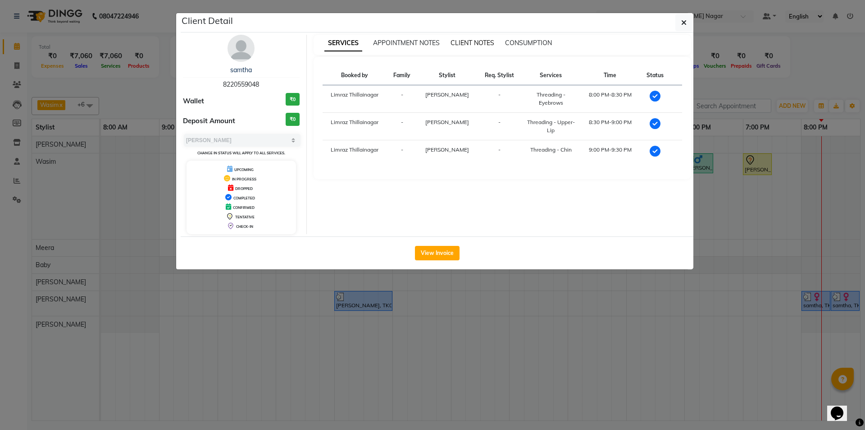
click at [490, 43] on span "CLIENT NOTES" at bounding box center [473, 43] width 44 height 8
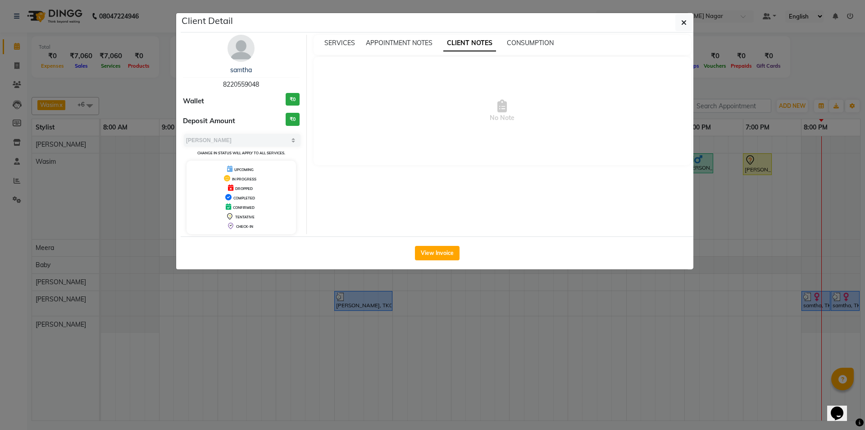
drag, startPoint x: 268, startPoint y: 85, endPoint x: 168, endPoint y: 91, distance: 100.2
click at [168, 91] on ngb-modal-window "Client Detail samtha 8220559048 Wallet ₹0 Deposit Amount ₹0 Select MARK DONE UP…" at bounding box center [432, 215] width 865 height 430
drag, startPoint x: 218, startPoint y: 84, endPoint x: 277, endPoint y: 80, distance: 59.7
click at [277, 80] on div "samtha 8220559048" at bounding box center [241, 77] width 117 height 24
copy span "8220559048"
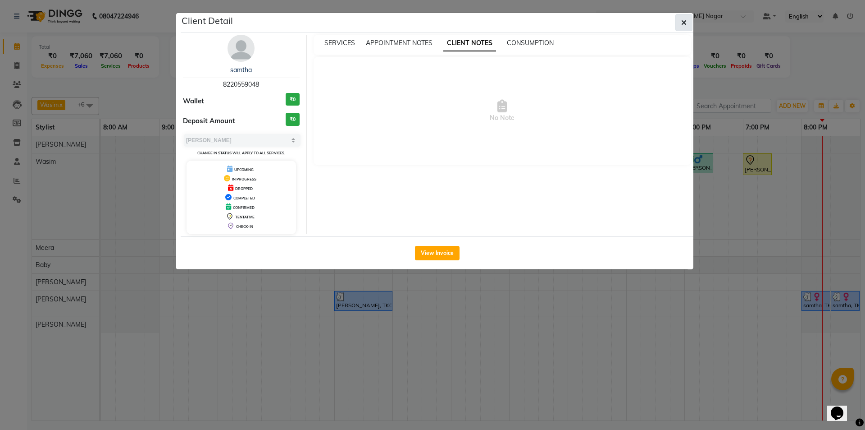
click at [688, 21] on button "button" at bounding box center [684, 22] width 17 height 17
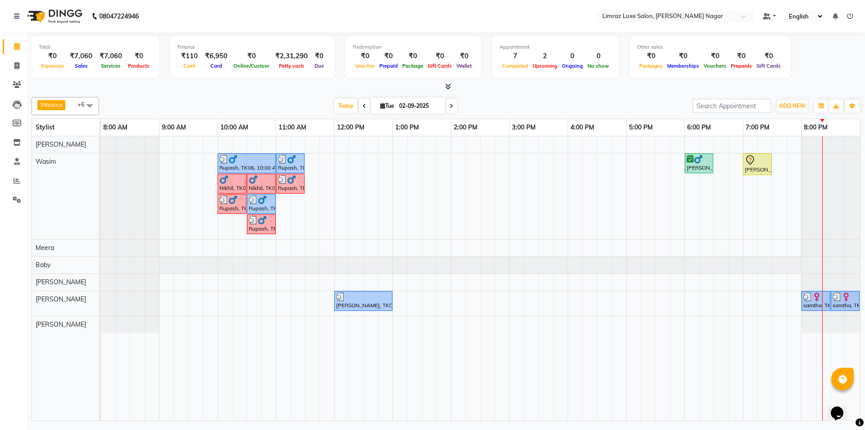
click at [86, 109] on span at bounding box center [90, 105] width 18 height 17
click at [87, 107] on span at bounding box center [90, 105] width 18 height 17
click at [90, 104] on span at bounding box center [90, 105] width 18 height 17
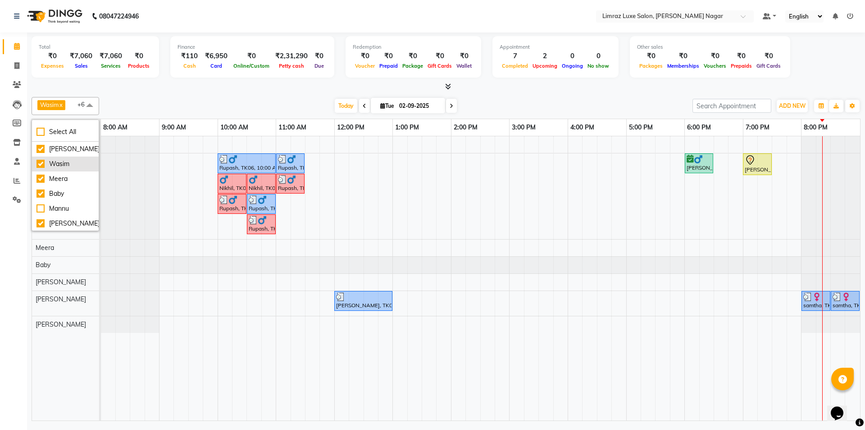
drag, startPoint x: 47, startPoint y: 190, endPoint x: 53, endPoint y: 165, distance: 25.1
click at [47, 190] on div "Baby" at bounding box center [66, 193] width 58 height 9
checkbox input "false"
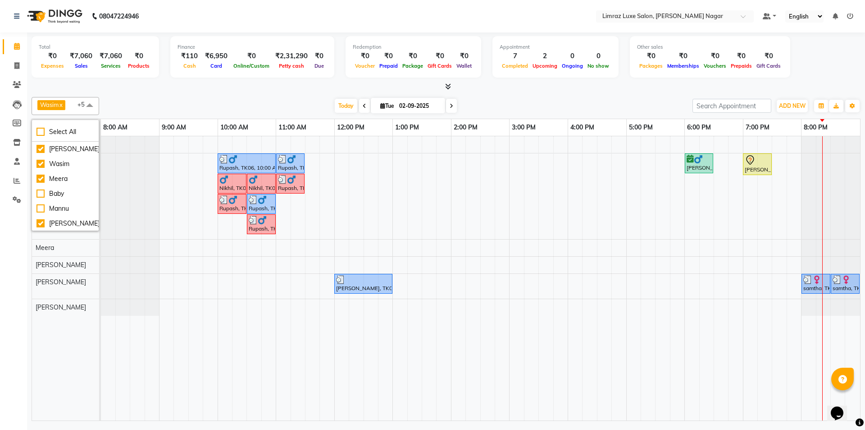
click at [91, 100] on span at bounding box center [90, 105] width 18 height 17
click at [86, 106] on span at bounding box center [90, 105] width 18 height 17
click at [61, 198] on li "[PERSON_NAME]" at bounding box center [65, 193] width 67 height 15
checkbox input "false"
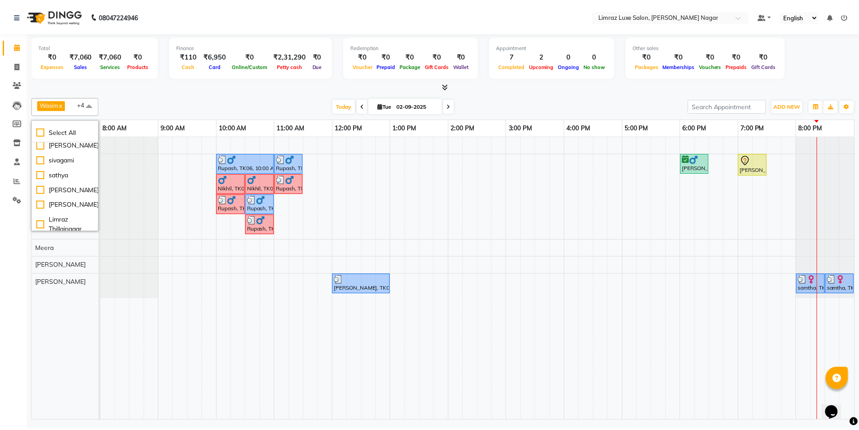
scroll to position [0, 0]
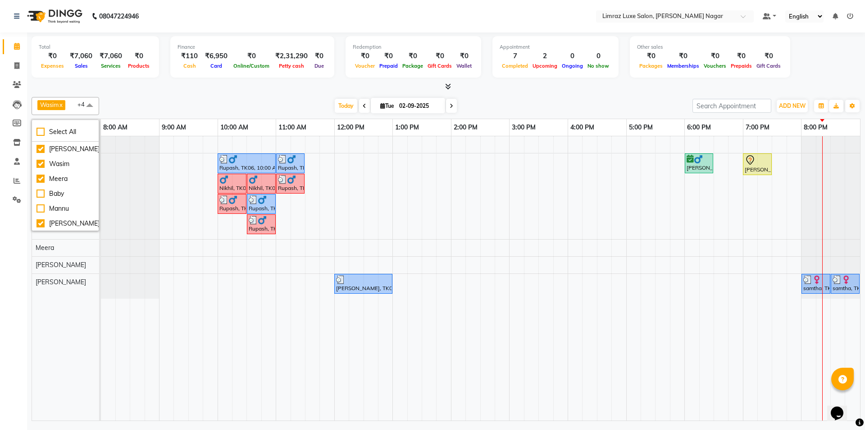
click at [83, 107] on span at bounding box center [90, 105] width 18 height 17
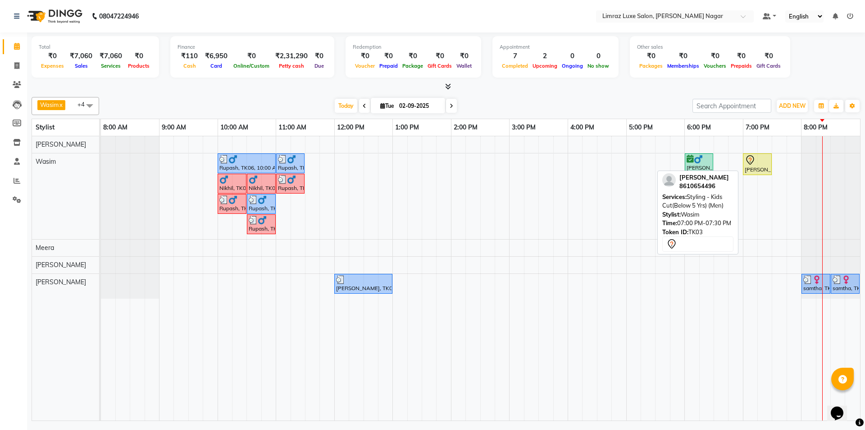
click at [761, 165] on div "[PERSON_NAME], TK03, 07:00 PM-07:30 PM, Styling - Kids Cut(Below 5 Yrs) (Men)" at bounding box center [757, 164] width 27 height 19
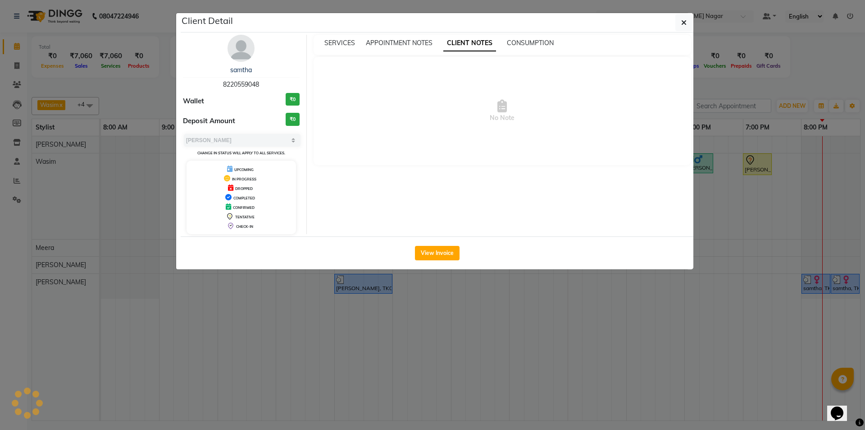
select select "7"
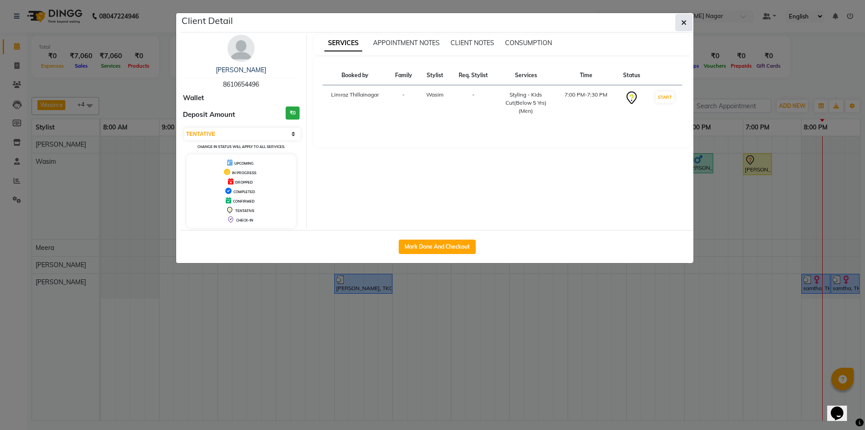
click at [681, 20] on button "button" at bounding box center [684, 22] width 17 height 17
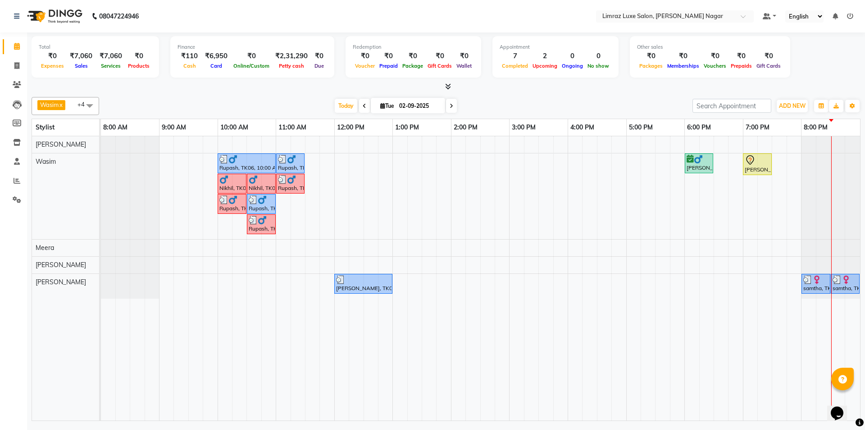
click at [452, 104] on icon at bounding box center [452, 105] width 4 height 5
type input "[DATE]"
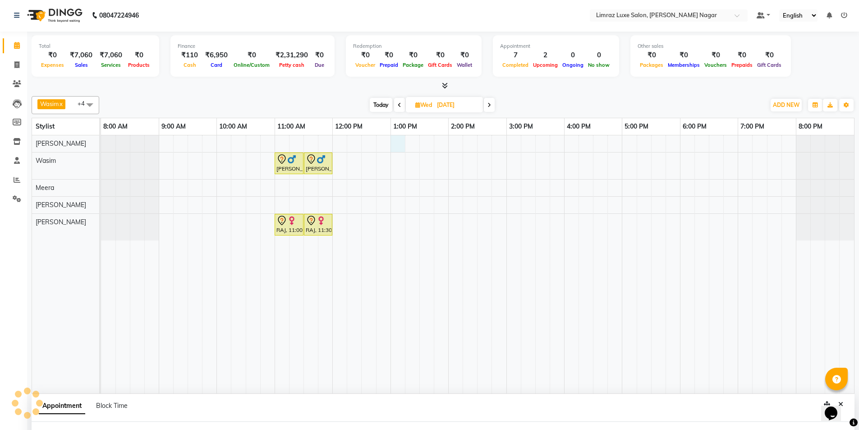
select select "76495"
select select "tentative"
select select "780"
click at [388, 177] on div "[PERSON_NAME], 11:00 AM-11:30 AM, Detan - Face & Neck [PERSON_NAME], 11:30 AM-1…" at bounding box center [477, 265] width 753 height 258
click at [403, 168] on div "[PERSON_NAME], 11:00 AM-11:30 AM, Detan - Face & Neck [PERSON_NAME], 11:30 AM-1…" at bounding box center [477, 265] width 753 height 258
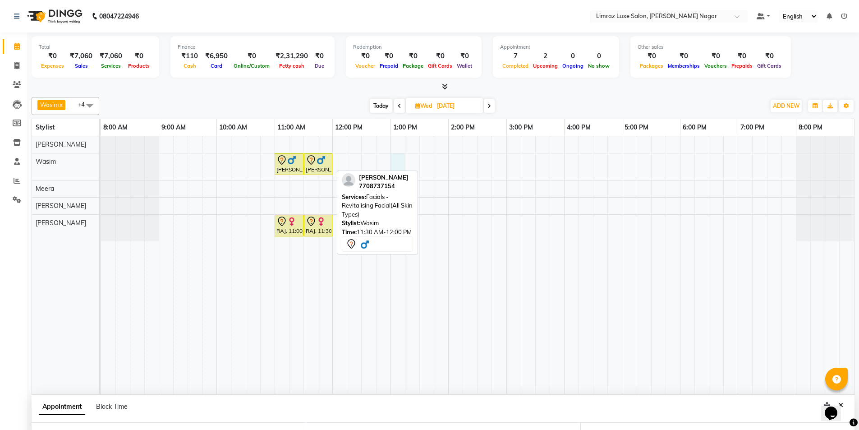
click at [325, 165] on div "[PERSON_NAME], 11:30 AM-12:00 PM, Facials - Revitalising Facial(All Skin Types)" at bounding box center [318, 164] width 27 height 19
select select "7"
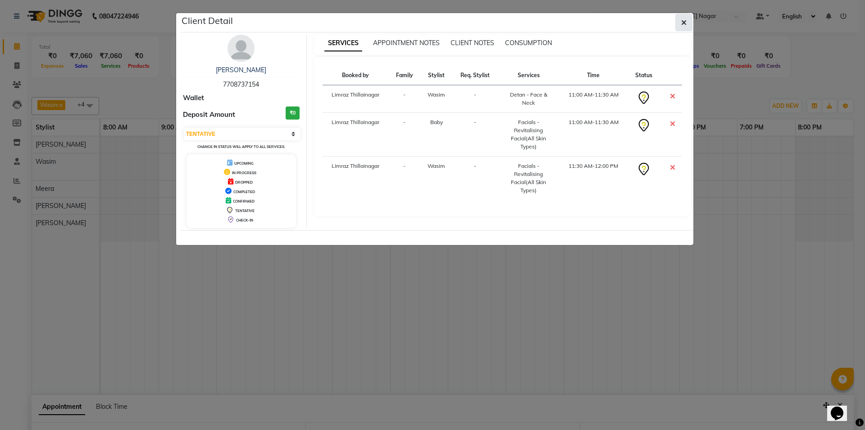
click at [686, 25] on icon "button" at bounding box center [683, 22] width 5 height 7
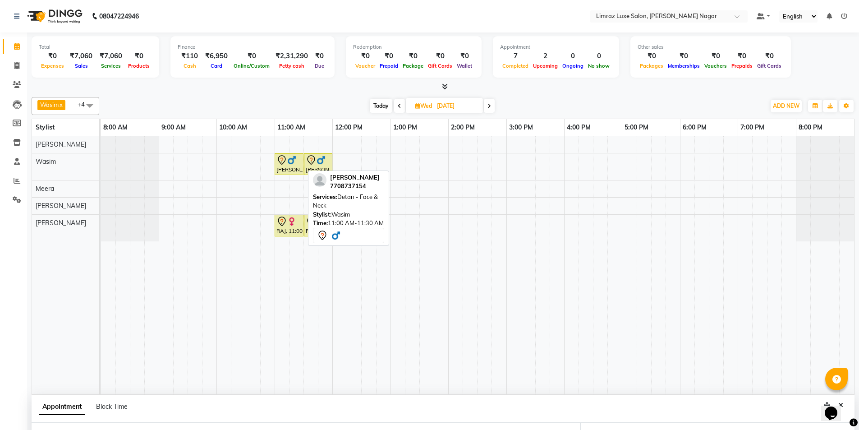
click at [289, 168] on div "[PERSON_NAME], 11:00 AM-11:30 AM, Detan - Face & Neck" at bounding box center [288, 164] width 27 height 19
select select "7"
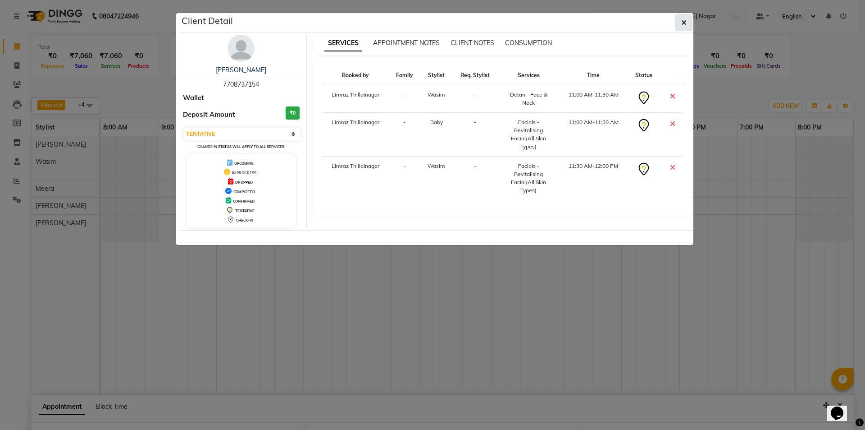
click at [683, 19] on icon "button" at bounding box center [683, 22] width 5 height 7
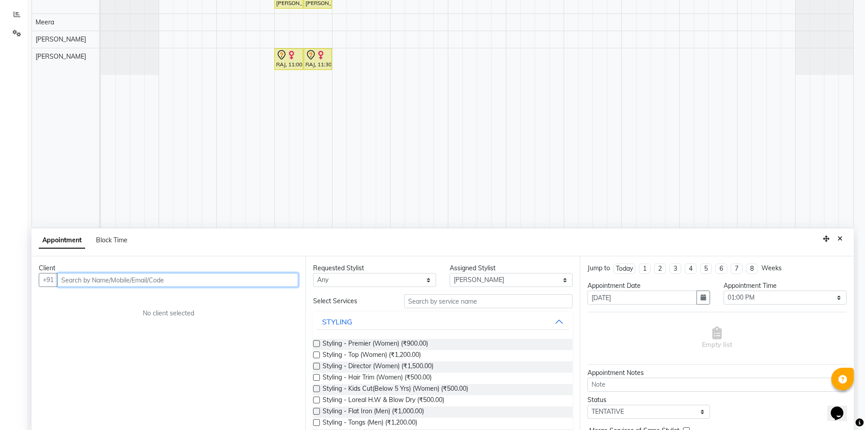
scroll to position [170, 0]
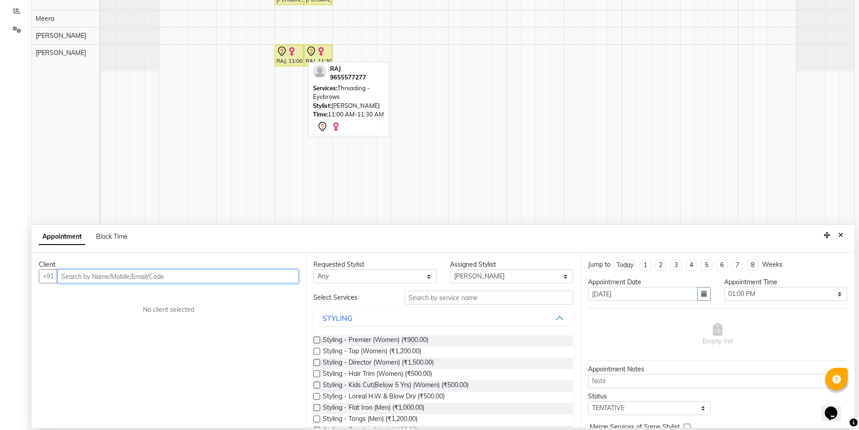
click at [286, 51] on icon at bounding box center [281, 51] width 11 height 11
select select "7"
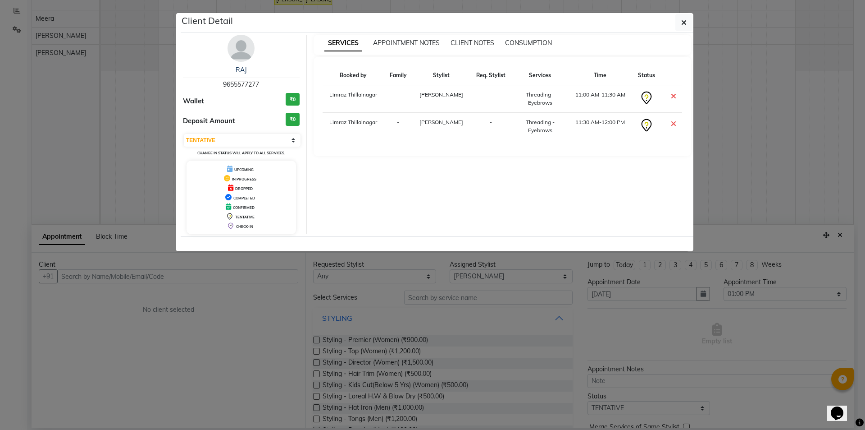
drag, startPoint x: 684, startPoint y: 22, endPoint x: 497, endPoint y: 69, distance: 192.8
click at [683, 23] on icon "button" at bounding box center [683, 22] width 5 height 7
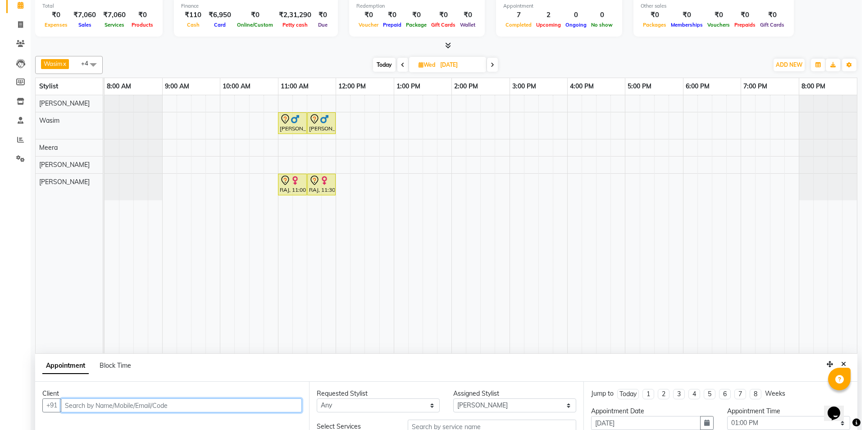
scroll to position [0, 0]
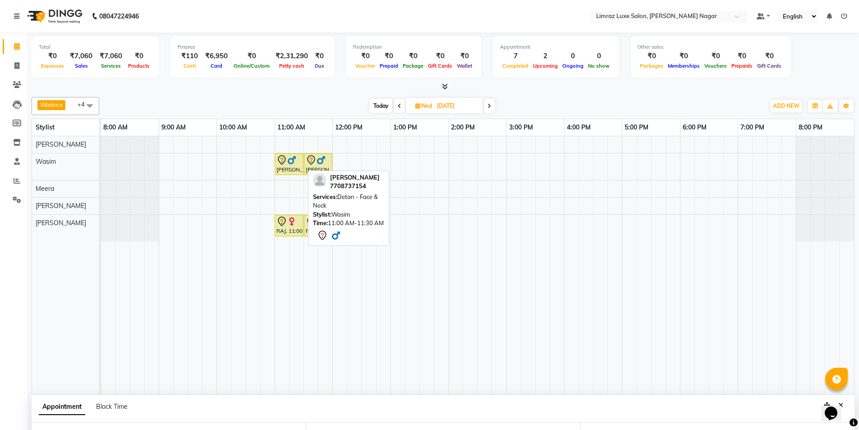
click at [293, 165] on div "[PERSON_NAME], 11:00 AM-11:30 AM, Detan - Face & Neck" at bounding box center [288, 164] width 27 height 19
select select "7"
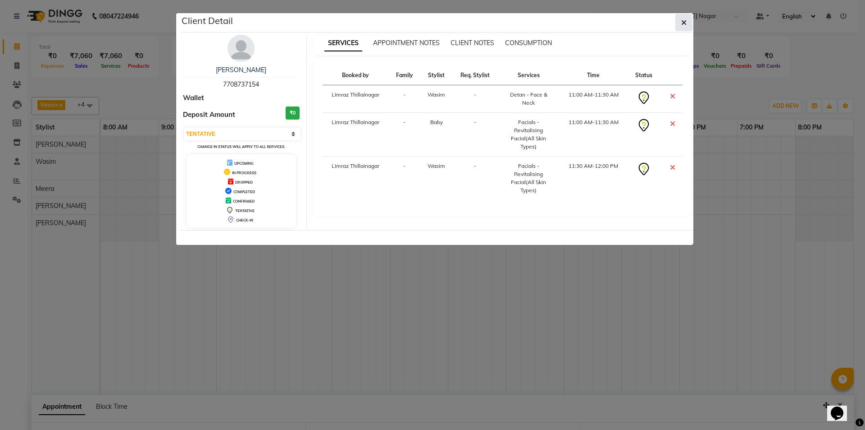
click at [684, 20] on icon "button" at bounding box center [683, 22] width 5 height 7
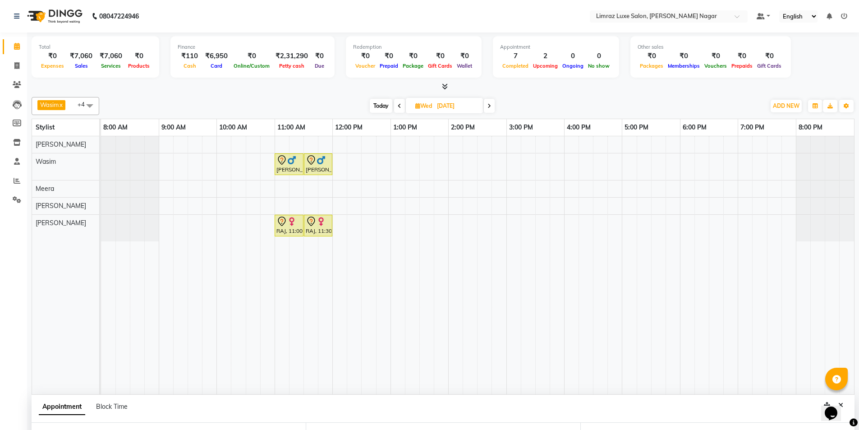
drag, startPoint x: 70, startPoint y: 283, endPoint x: 71, endPoint y: 278, distance: 5.4
click at [70, 283] on div "[PERSON_NAME] Meera [PERSON_NAME]" at bounding box center [69, 265] width 74 height 258
drag, startPoint x: 71, startPoint y: 278, endPoint x: 280, endPoint y: 164, distance: 238.4
click at [280, 164] on icon at bounding box center [281, 160] width 11 height 11
select select "7"
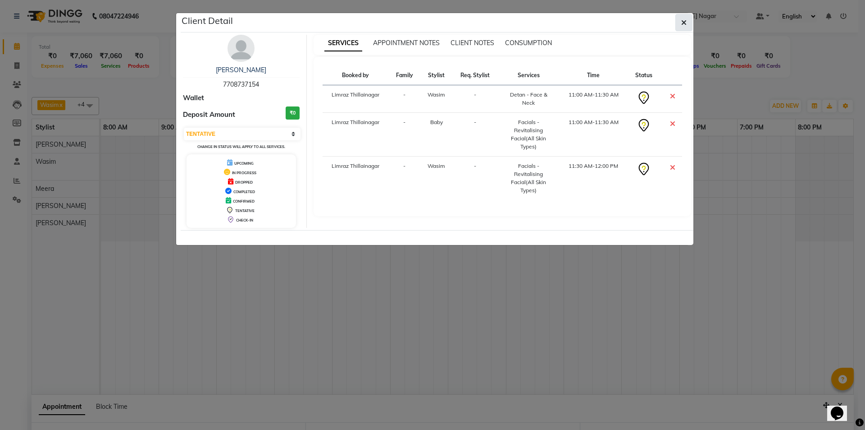
click at [687, 23] on button "button" at bounding box center [684, 22] width 17 height 17
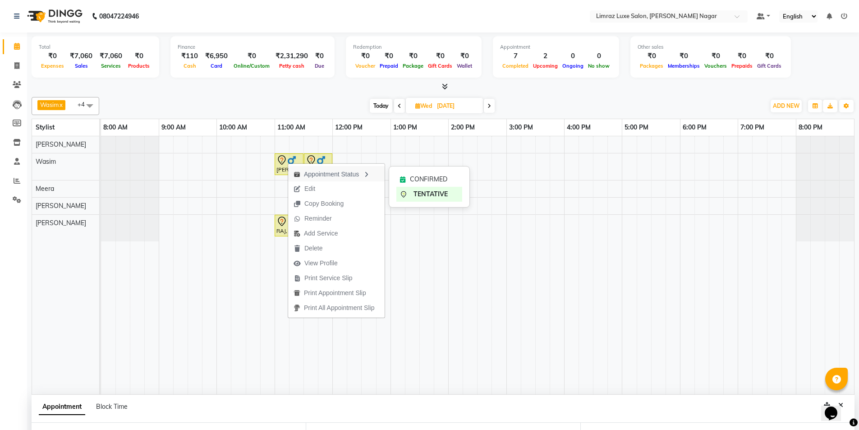
click at [314, 176] on div "Appointment Status" at bounding box center [336, 173] width 96 height 15
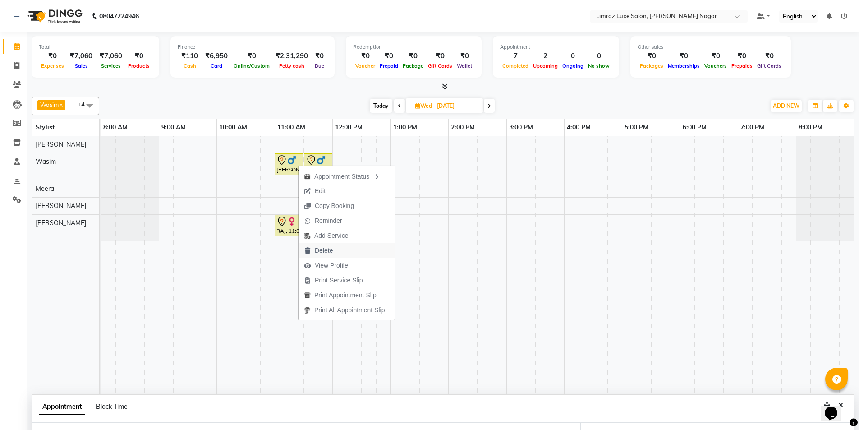
click at [328, 252] on span "Delete" at bounding box center [324, 250] width 18 height 9
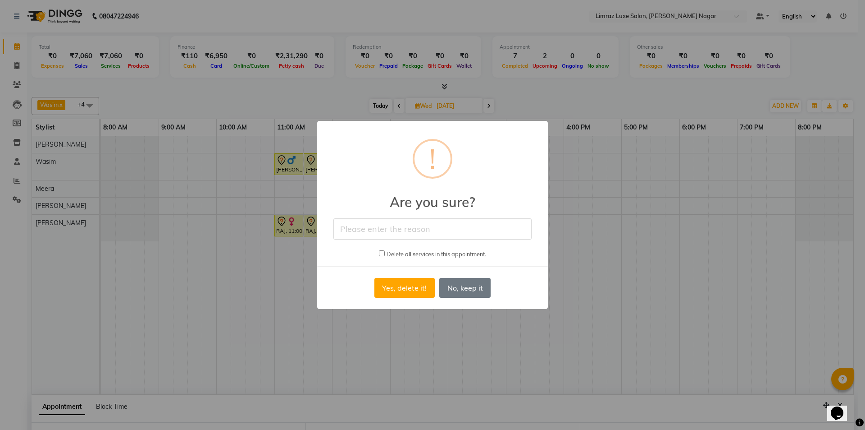
click at [387, 230] on input "text" at bounding box center [433, 228] width 198 height 21
type input "used service [DATE] [DATE]"
click at [385, 291] on button "Yes, delete it!" at bounding box center [405, 288] width 60 height 20
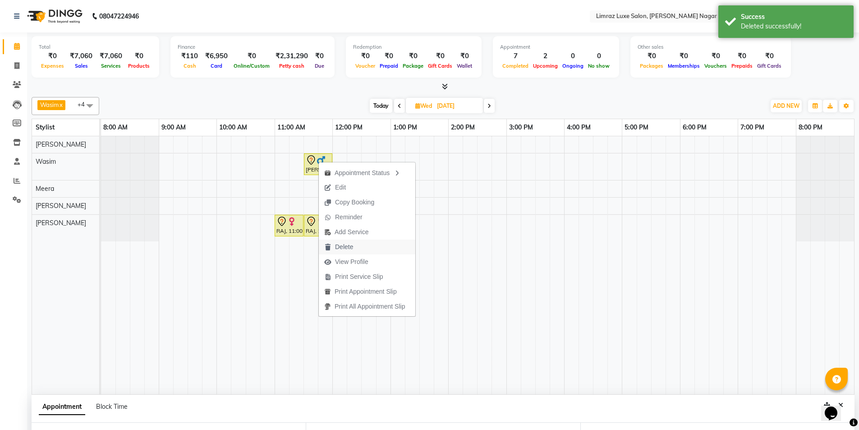
click at [348, 244] on span "Delete" at bounding box center [344, 246] width 18 height 9
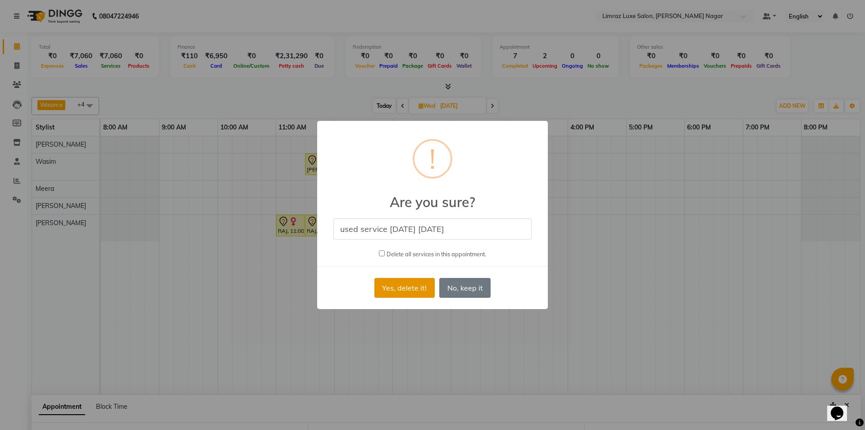
type input "used service [DATE] [DATE]"
click at [416, 291] on button "Yes, delete it!" at bounding box center [405, 288] width 60 height 20
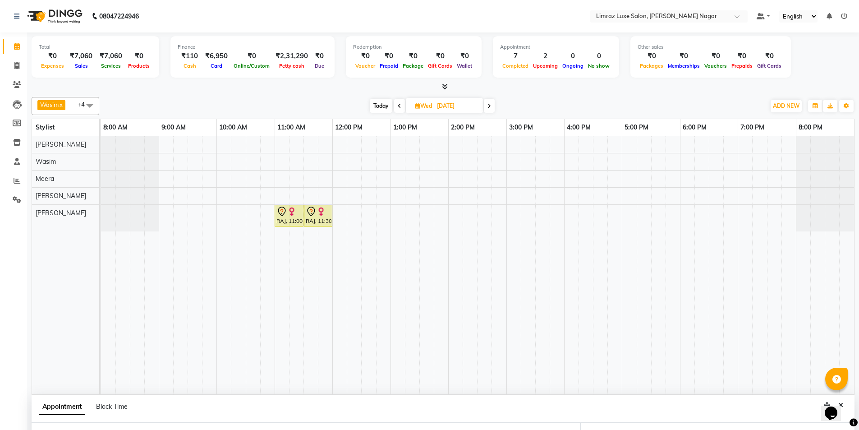
click at [283, 164] on div "RAJ, 11:00 AM-11:30 AM, Threading - Eyebrows RAJ, 11:30 AM-12:00 PM, Threading …" at bounding box center [477, 265] width 753 height 258
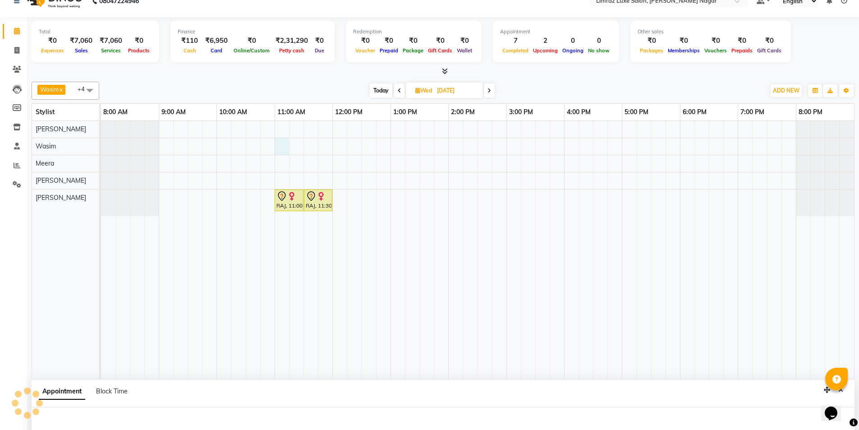
select select "74165"
select select "tentative"
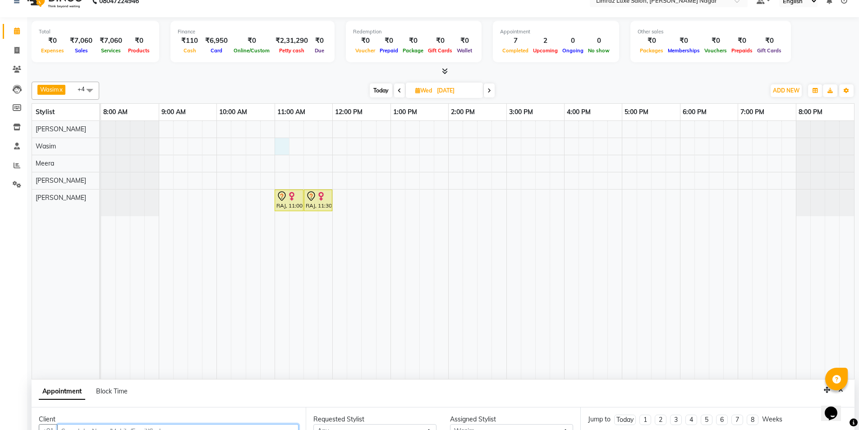
select select "660"
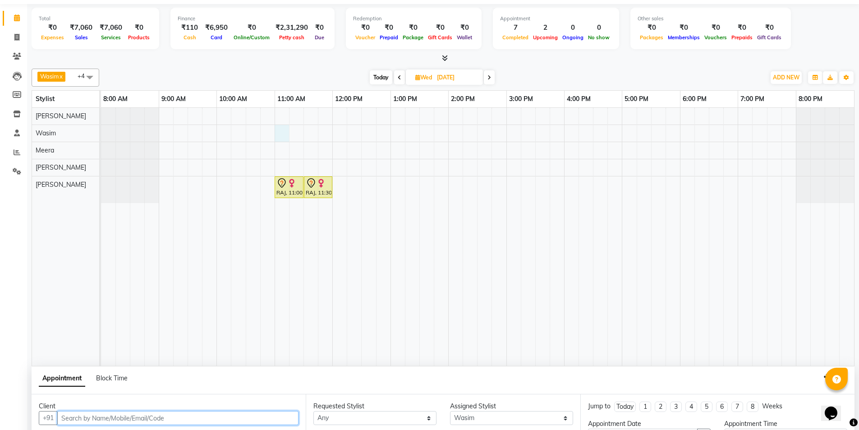
scroll to position [111, 0]
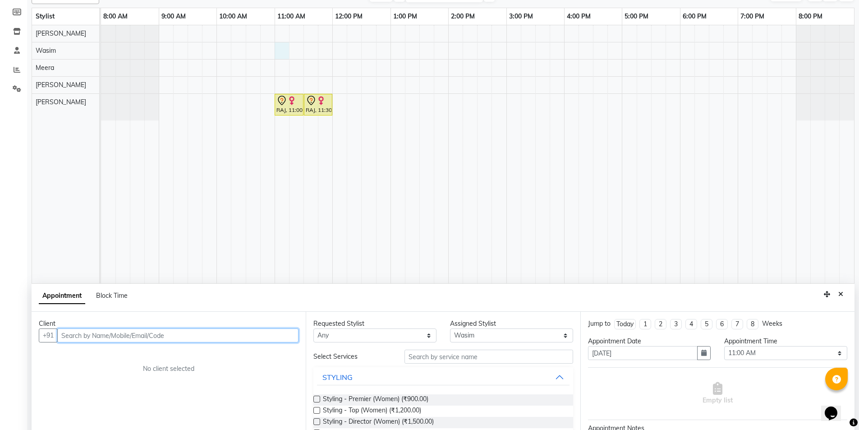
click at [87, 334] on input "text" at bounding box center [177, 335] width 241 height 14
click at [838, 294] on icon "Close" at bounding box center [840, 294] width 5 height 6
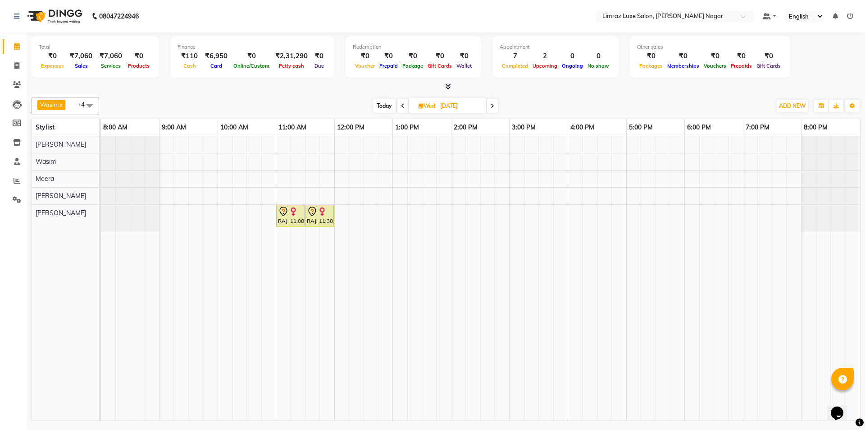
click at [96, 106] on span at bounding box center [90, 105] width 18 height 17
click at [55, 194] on div "Baby" at bounding box center [66, 193] width 58 height 9
checkbox input "true"
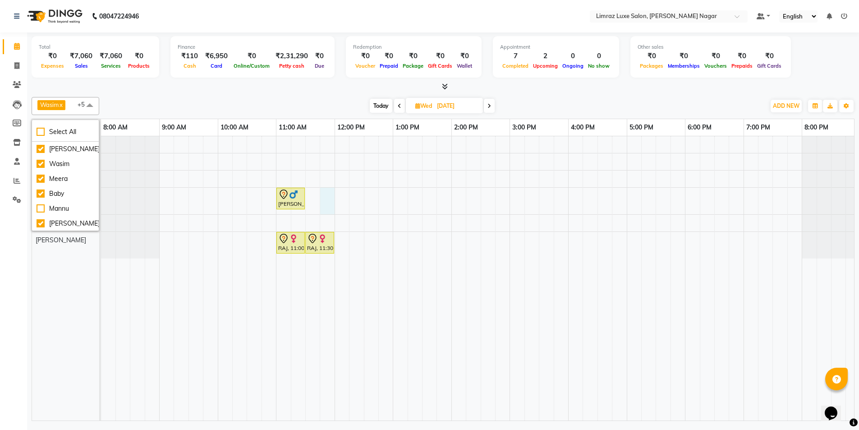
select select "74161"
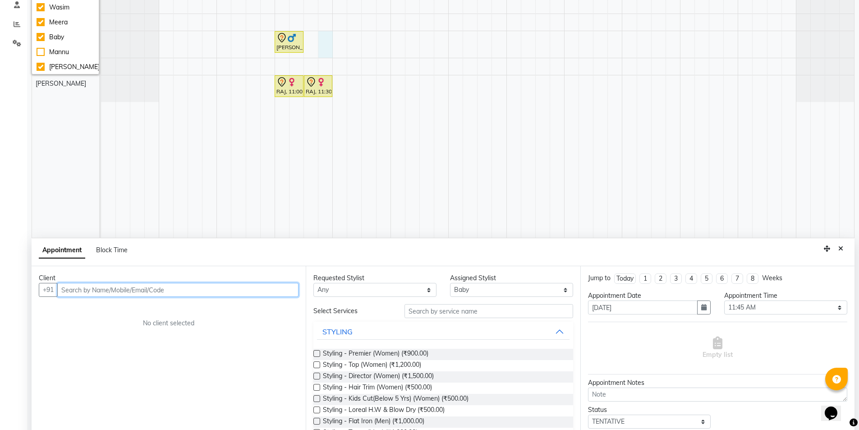
scroll to position [170, 0]
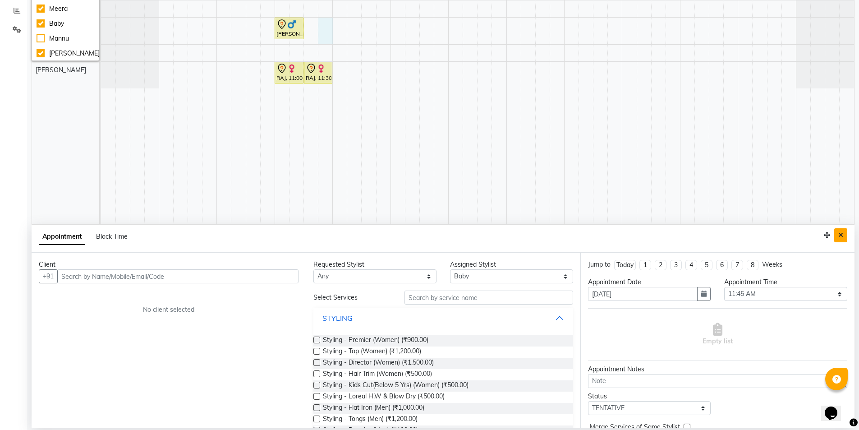
click at [841, 238] on icon "Close" at bounding box center [840, 235] width 5 height 6
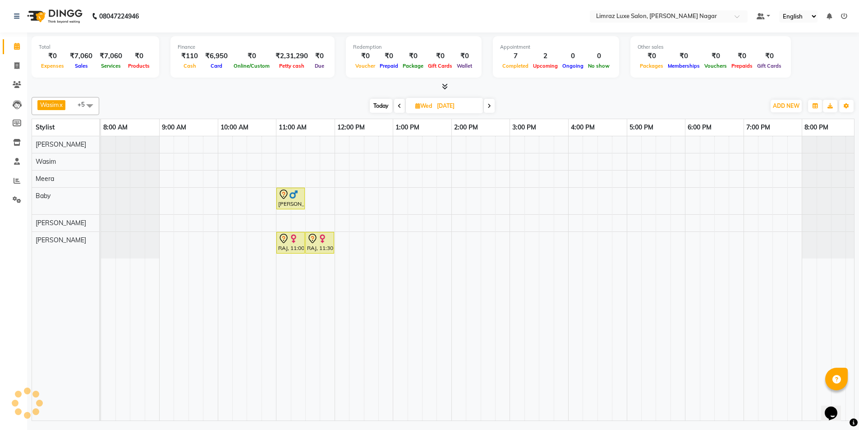
scroll to position [0, 0]
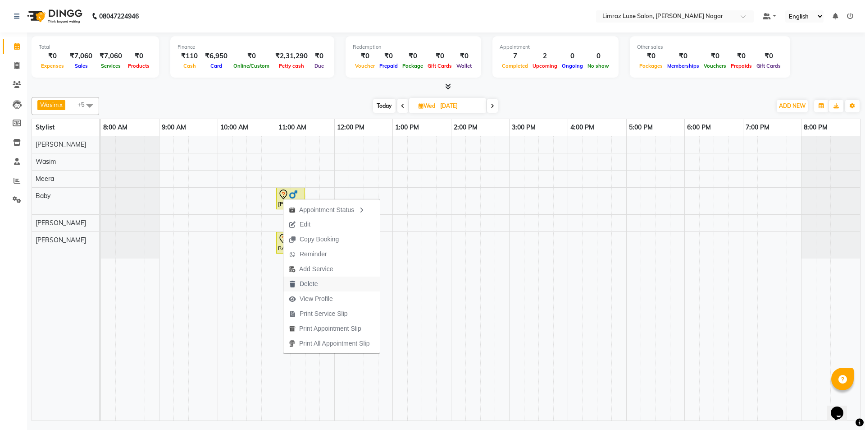
click at [303, 285] on span "Delete" at bounding box center [309, 283] width 18 height 9
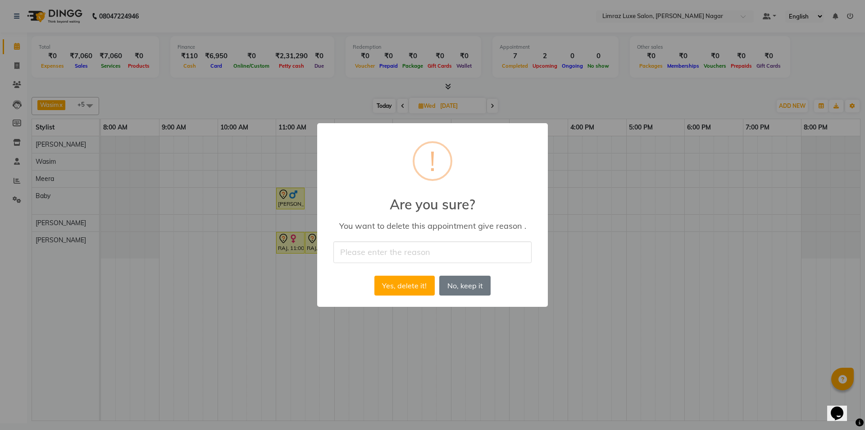
click at [390, 255] on input "text" at bounding box center [433, 251] width 198 height 21
click at [399, 287] on button "Yes, delete it!" at bounding box center [405, 285] width 60 height 20
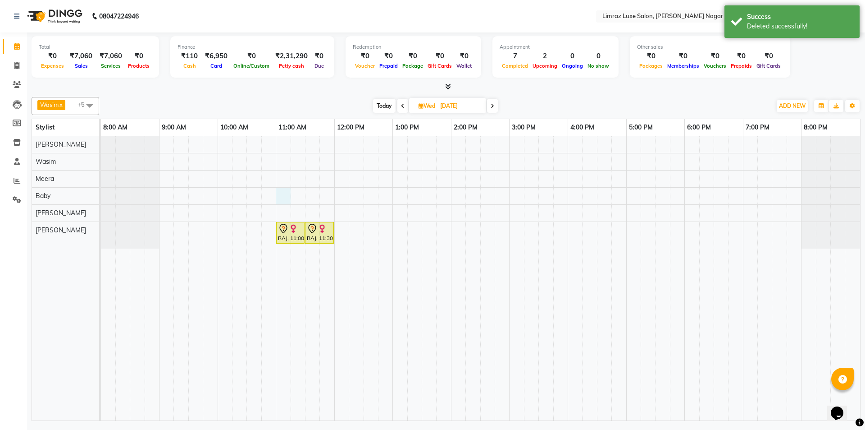
drag, startPoint x: 286, startPoint y: 194, endPoint x: 291, endPoint y: 202, distance: 9.3
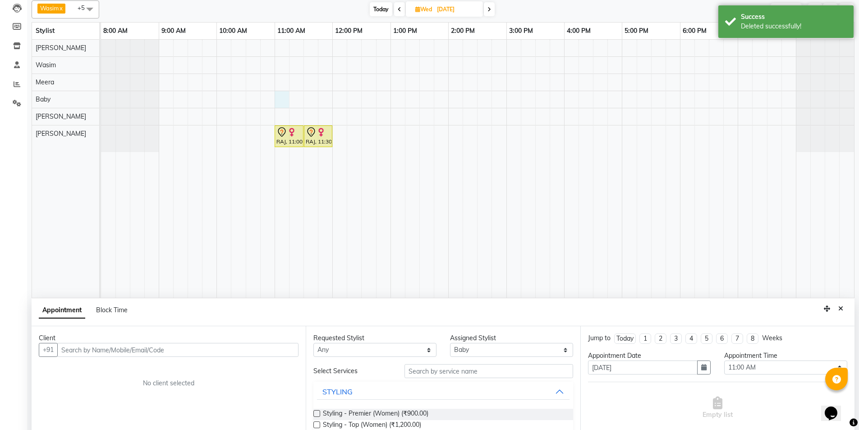
scroll to position [170, 0]
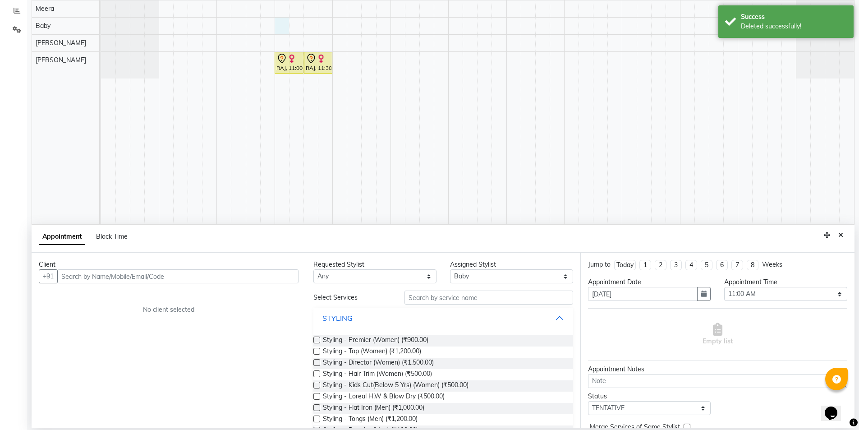
click at [111, 279] on input "text" at bounding box center [177, 276] width 241 height 14
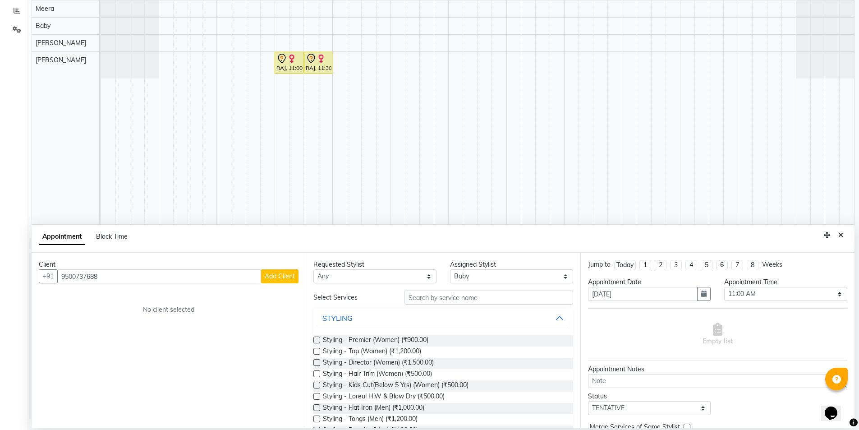
click at [274, 275] on span "Add Client" at bounding box center [280, 276] width 30 height 8
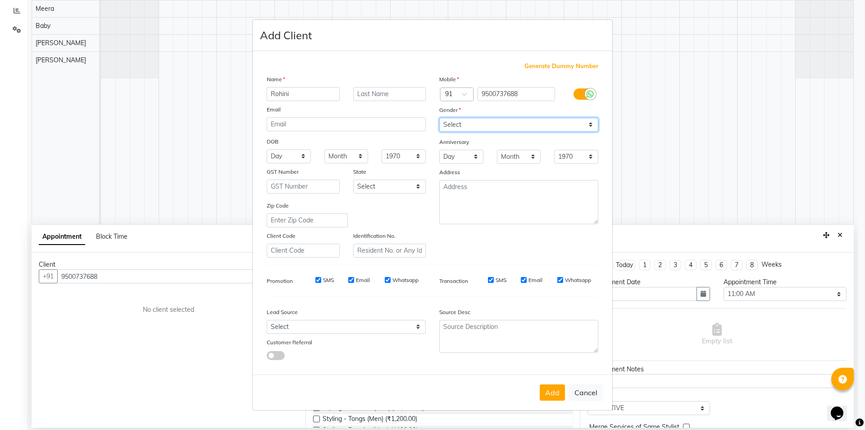
click at [446, 122] on select "Select [DEMOGRAPHIC_DATA] [DEMOGRAPHIC_DATA] Other Prefer Not To Say" at bounding box center [518, 125] width 159 height 14
click at [439, 118] on select "Select [DEMOGRAPHIC_DATA] [DEMOGRAPHIC_DATA] Other Prefer Not To Say" at bounding box center [518, 125] width 159 height 14
click at [317, 279] on input "SMS" at bounding box center [318, 280] width 6 height 6
click at [350, 281] on input "Email" at bounding box center [351, 280] width 6 height 6
click at [385, 279] on input "Whatsapp" at bounding box center [388, 280] width 6 height 6
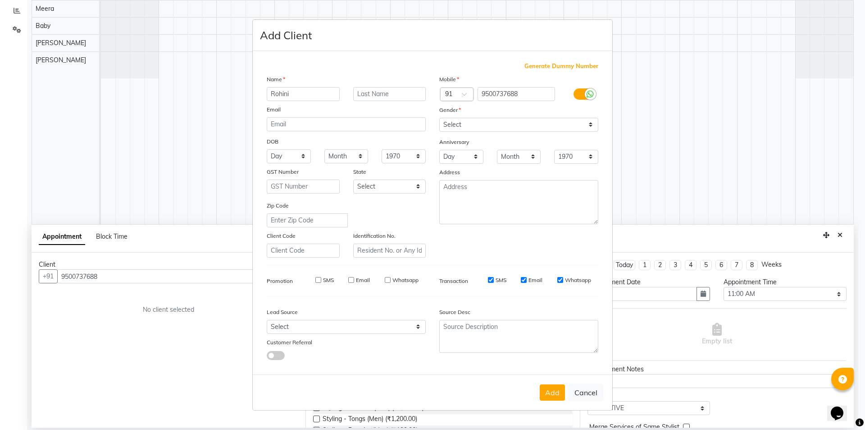
click at [493, 280] on input "SMS" at bounding box center [491, 280] width 6 height 6
click at [526, 280] on input "Email" at bounding box center [524, 280] width 6 height 6
click at [559, 279] on input "Whatsapp" at bounding box center [561, 280] width 6 height 6
click at [560, 389] on button "Add" at bounding box center [552, 392] width 25 height 16
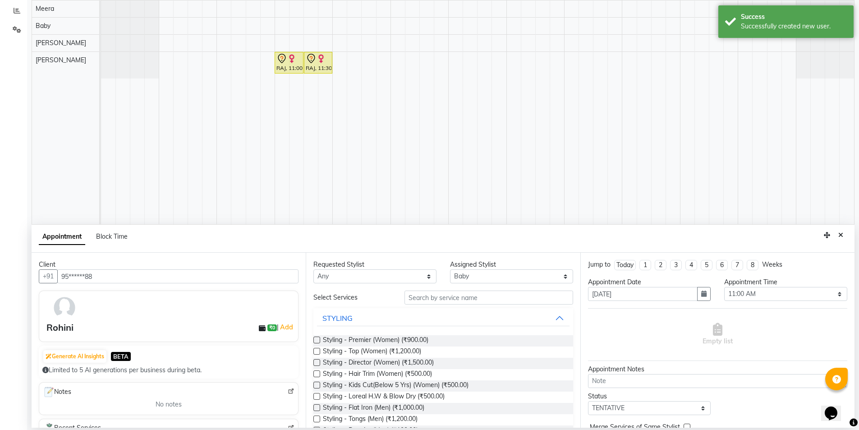
click at [429, 300] on input "text" at bounding box center [488, 297] width 169 height 14
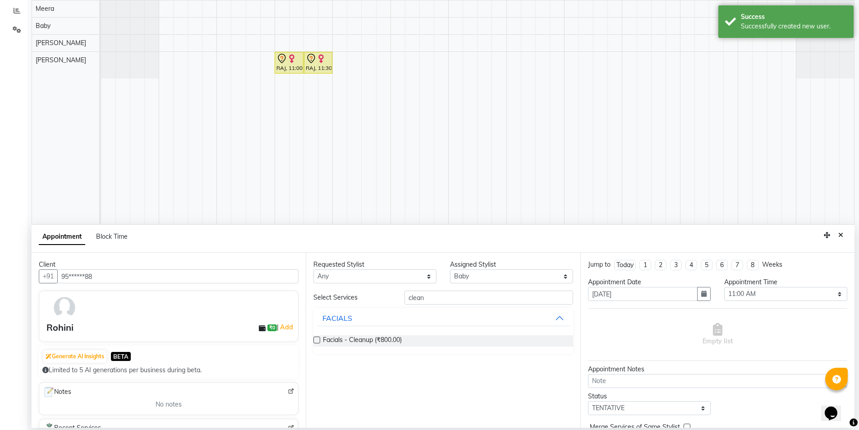
click at [314, 342] on label at bounding box center [316, 339] width 7 height 7
click at [314, 342] on input "checkbox" at bounding box center [316, 341] width 6 height 6
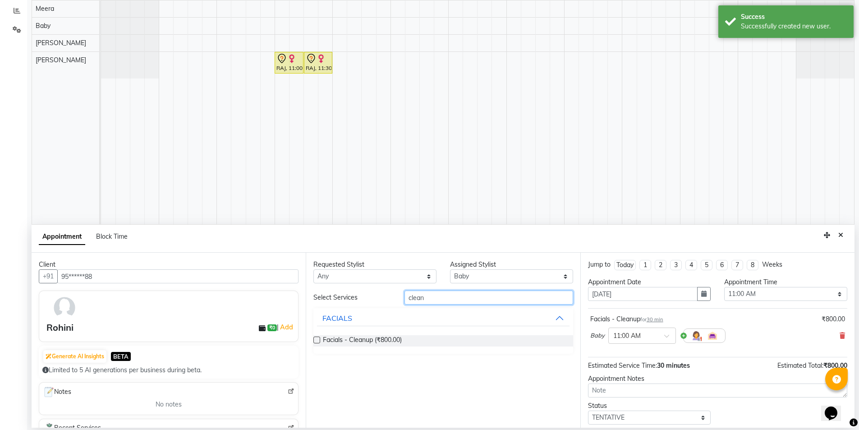
drag, startPoint x: 373, startPoint y: 317, endPoint x: 315, endPoint y: 330, distance: 59.1
click at [315, 330] on div "Select Services clean FACIALS Facials - Cleanup (₹800.00)" at bounding box center [442, 321] width 259 height 63
click at [315, 340] on label at bounding box center [316, 339] width 7 height 7
click at [315, 340] on input "checkbox" at bounding box center [316, 341] width 6 height 6
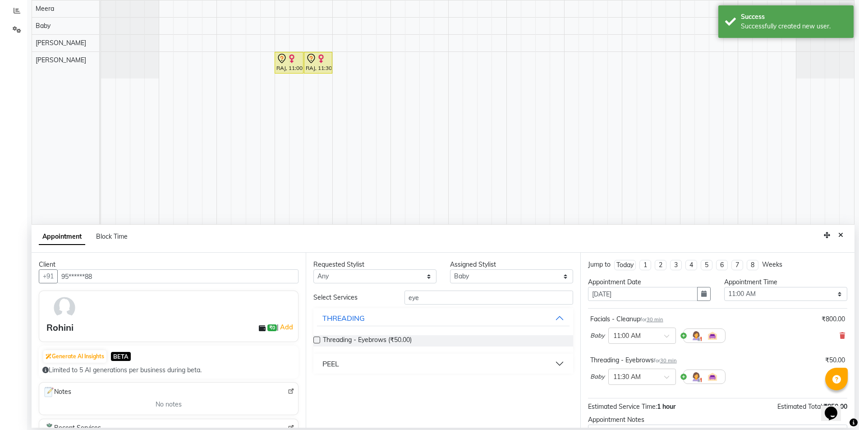
scroll to position [95, 0]
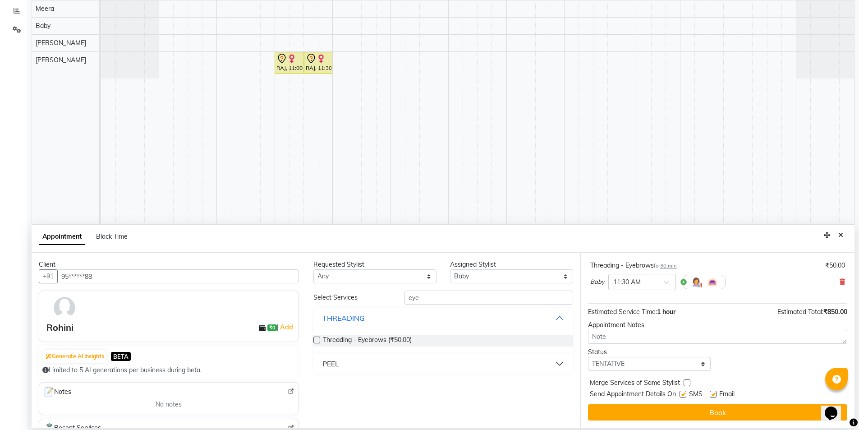
click at [644, 371] on div "Jump to [DATE] 1 2 3 4 5 6 7 8 Weeks Appointment Date [DATE] Appointment Time S…" at bounding box center [717, 339] width 274 height 175
click at [642, 368] on select "Select TENTATIVE CONFIRM UPCOMING" at bounding box center [649, 364] width 123 height 14
click at [588, 357] on select "Select TENTATIVE CONFIRM UPCOMING" at bounding box center [649, 364] width 123 height 14
click at [682, 395] on label at bounding box center [682, 393] width 7 height 7
click at [682, 395] on input "checkbox" at bounding box center [682, 395] width 6 height 6
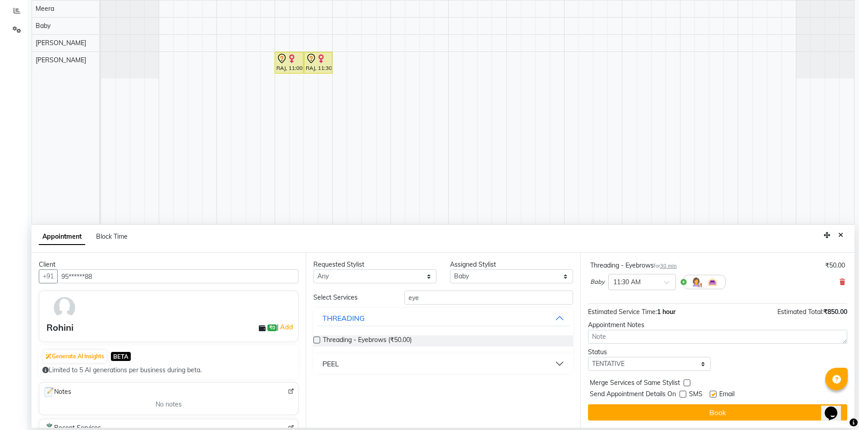
click at [713, 395] on label at bounding box center [712, 393] width 7 height 7
click at [713, 395] on input "checkbox" at bounding box center [712, 395] width 6 height 6
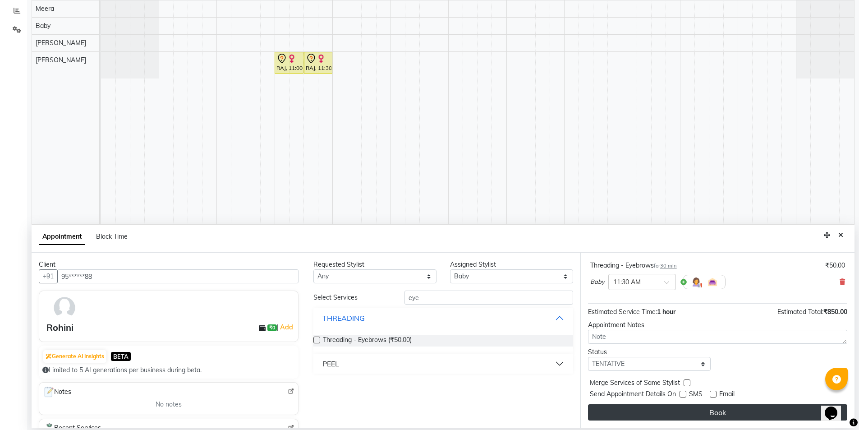
click at [707, 414] on button "Book" at bounding box center [717, 412] width 259 height 16
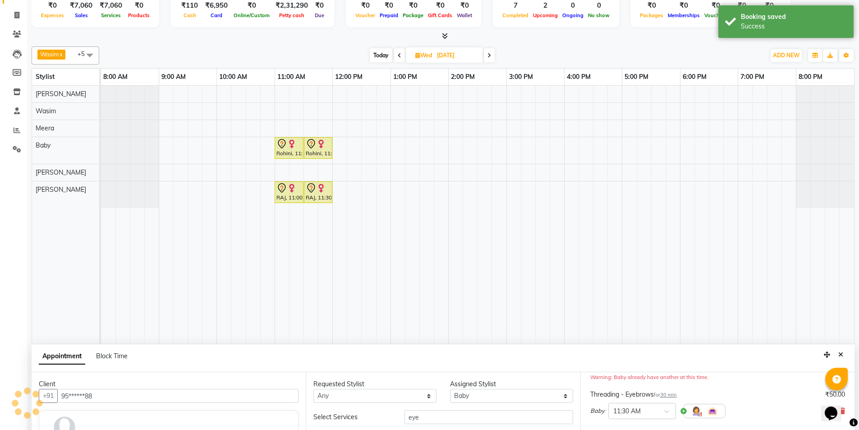
scroll to position [0, 0]
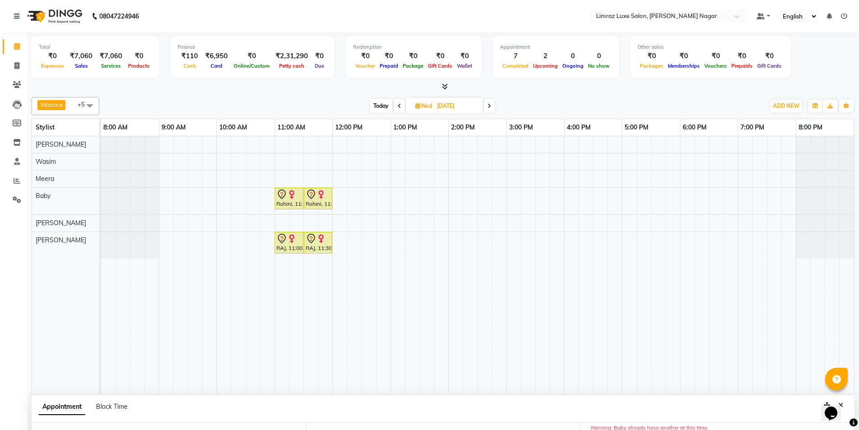
click at [279, 160] on div "Rohini, 11:00 AM-11:30 AM, Facials - Cleanup Rohini, 11:30 AM-12:00 PM, Threadi…" at bounding box center [477, 265] width 753 height 258
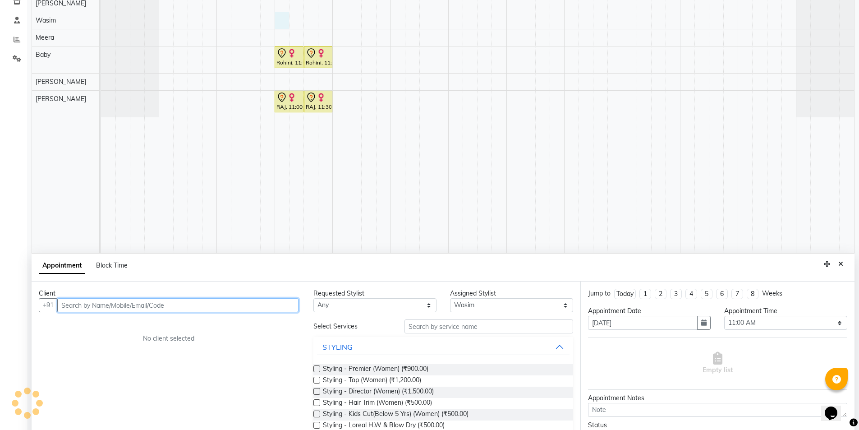
scroll to position [170, 0]
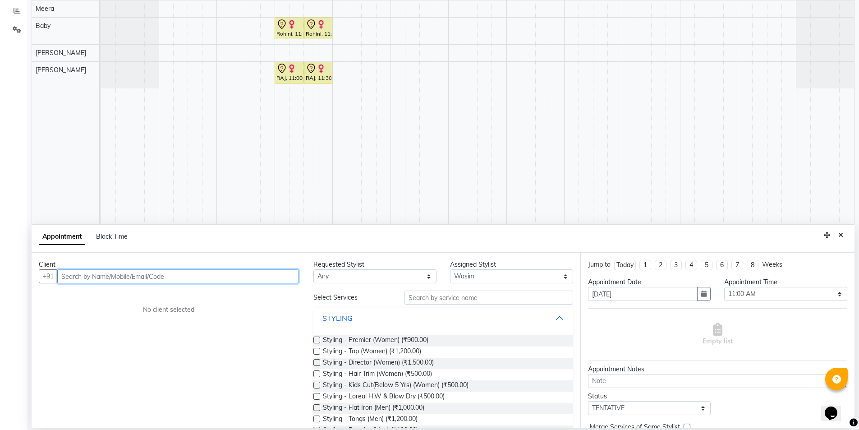
click at [120, 280] on input "text" at bounding box center [177, 276] width 241 height 14
click at [269, 280] on button "Add Client" at bounding box center [279, 276] width 37 height 14
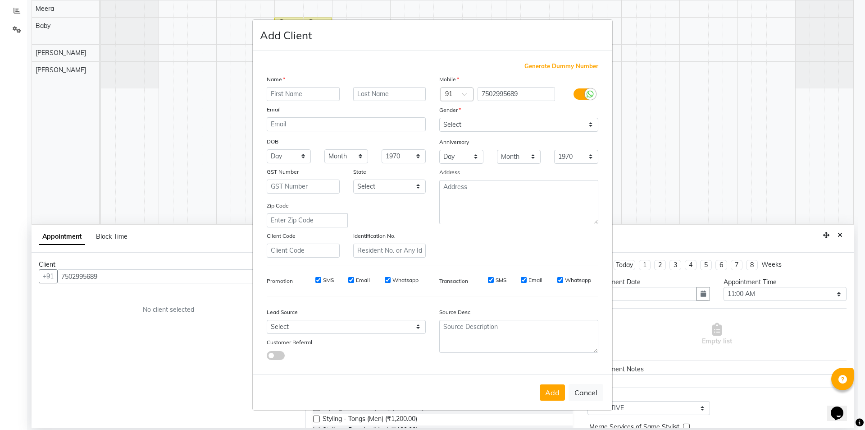
click at [298, 92] on input "text" at bounding box center [303, 94] width 73 height 14
click at [320, 281] on input "SMS" at bounding box center [318, 280] width 6 height 6
click at [348, 278] on input "Email" at bounding box center [351, 280] width 6 height 6
click at [388, 279] on input "Whatsapp" at bounding box center [388, 280] width 6 height 6
click at [490, 278] on input "SMS" at bounding box center [491, 280] width 6 height 6
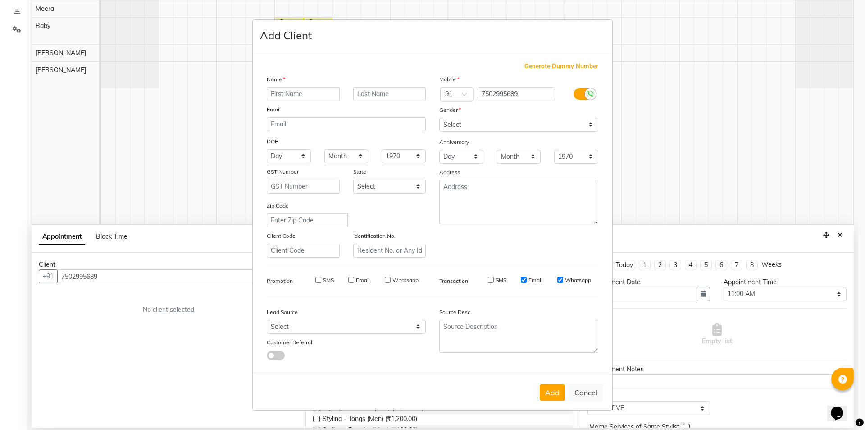
drag, startPoint x: 521, startPoint y: 280, endPoint x: 530, endPoint y: 288, distance: 11.2
click at [522, 280] on input "Email" at bounding box center [524, 280] width 6 height 6
click at [559, 281] on input "Whatsapp" at bounding box center [561, 280] width 6 height 6
click at [288, 96] on input "text" at bounding box center [303, 94] width 73 height 14
click at [454, 121] on select "Select [DEMOGRAPHIC_DATA] [DEMOGRAPHIC_DATA] Other Prefer Not To Say" at bounding box center [518, 125] width 159 height 14
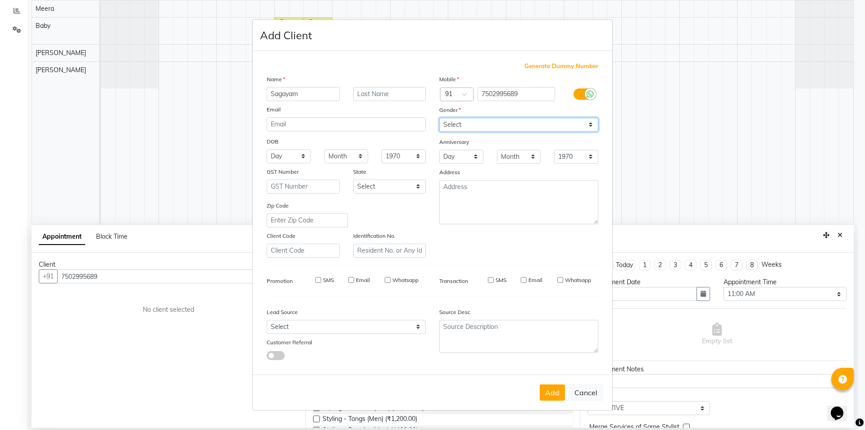
click at [439, 118] on select "Select [DEMOGRAPHIC_DATA] [DEMOGRAPHIC_DATA] Other Prefer Not To Say" at bounding box center [518, 125] width 159 height 14
click at [549, 391] on button "Add" at bounding box center [552, 392] width 25 height 16
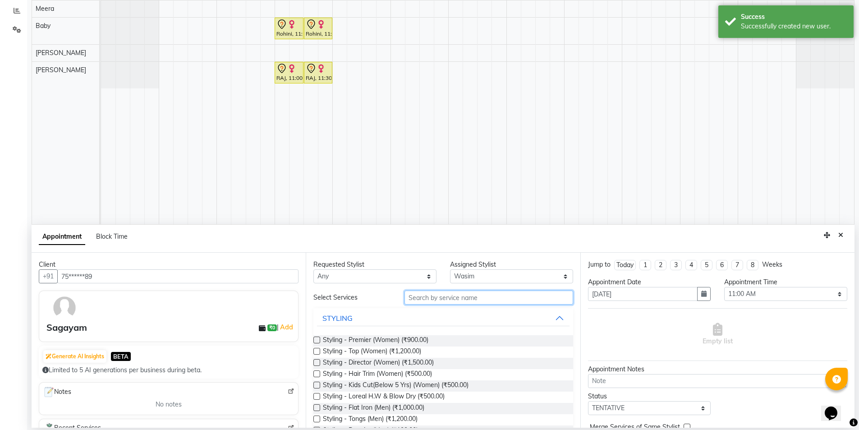
click at [429, 301] on input "text" at bounding box center [488, 297] width 169 height 14
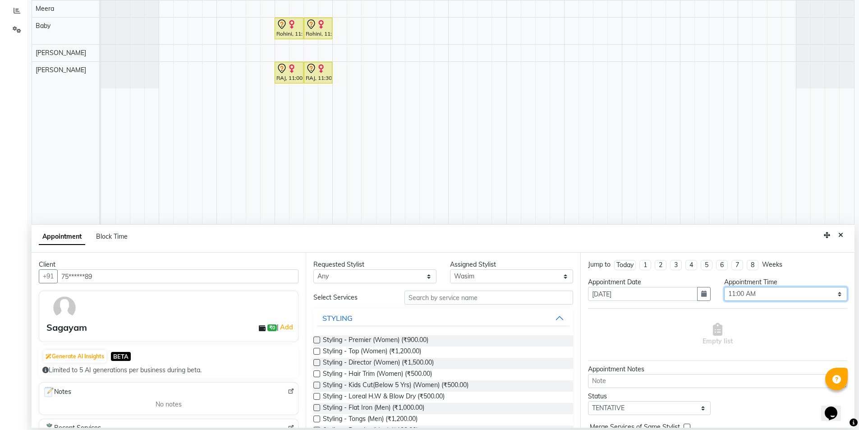
click at [832, 295] on select "Select 09:00 AM 09:15 AM 09:30 AM 09:45 AM 10:00 AM 10:15 AM 10:30 AM 10:45 AM …" at bounding box center [785, 294] width 123 height 14
click at [724, 287] on select "Select 09:00 AM 09:15 AM 09:30 AM 09:45 AM 10:00 AM 10:15 AM 10:30 AM 10:45 AM …" at bounding box center [785, 294] width 123 height 14
click at [418, 300] on input "text" at bounding box center [488, 297] width 169 height 14
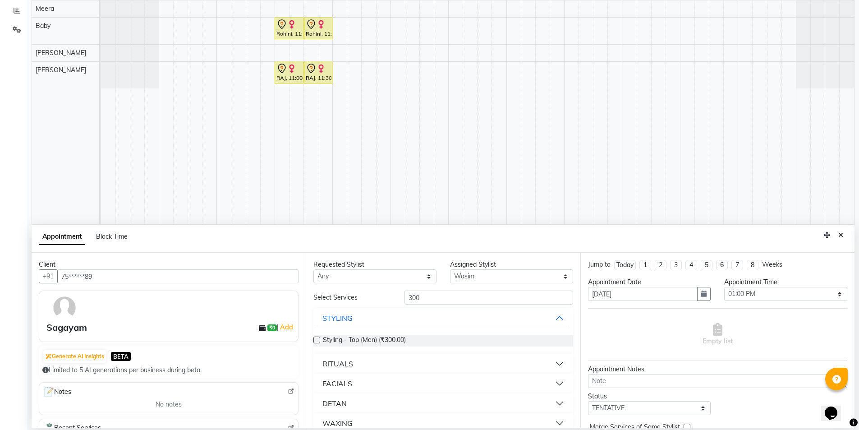
click at [317, 341] on label at bounding box center [316, 339] width 7 height 7
click at [317, 341] on input "checkbox" at bounding box center [316, 341] width 6 height 6
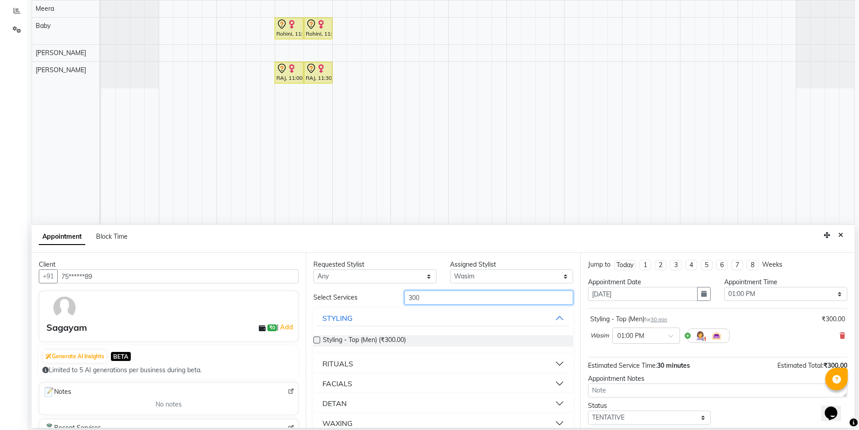
drag, startPoint x: 419, startPoint y: 299, endPoint x: 350, endPoint y: 294, distance: 69.1
click at [350, 294] on div "Select Services 300" at bounding box center [442, 297] width 273 height 14
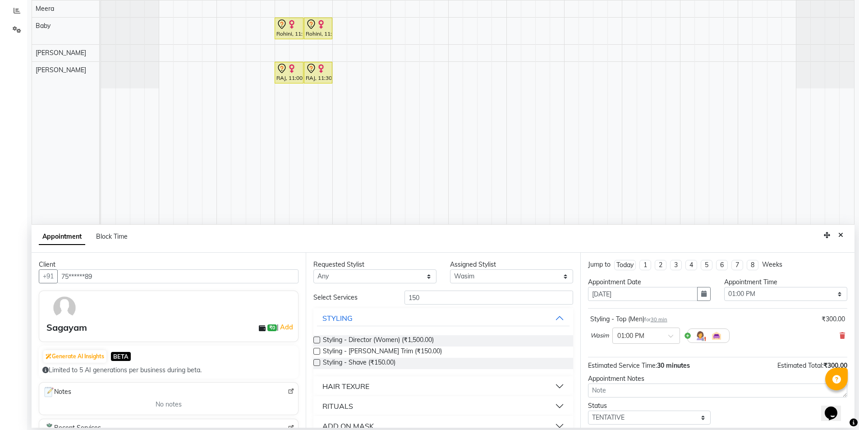
click at [315, 352] on label at bounding box center [316, 350] width 7 height 7
click at [315, 352] on input "checkbox" at bounding box center [316, 352] width 6 height 6
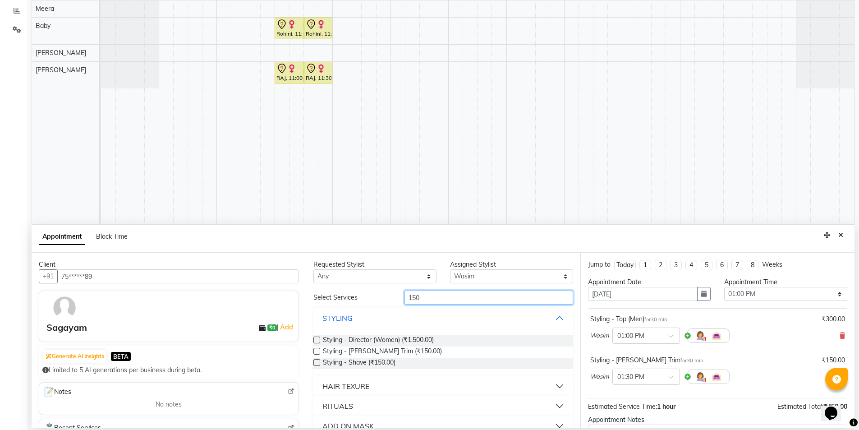
drag, startPoint x: 420, startPoint y: 300, endPoint x: 343, endPoint y: 307, distance: 77.4
click at [343, 307] on div "Select Services 150 STYLING Styling - Director (Women) (₹1,500.00) Styling - [P…" at bounding box center [442, 392] width 259 height 205
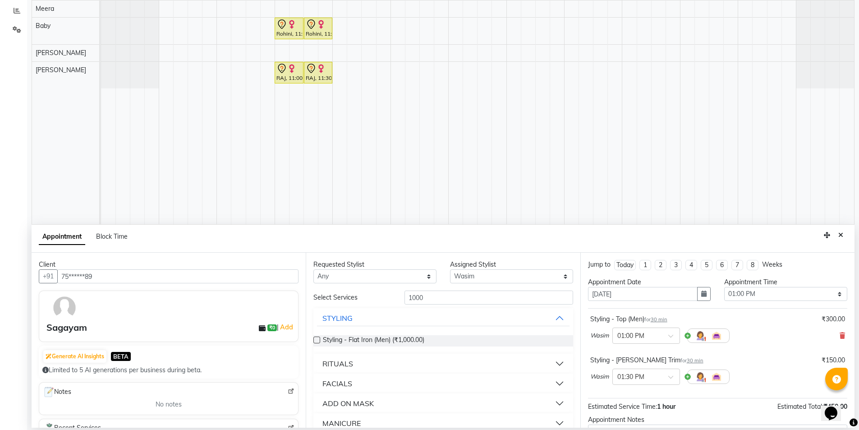
drag, startPoint x: 554, startPoint y: 378, endPoint x: 502, endPoint y: 390, distance: 54.1
click at [554, 378] on button "FACIALS" at bounding box center [443, 383] width 252 height 16
click at [315, 407] on label at bounding box center [316, 405] width 7 height 7
click at [315, 407] on input "checkbox" at bounding box center [316, 406] width 6 height 6
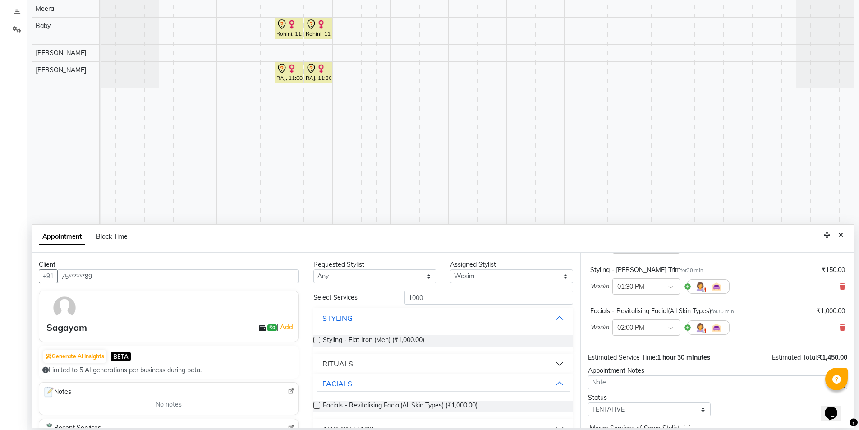
scroll to position [136, 0]
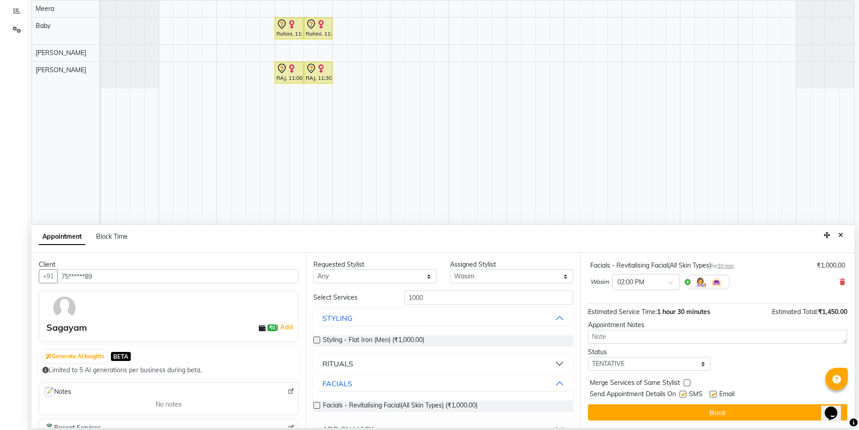
click at [683, 391] on label at bounding box center [682, 393] width 7 height 7
click at [683, 392] on input "checkbox" at bounding box center [682, 395] width 6 height 6
click at [713, 393] on label at bounding box center [712, 393] width 7 height 7
click at [713, 393] on input "checkbox" at bounding box center [712, 395] width 6 height 6
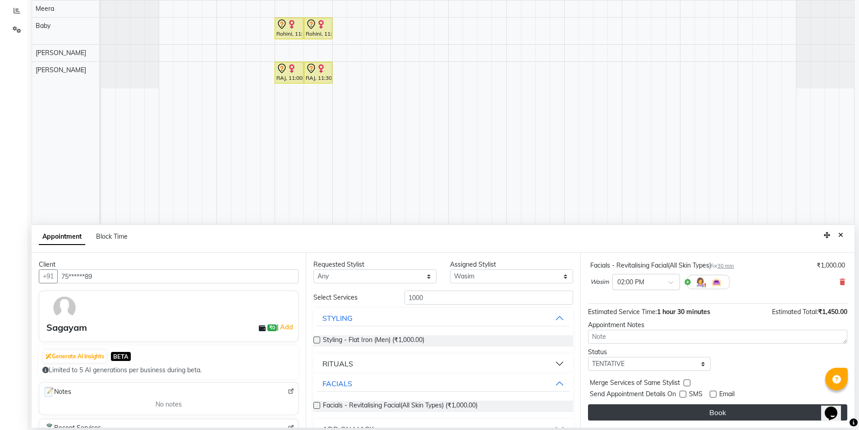
click at [705, 412] on button "Book" at bounding box center [717, 412] width 259 height 16
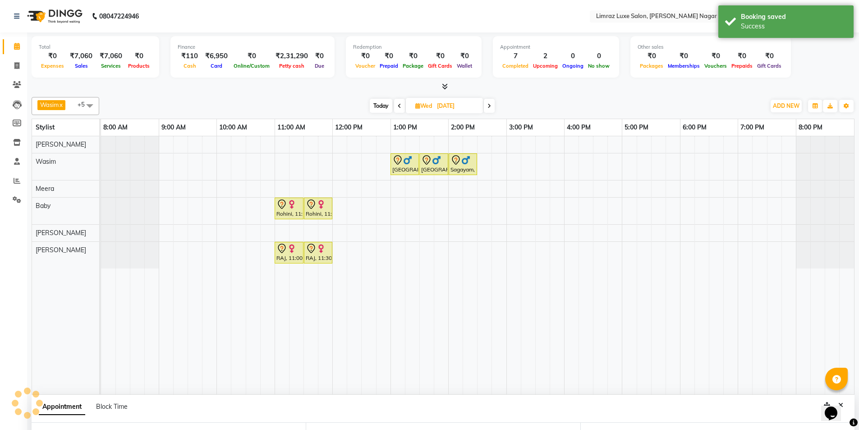
scroll to position [145, 0]
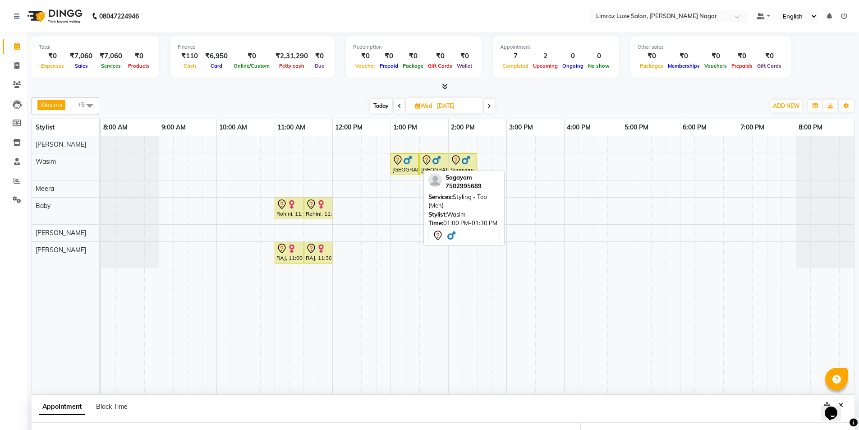
click at [400, 168] on div "[GEOGRAPHIC_DATA], 01:00 PM-01:30 PM, Styling - Top (Men)" at bounding box center [404, 164] width 27 height 19
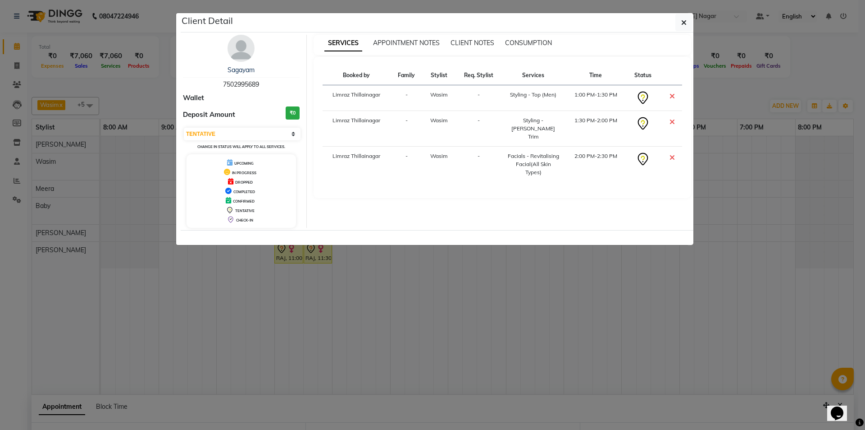
drag, startPoint x: 259, startPoint y: 66, endPoint x: 201, endPoint y: 59, distance: 58.6
click at [201, 59] on div "Sagayam 7502995689 Wallet Deposit Amount ₹0 Select CONFIRMED TENTATIVE Change i…" at bounding box center [241, 131] width 131 height 193
click at [682, 18] on span "button" at bounding box center [683, 22] width 5 height 9
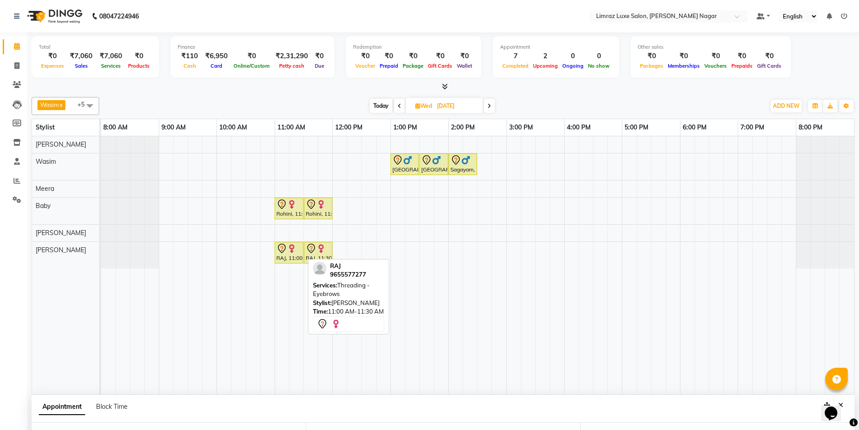
click at [287, 250] on img at bounding box center [291, 248] width 9 height 9
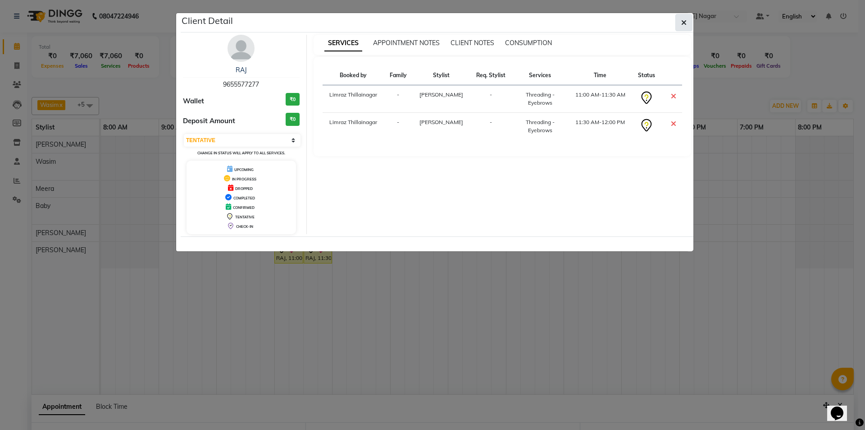
click at [686, 24] on icon "button" at bounding box center [683, 22] width 5 height 7
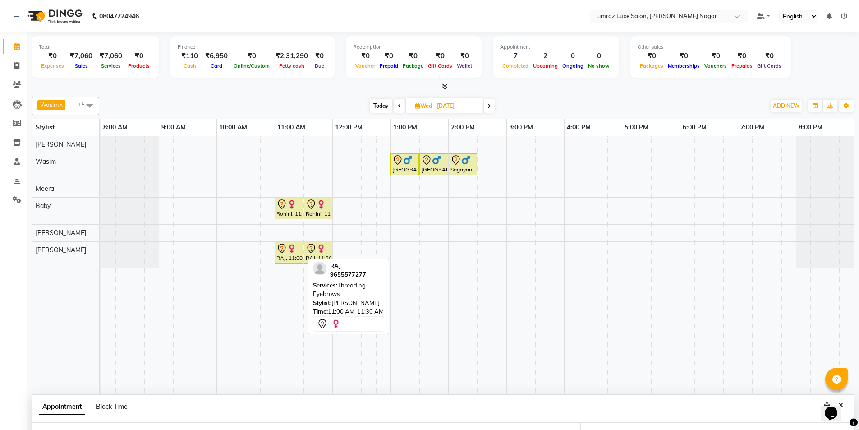
click at [293, 256] on div "RAJ, 11:00 AM-11:30 AM, Threading - Eyebrows" at bounding box center [288, 252] width 27 height 19
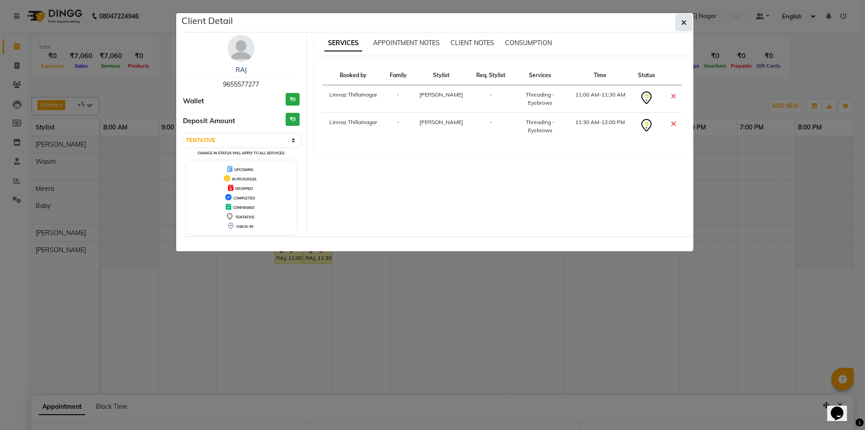
click at [687, 21] on button "button" at bounding box center [684, 22] width 17 height 17
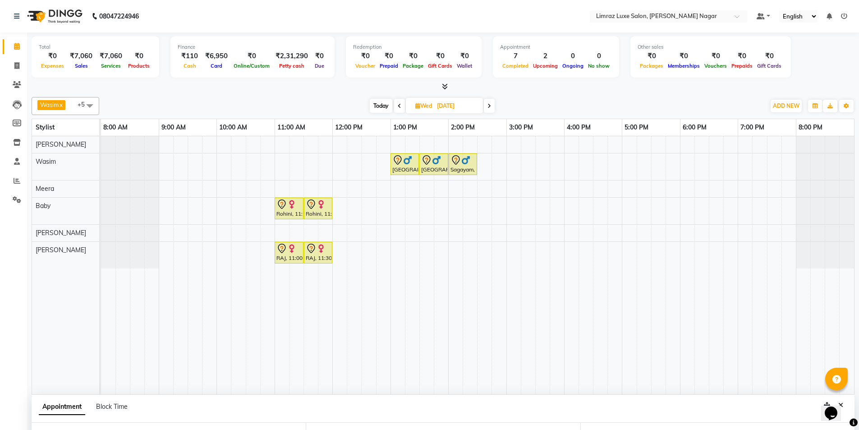
click at [365, 284] on td at bounding box center [368, 265] width 14 height 258
click at [366, 254] on div "[GEOGRAPHIC_DATA], 01:00 PM-01:30 PM, Styling - Top (Men) [GEOGRAPHIC_DATA], 01…" at bounding box center [477, 265] width 753 height 258
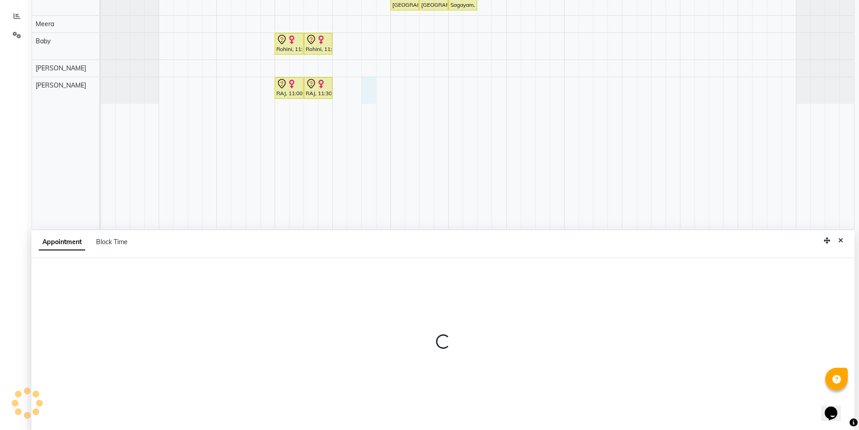
scroll to position [170, 0]
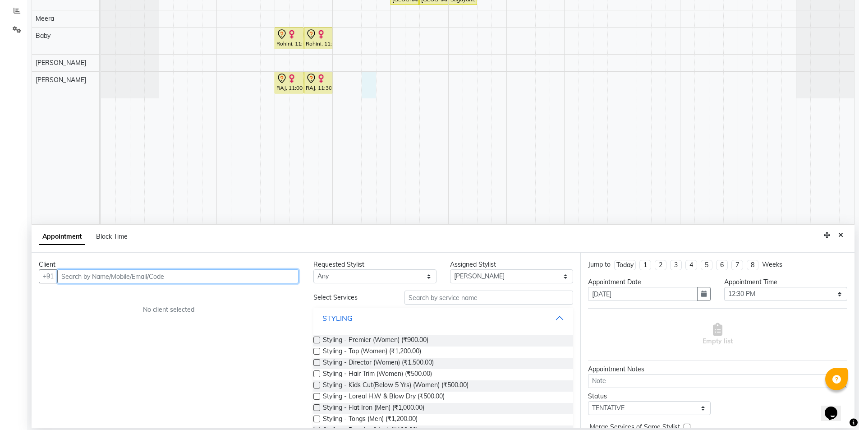
click at [81, 274] on input "text" at bounding box center [177, 276] width 241 height 14
click at [96, 277] on input "88702202258" at bounding box center [159, 276] width 204 height 14
drag, startPoint x: 99, startPoint y: 276, endPoint x: 41, endPoint y: 274, distance: 58.2
click at [41, 274] on div "[PHONE_NUMBER] Add Client" at bounding box center [169, 276] width 260 height 14
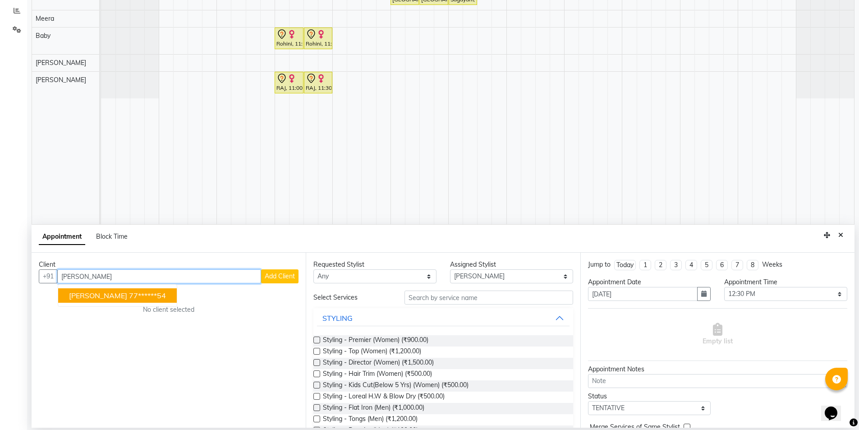
drag, startPoint x: 81, startPoint y: 281, endPoint x: 51, endPoint y: 289, distance: 30.7
click at [51, 289] on div "Client +91 [PERSON_NAME] 77******54 Add Client No client selected" at bounding box center [169, 339] width 274 height 175
click at [92, 297] on span "[PERSON_NAME]" at bounding box center [98, 295] width 58 height 9
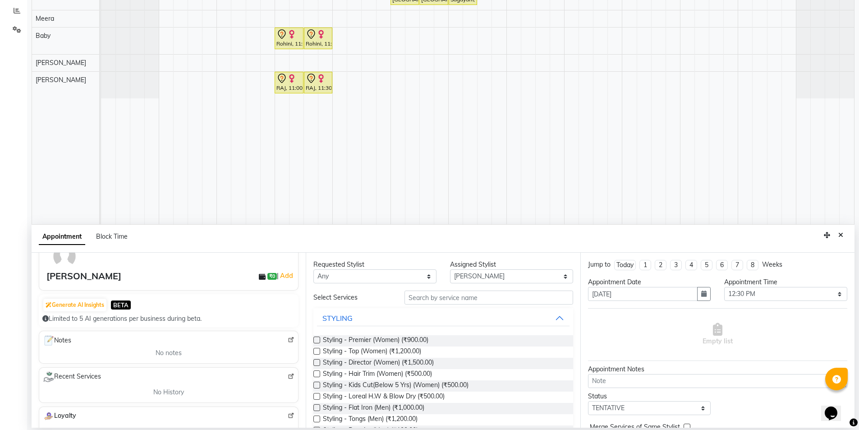
scroll to position [0, 0]
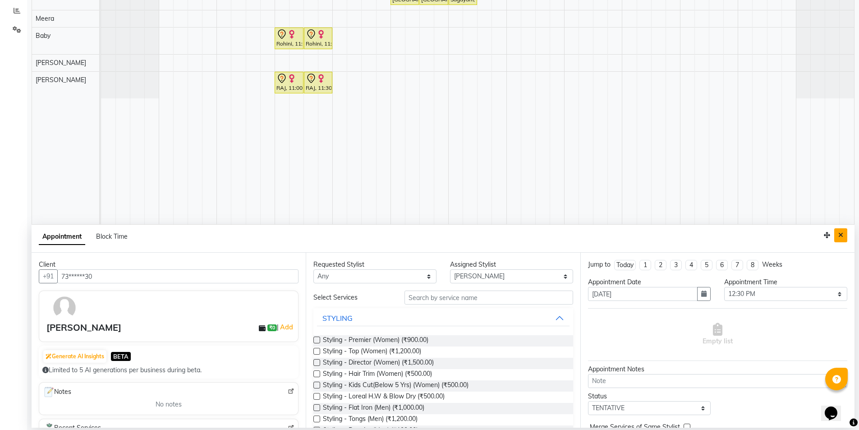
click at [841, 234] on icon "Close" at bounding box center [840, 235] width 5 height 6
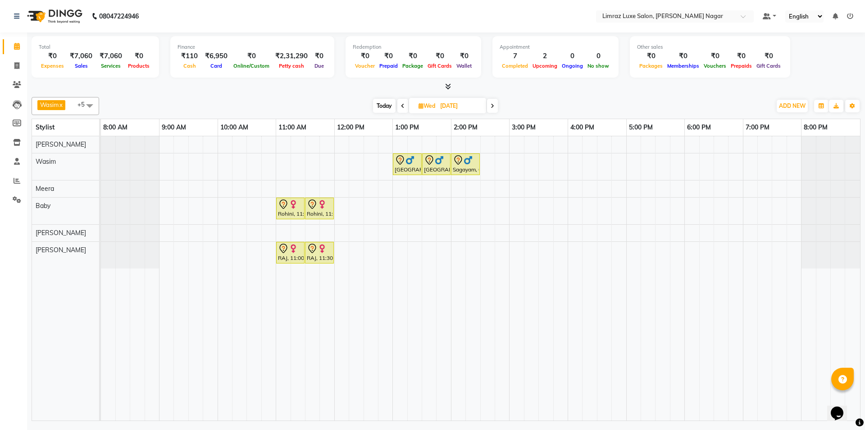
click at [404, 107] on span at bounding box center [403, 106] width 11 height 14
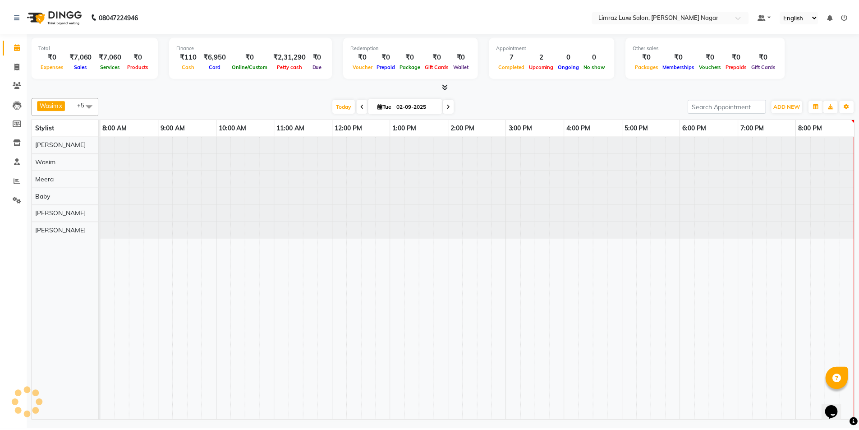
scroll to position [0, 2]
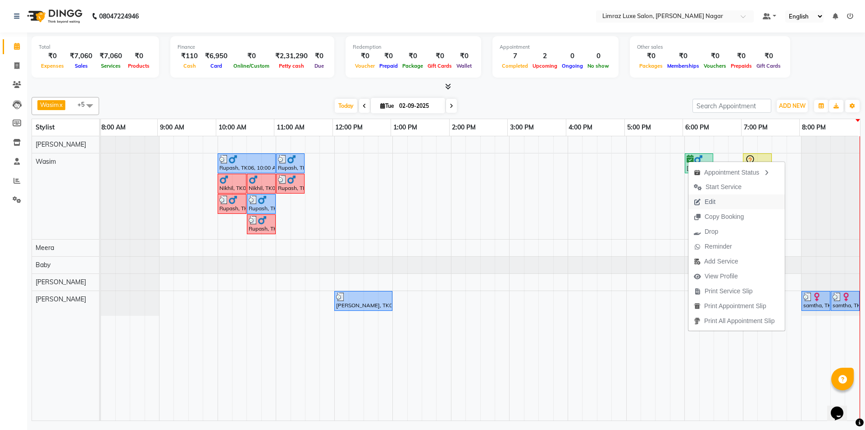
click at [704, 201] on span "Edit" at bounding box center [705, 201] width 32 height 15
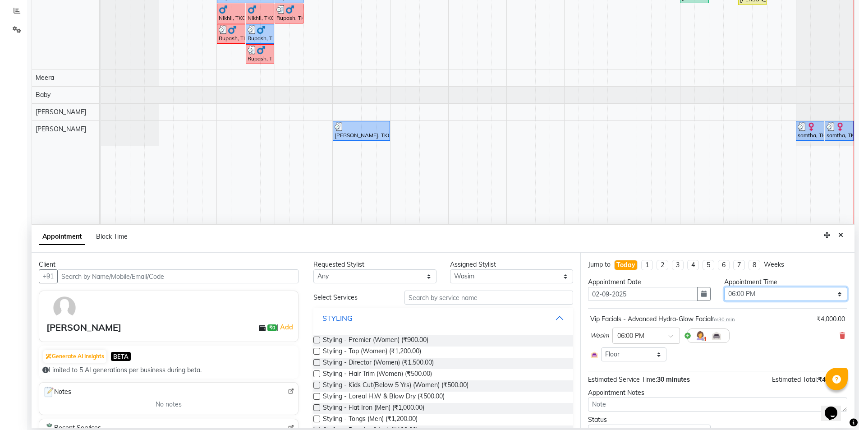
click at [817, 296] on select "Select 09:00 AM 09:15 AM 09:30 AM 09:45 AM 10:00 AM 10:15 AM 10:30 AM 10:45 AM …" at bounding box center [785, 294] width 123 height 14
click at [724, 287] on select "Select 09:00 AM 09:15 AM 09:30 AM 09:45 AM 10:00 AM 10:15 AM 10:30 AM 10:45 AM …" at bounding box center [785, 294] width 123 height 14
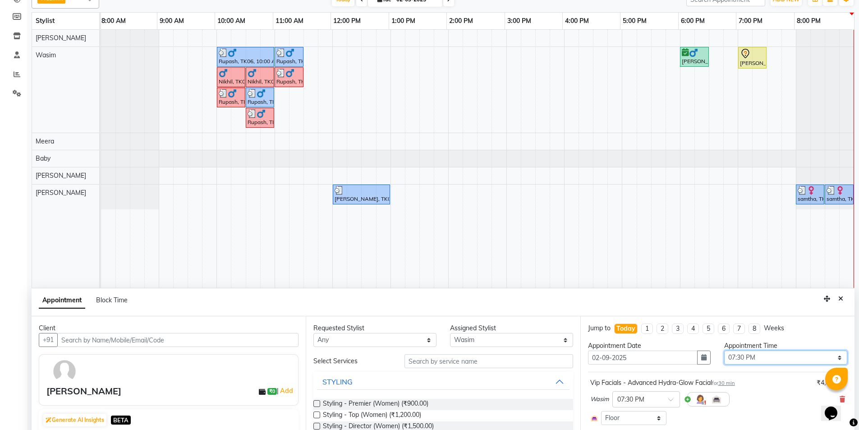
scroll to position [170, 0]
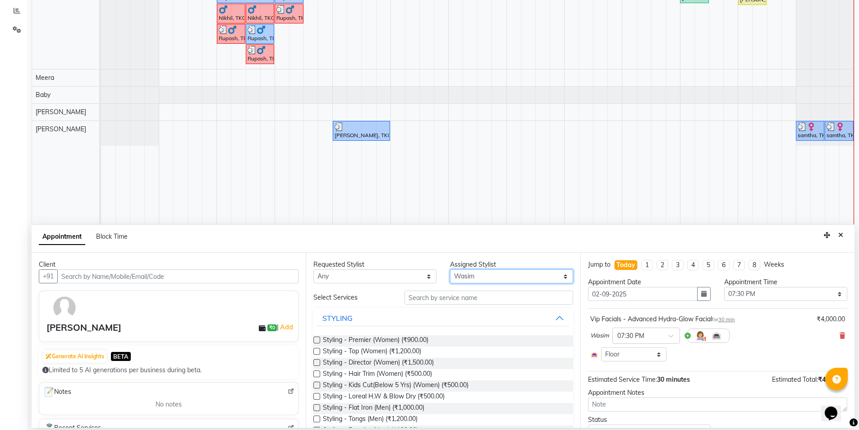
click at [494, 279] on select "Select [PERSON_NAME] [PERSON_NAME] Baby [PERSON_NAME] [PERSON_NAME] [PERSON_NAM…" at bounding box center [511, 276] width 123 height 14
click at [450, 269] on select "Select [PERSON_NAME] [PERSON_NAME] Baby [PERSON_NAME] [PERSON_NAME] [PERSON_NAM…" at bounding box center [511, 276] width 123 height 14
click at [424, 298] on input "text" at bounding box center [488, 297] width 169 height 14
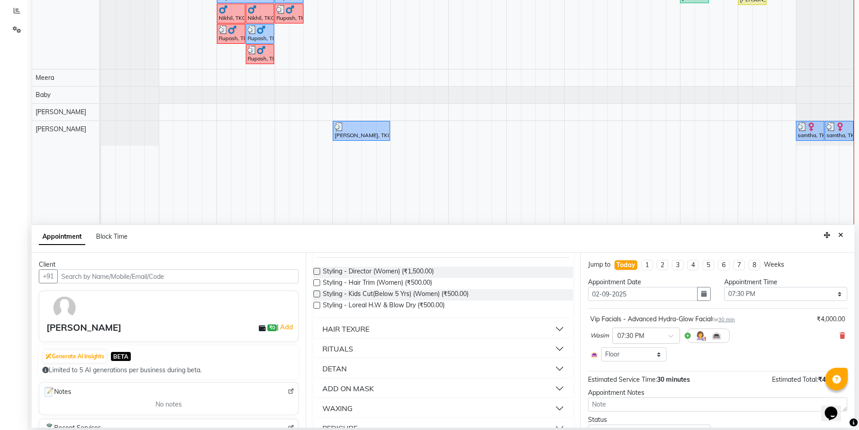
scroll to position [90, 0]
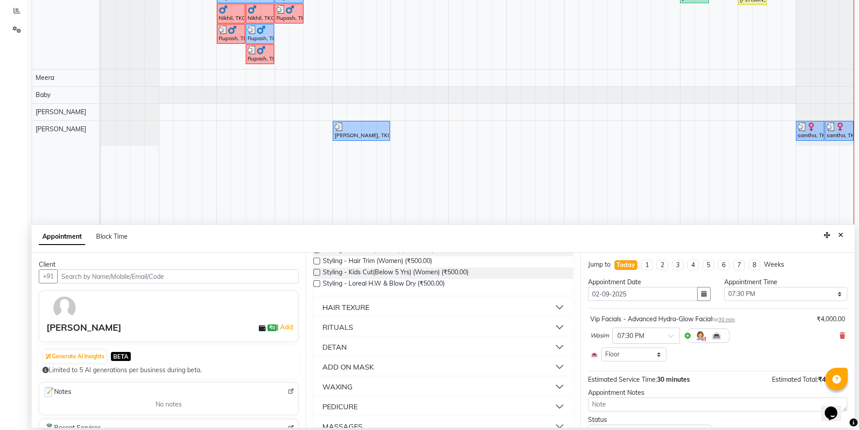
click at [555, 347] on button "DETAN" at bounding box center [443, 346] width 252 height 16
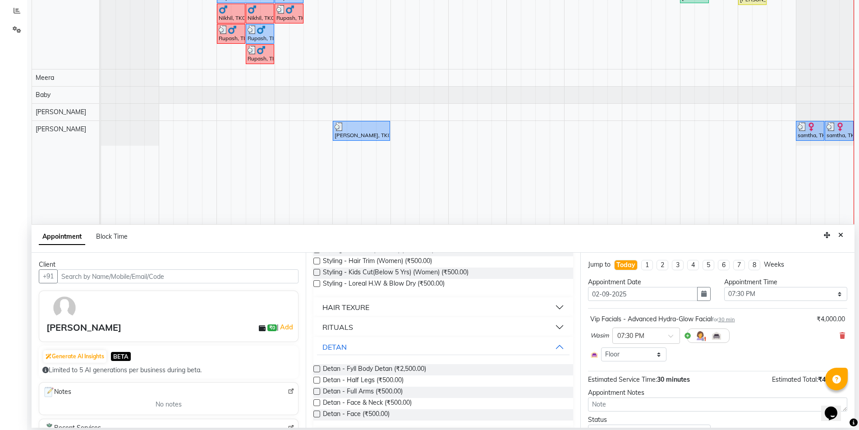
click at [316, 399] on label at bounding box center [316, 402] width 7 height 7
click at [316, 400] on input "checkbox" at bounding box center [316, 403] width 6 height 6
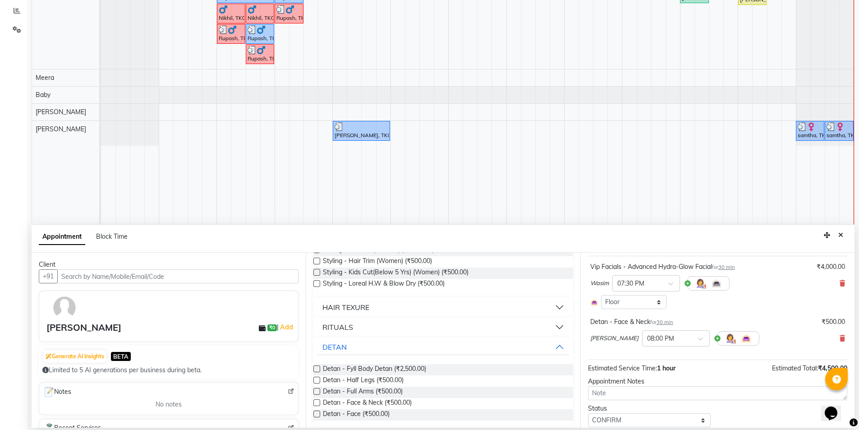
scroll to position [82, 0]
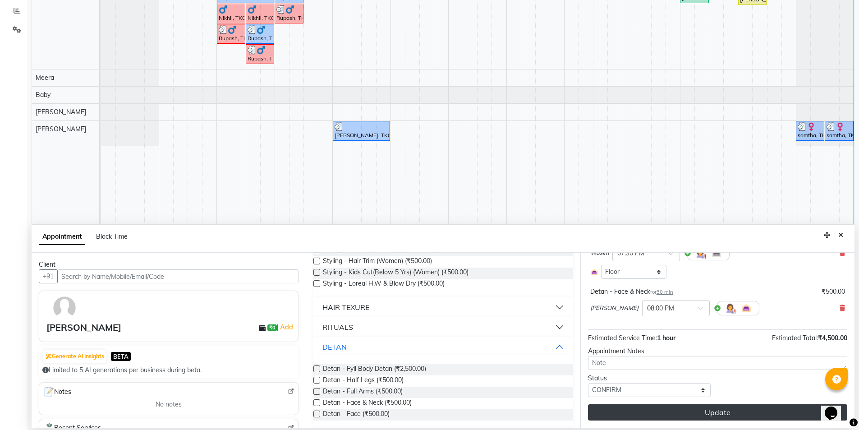
click at [718, 410] on button "Update" at bounding box center [717, 412] width 259 height 16
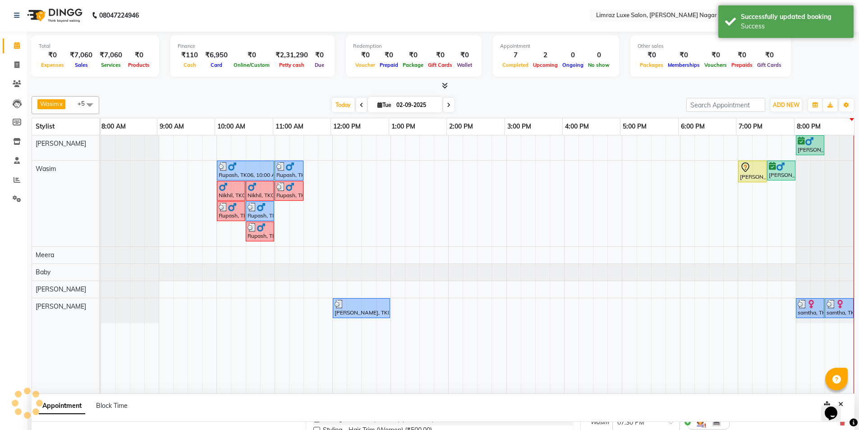
scroll to position [0, 0]
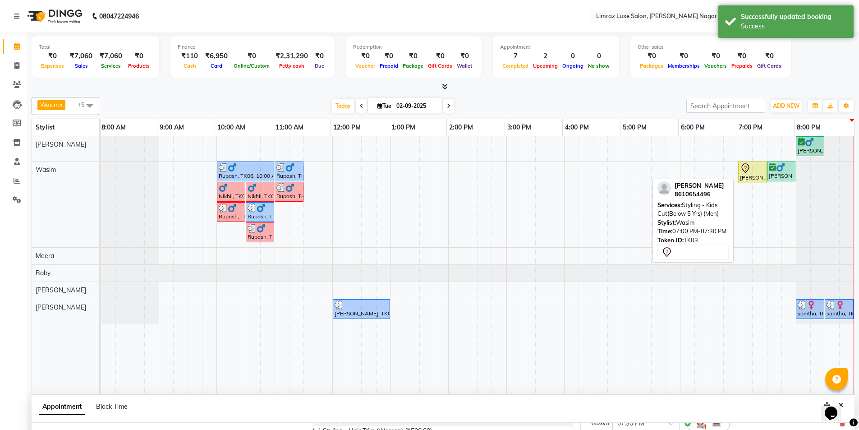
click at [745, 176] on div "[PERSON_NAME], TK03, 07:00 PM-07:30 PM, Styling - Kids Cut(Below 5 Yrs) (Men)" at bounding box center [752, 172] width 27 height 19
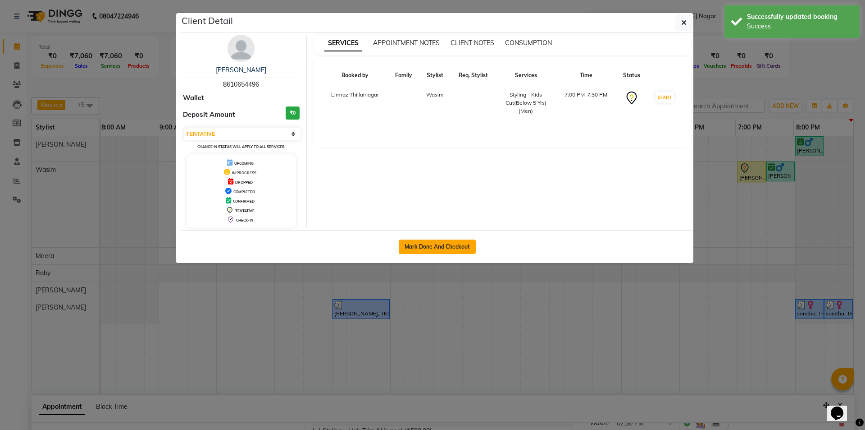
click at [445, 250] on button "Mark Done And Checkout" at bounding box center [437, 246] width 77 height 14
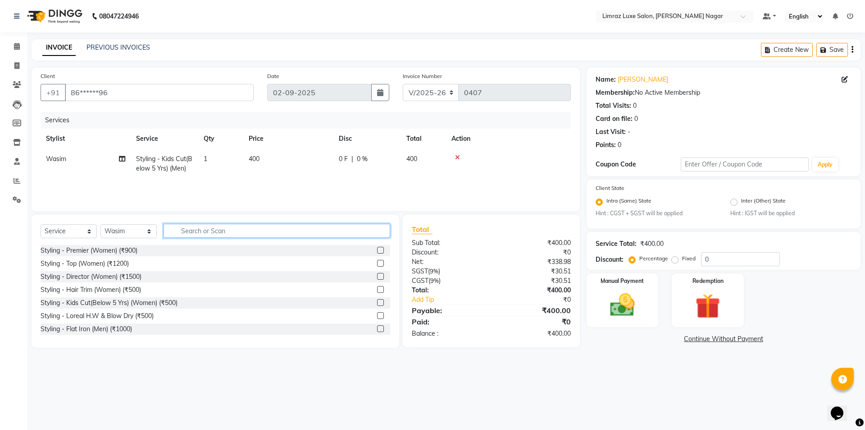
click at [192, 229] on input "text" at bounding box center [277, 231] width 227 height 14
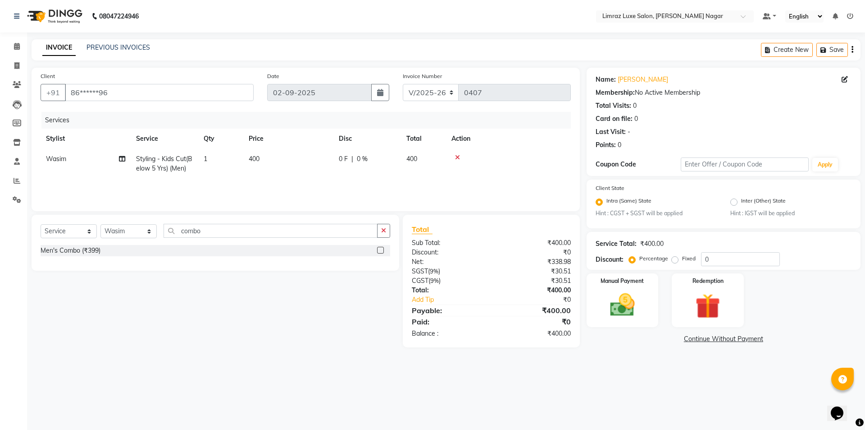
click at [380, 253] on div at bounding box center [380, 251] width 6 height 9
click at [380, 250] on label at bounding box center [380, 250] width 7 height 7
click at [380, 250] on input "checkbox" at bounding box center [380, 250] width 6 height 6
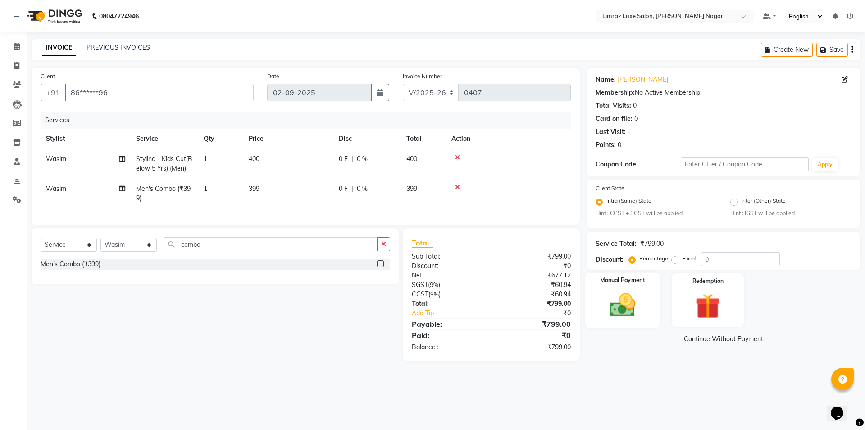
click at [607, 295] on img at bounding box center [623, 305] width 42 height 30
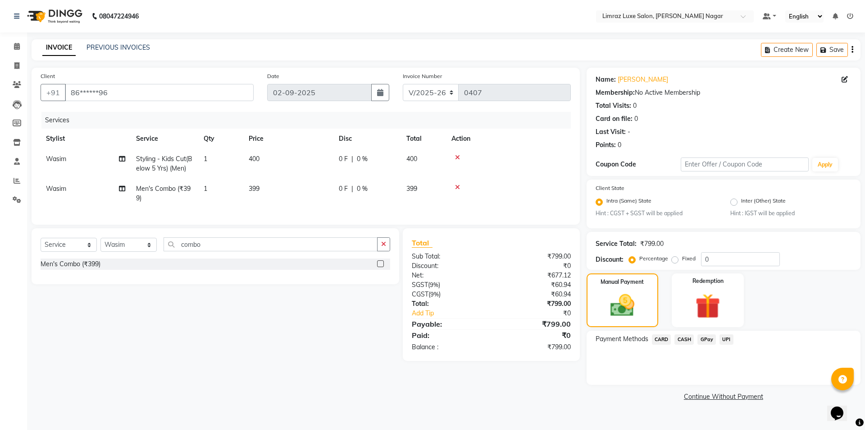
click at [682, 344] on div "CASH" at bounding box center [682, 340] width 23 height 12
click at [684, 341] on span "CASH" at bounding box center [684, 339] width 19 height 10
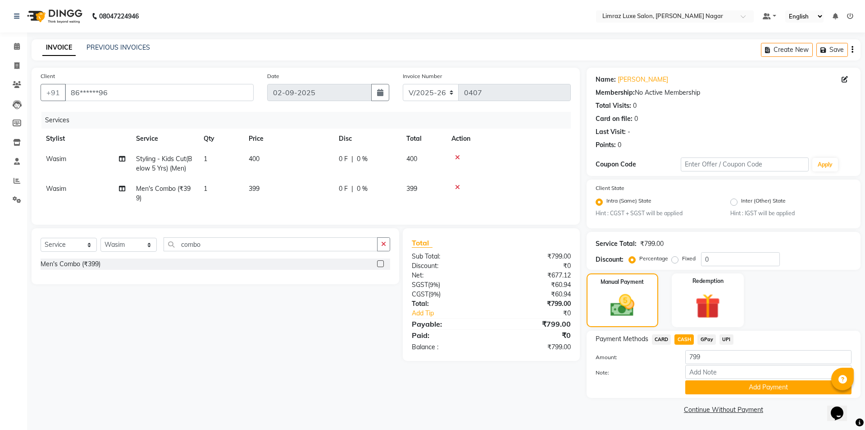
click at [700, 385] on button "Add Payment" at bounding box center [769, 387] width 166 height 14
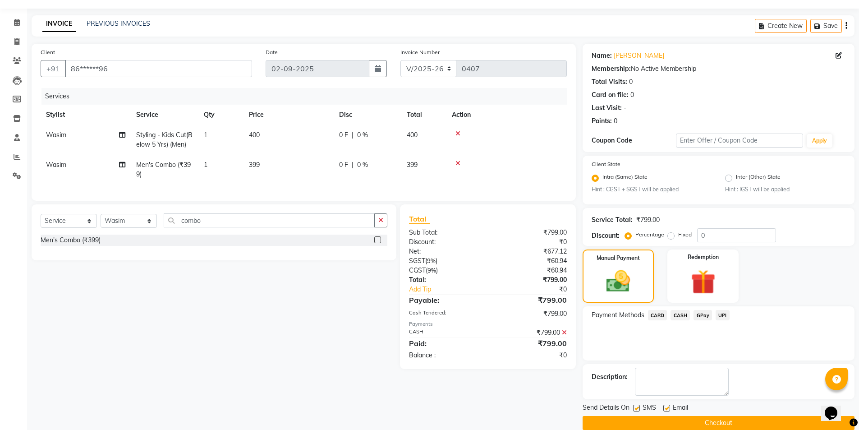
scroll to position [37, 0]
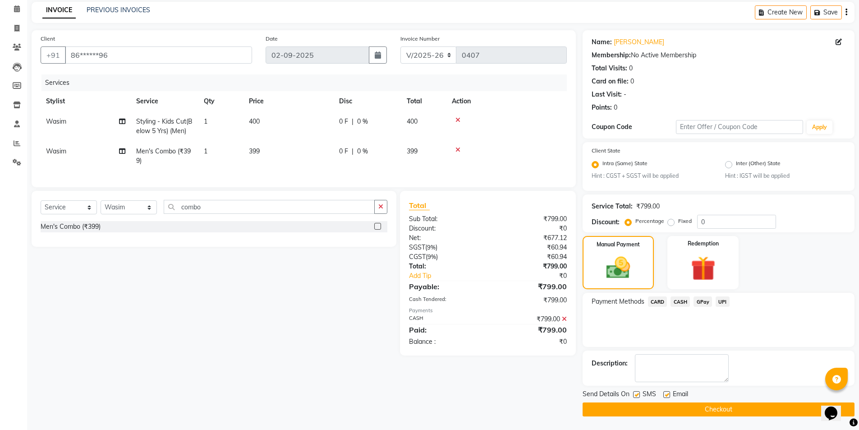
click at [639, 393] on label at bounding box center [636, 394] width 7 height 7
click at [639, 393] on input "checkbox" at bounding box center [636, 395] width 6 height 6
click at [664, 393] on label at bounding box center [666, 394] width 7 height 7
click at [664, 393] on input "checkbox" at bounding box center [666, 395] width 6 height 6
click at [661, 406] on button "Checkout" at bounding box center [718, 409] width 272 height 14
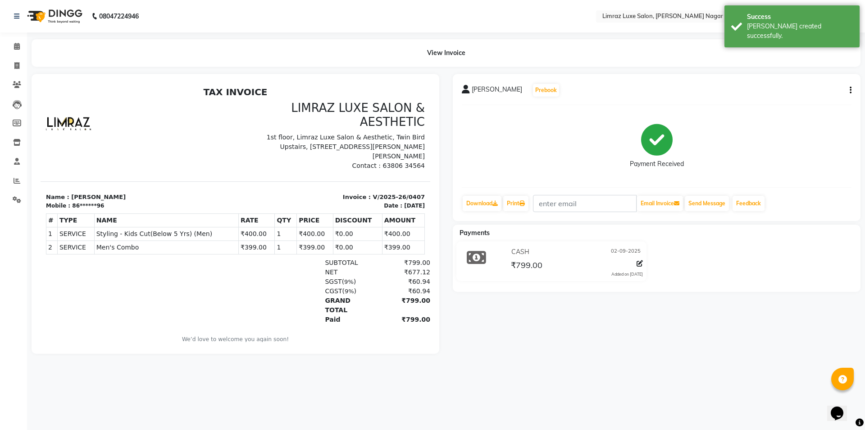
click at [59, 14] on img at bounding box center [54, 16] width 62 height 25
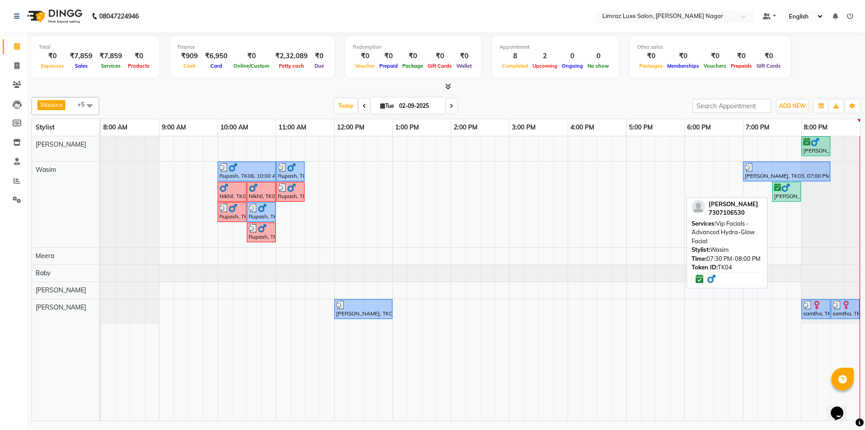
click at [783, 195] on div "[PERSON_NAME], TK04, 07:30 PM-08:00 PM, Vip Facials - Advanced Hydra-Glow Facial" at bounding box center [786, 191] width 27 height 17
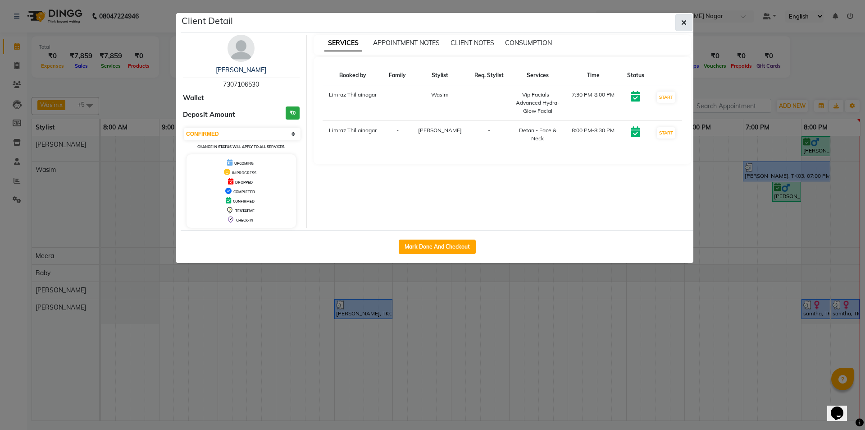
click at [686, 20] on button "button" at bounding box center [684, 22] width 17 height 17
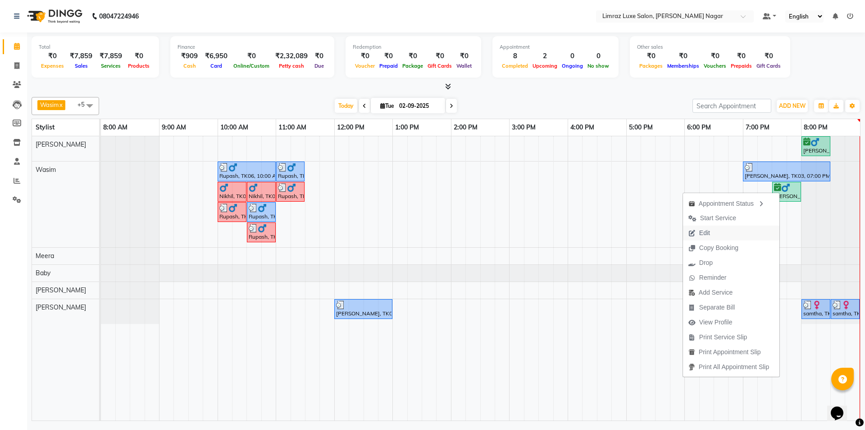
click at [722, 232] on button "Edit" at bounding box center [731, 232] width 96 height 15
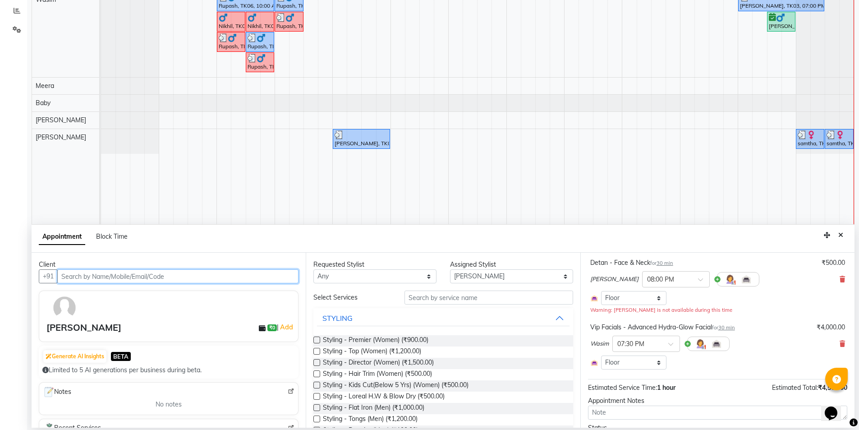
scroll to position [90, 0]
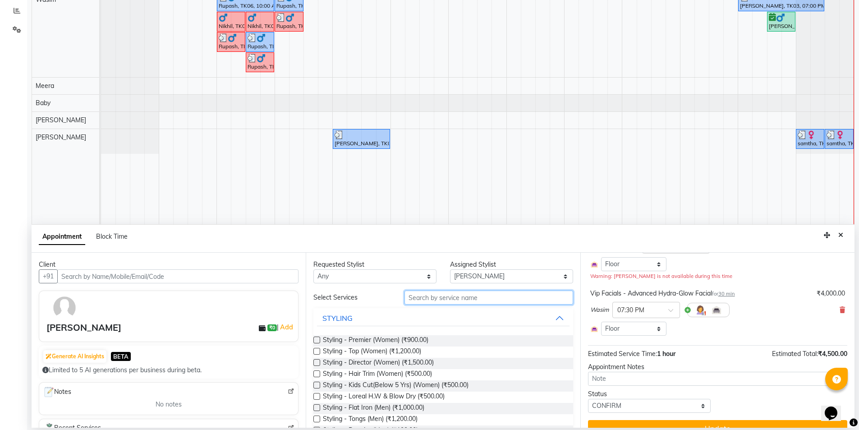
click at [425, 299] on input "text" at bounding box center [488, 297] width 169 height 14
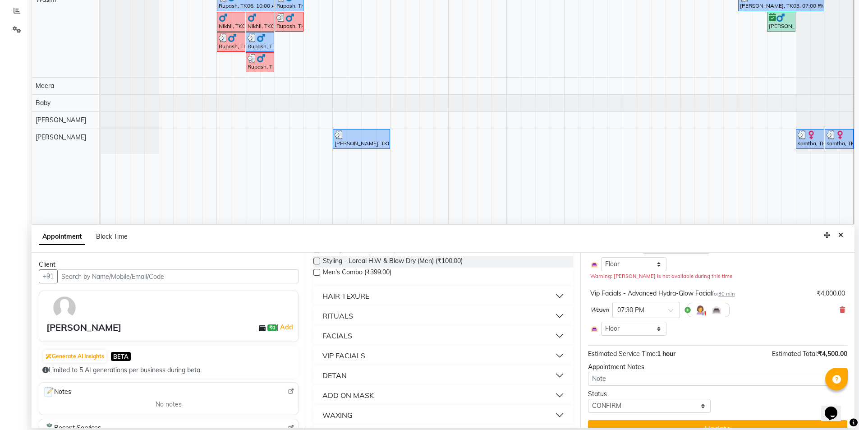
scroll to position [270, 0]
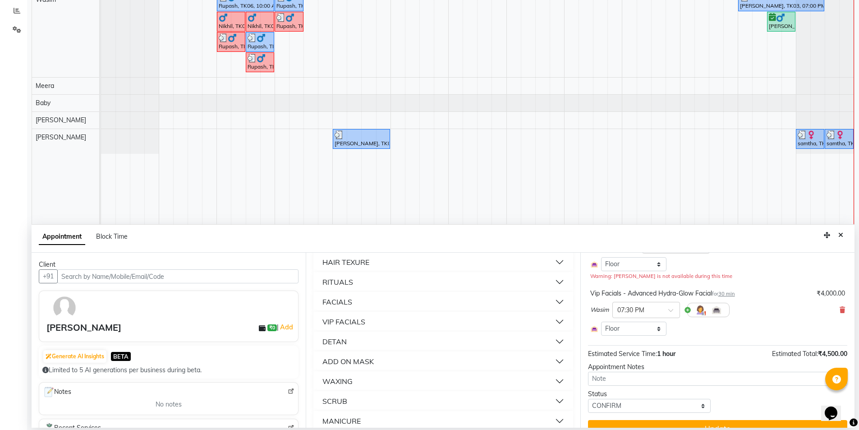
click at [557, 323] on button "VIP FACIALS" at bounding box center [443, 321] width 252 height 16
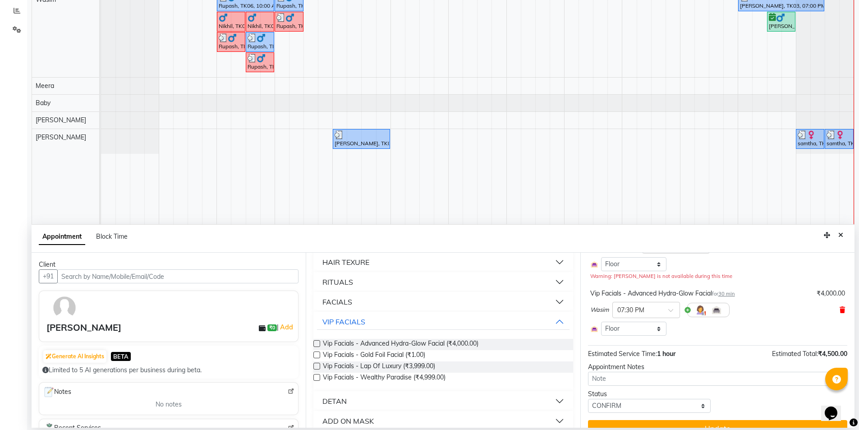
click at [839, 309] on icon at bounding box center [841, 309] width 5 height 6
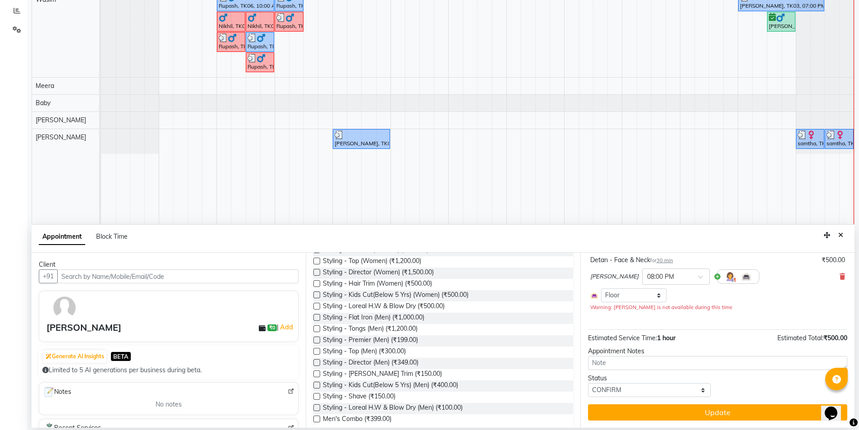
scroll to position [0, 0]
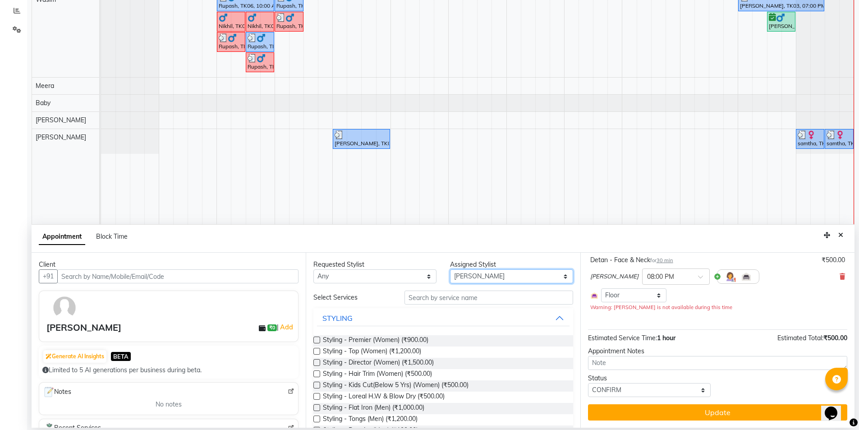
click at [467, 276] on select "Select [PERSON_NAME] [PERSON_NAME] Baby [PERSON_NAME] [PERSON_NAME] [PERSON_NAM…" at bounding box center [511, 276] width 123 height 14
click at [450, 269] on select "Select [PERSON_NAME] [PERSON_NAME] Baby [PERSON_NAME] [PERSON_NAME] [PERSON_NAM…" at bounding box center [511, 276] width 123 height 14
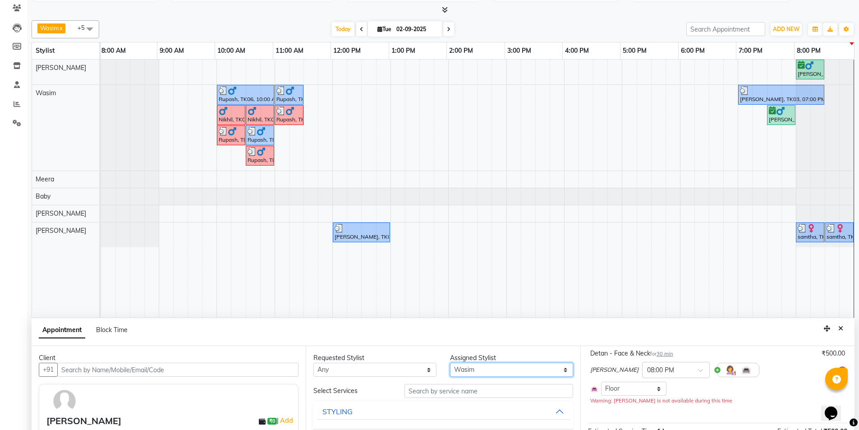
scroll to position [170, 0]
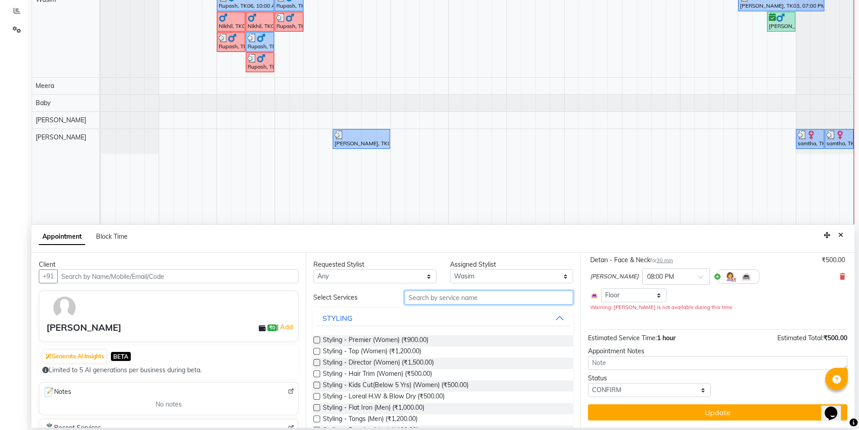
click at [437, 295] on input "text" at bounding box center [488, 297] width 169 height 14
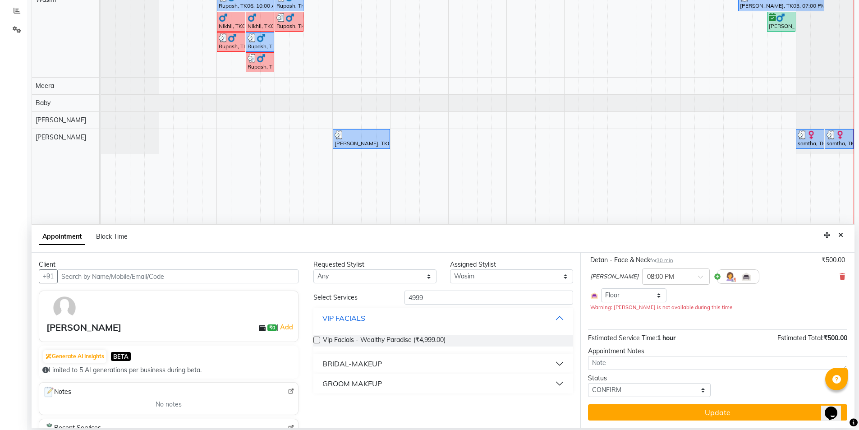
click at [316, 343] on label at bounding box center [316, 339] width 7 height 7
click at [316, 343] on input "checkbox" at bounding box center [316, 341] width 6 height 6
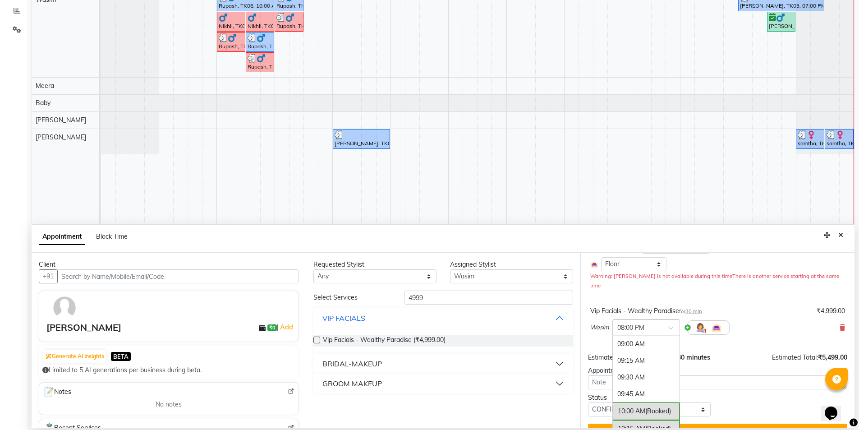
click at [674, 325] on span at bounding box center [673, 329] width 11 height 9
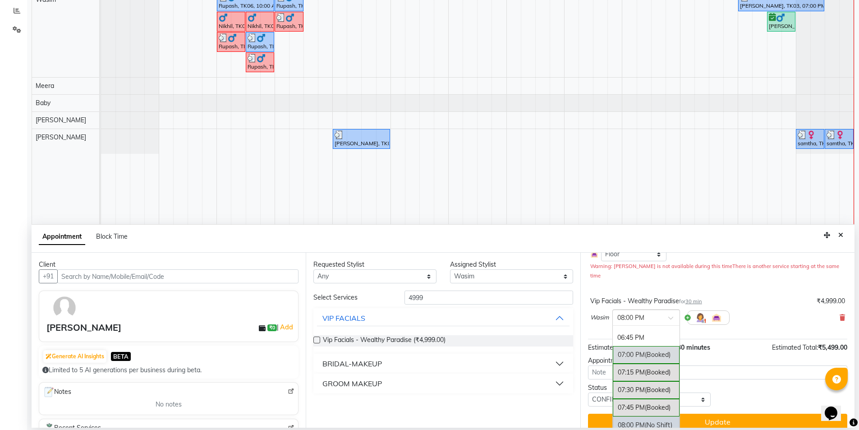
click at [741, 339] on div "Estimated Service Time: 1 hour 30 minutes Estimated Total: ₹5,499.00" at bounding box center [717, 345] width 259 height 13
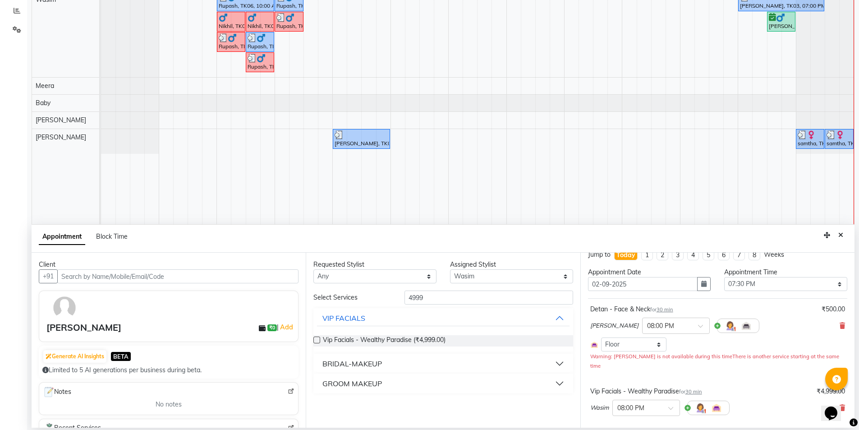
scroll to position [0, 0]
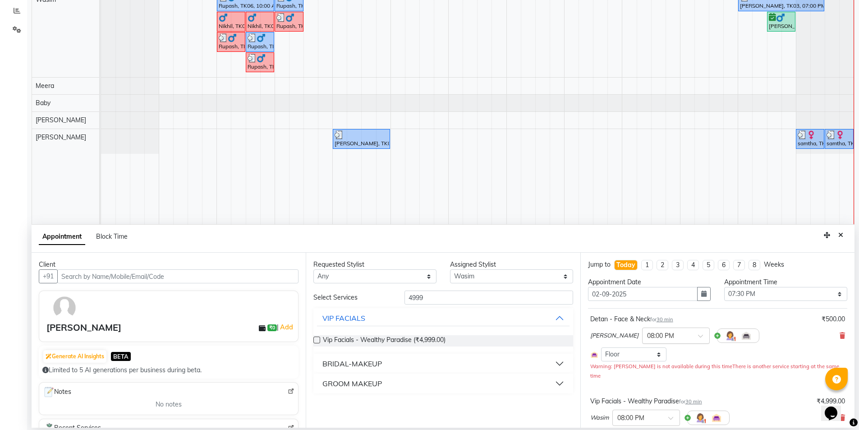
click at [698, 336] on span at bounding box center [703, 338] width 11 height 9
click at [642, 407] on div "07:30 PM" at bounding box center [675, 409] width 67 height 17
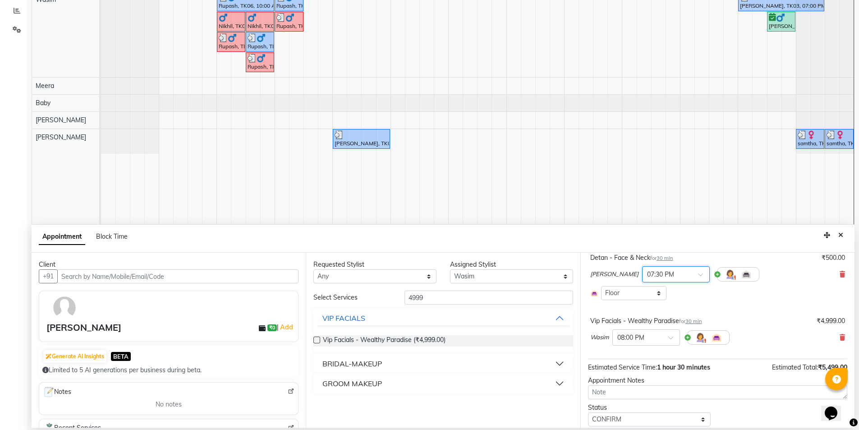
scroll to position [91, 0]
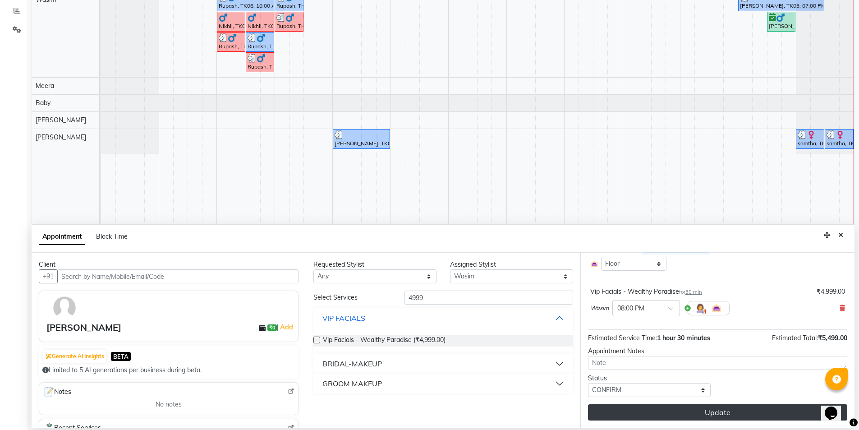
click at [700, 413] on button "Update" at bounding box center [717, 412] width 259 height 16
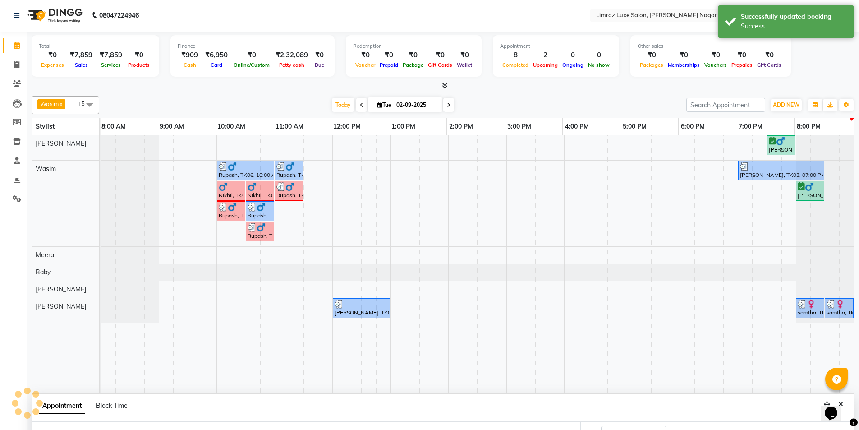
scroll to position [0, 0]
